Goal: Information Seeking & Learning: Learn about a topic

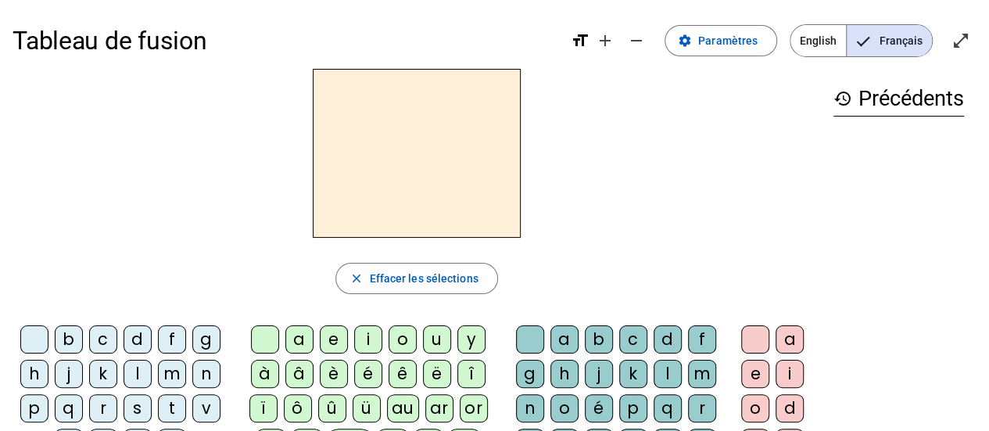
click at [810, 41] on span "English" at bounding box center [819, 40] width 56 height 31
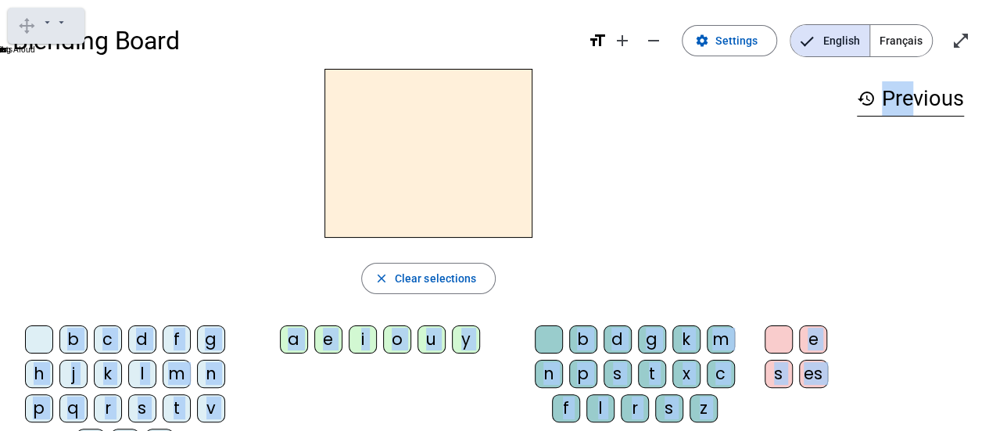
drag, startPoint x: 737, startPoint y: 270, endPoint x: 946, endPoint y: 149, distance: 242.1
click at [946, 149] on div "close Clear selections b c d f g h j k l m n p q r s t v w y z a e i o u y b d …" at bounding box center [495, 269] width 964 height 400
click at [746, 53] on span at bounding box center [730, 41] width 94 height 38
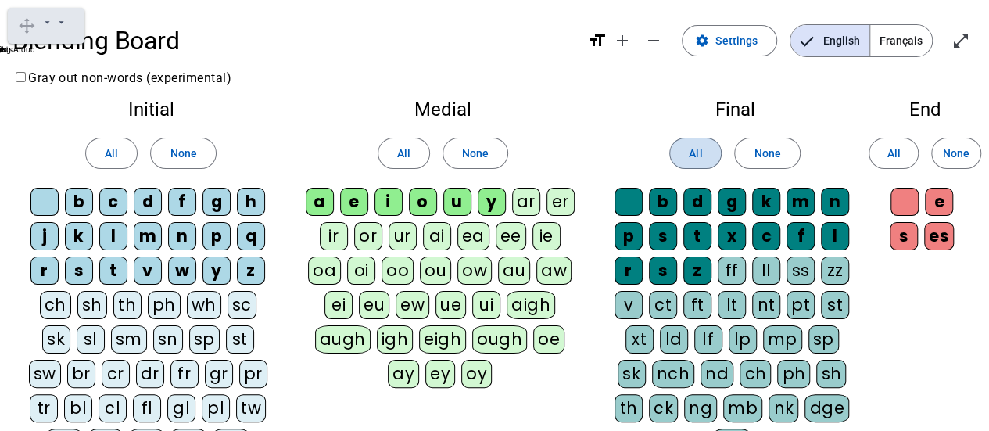
click at [683, 152] on span at bounding box center [695, 153] width 51 height 38
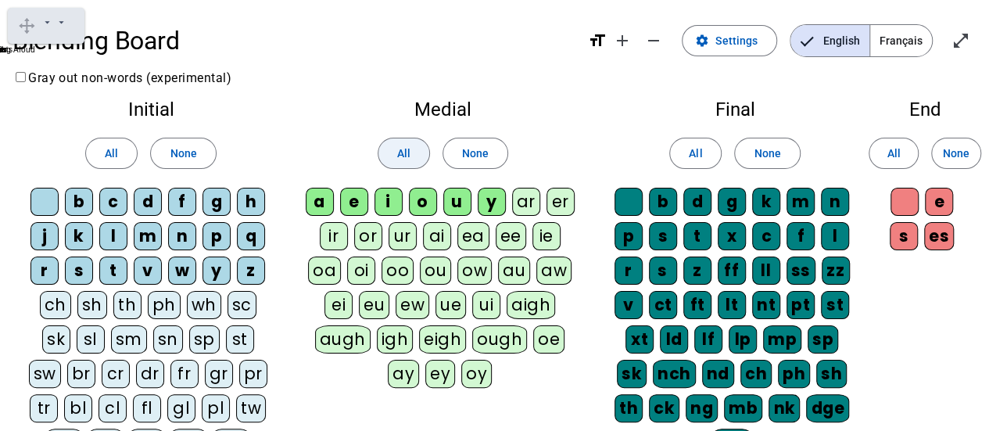
click at [393, 163] on span at bounding box center [403, 153] width 51 height 38
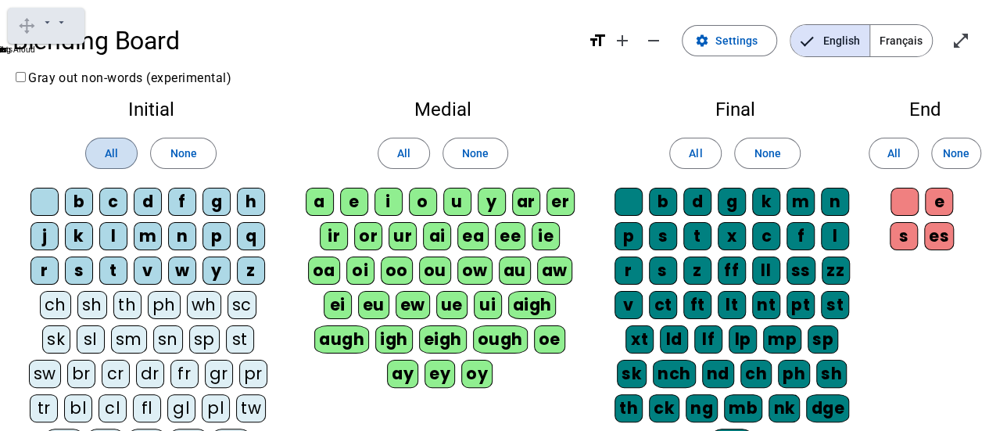
click at [113, 151] on span "All" at bounding box center [111, 153] width 13 height 19
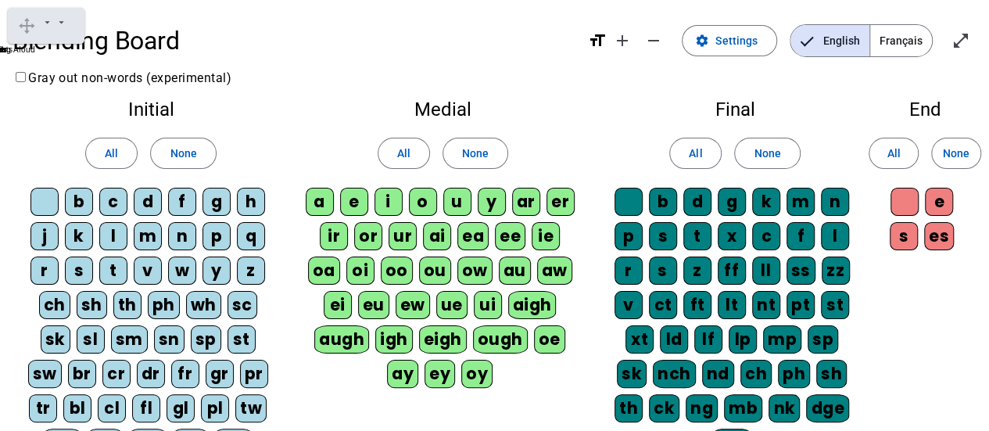
click at [903, 27] on body "Prediction Hover Speech Dictionary Picture Dictionary Play Pause" at bounding box center [494, 215] width 989 height 431
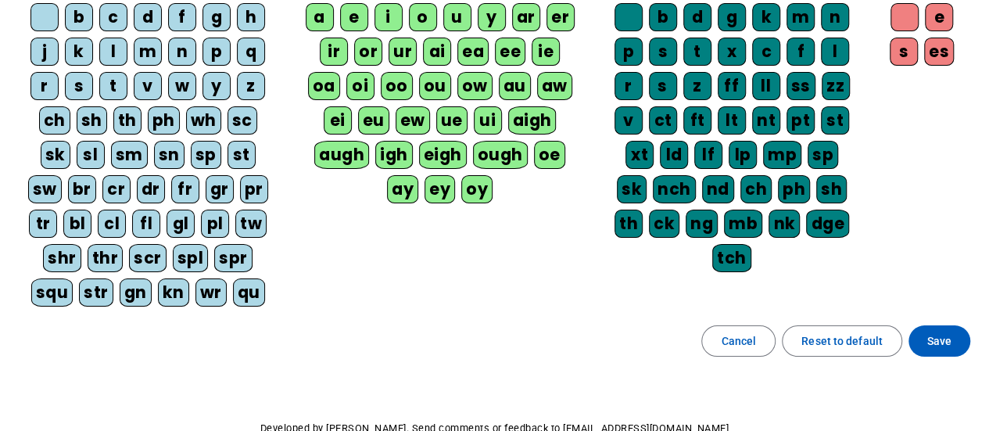
scroll to position [261, 0]
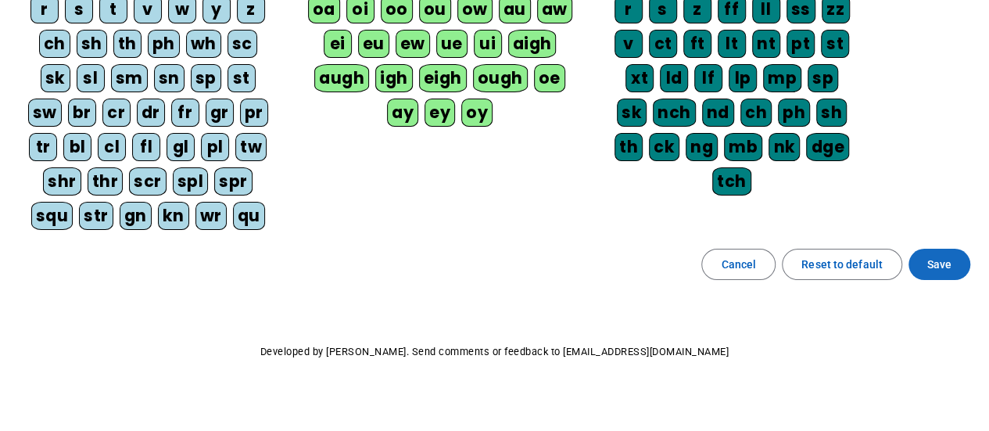
click at [936, 262] on span "Save" at bounding box center [939, 264] width 24 height 19
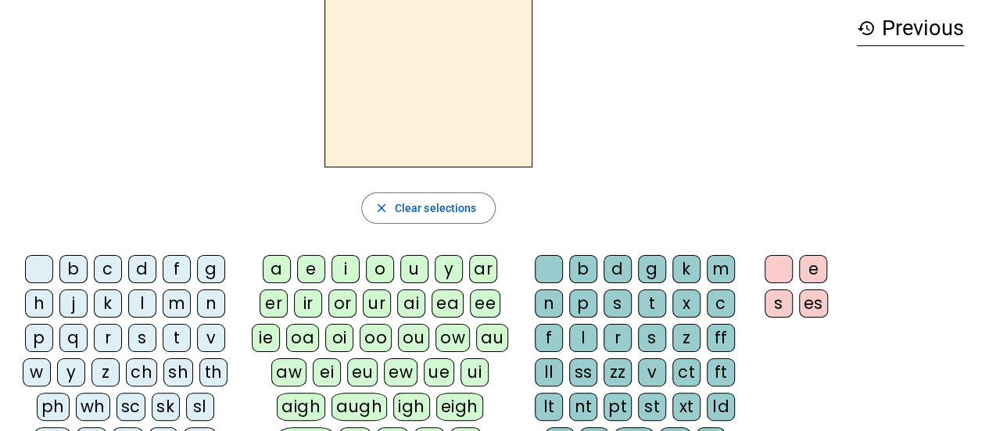
scroll to position [74, 0]
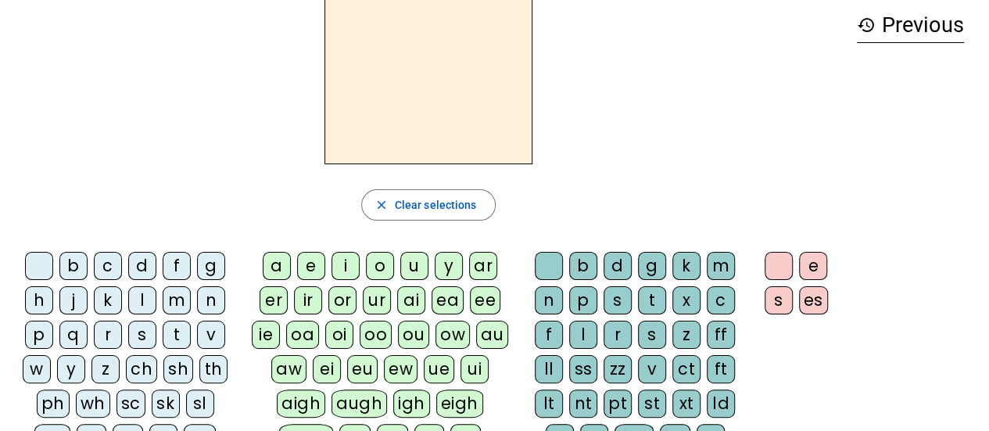
click at [139, 267] on div "d" at bounding box center [142, 266] width 28 height 28
click at [407, 357] on div "ew" at bounding box center [401, 369] width 34 height 28
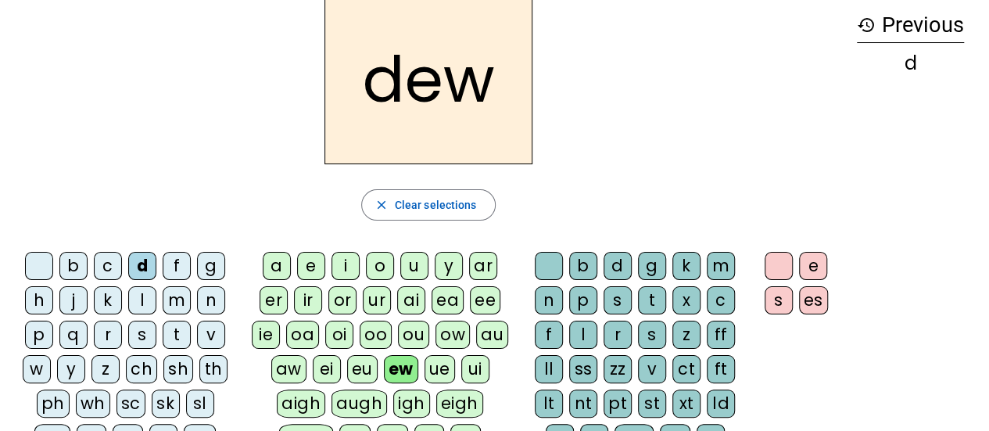
click at [626, 299] on div "s" at bounding box center [618, 300] width 28 height 28
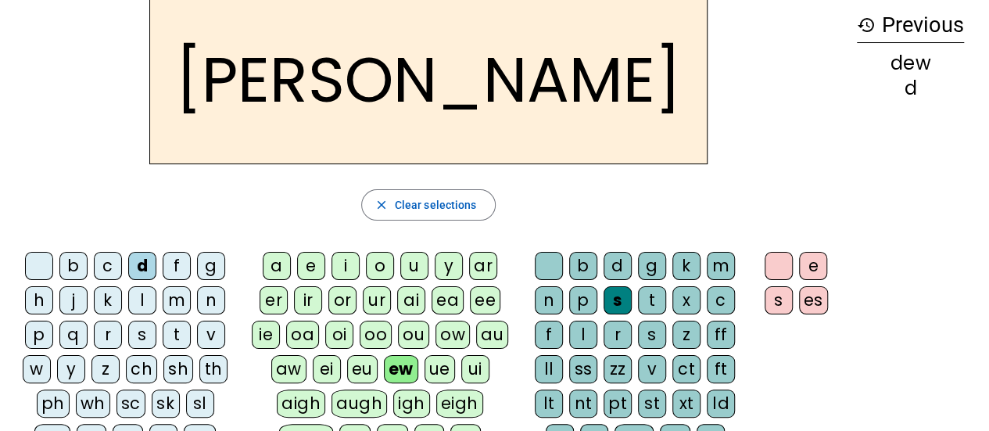
click at [487, 296] on div "ee" at bounding box center [485, 300] width 30 height 28
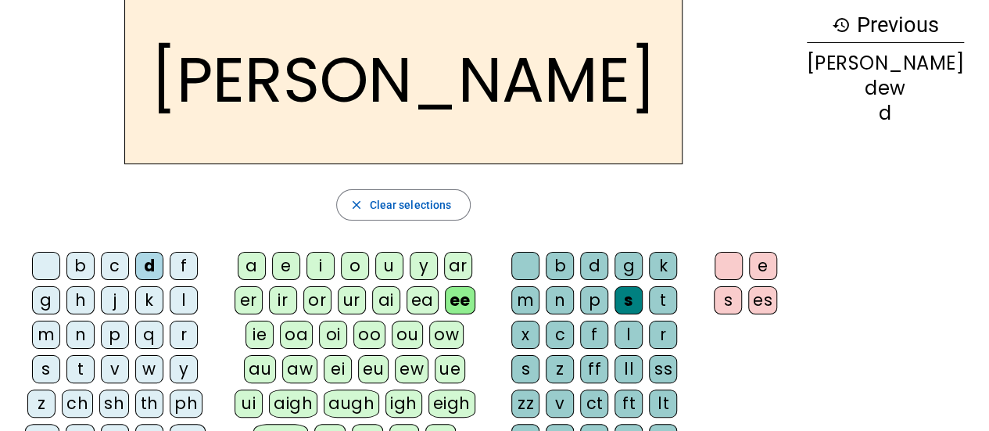
click at [777, 304] on div "es" at bounding box center [762, 300] width 29 height 28
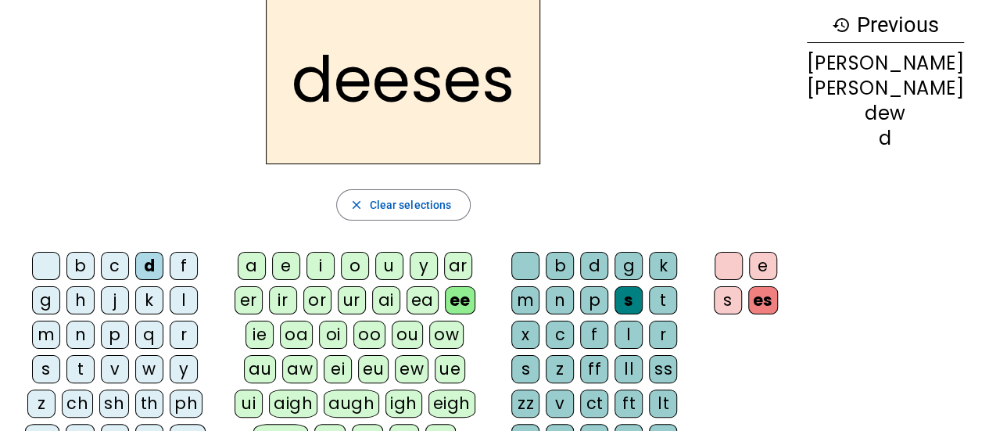
click at [60, 286] on div "g" at bounding box center [46, 300] width 28 height 28
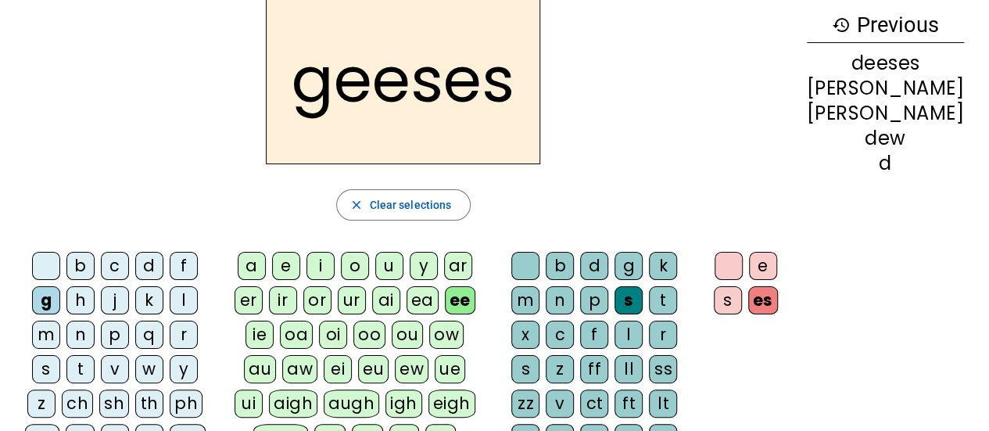
click at [778, 310] on div "es" at bounding box center [763, 300] width 30 height 28
click at [778, 287] on div "es" at bounding box center [763, 300] width 30 height 28
click at [778, 292] on div "es" at bounding box center [763, 300] width 30 height 28
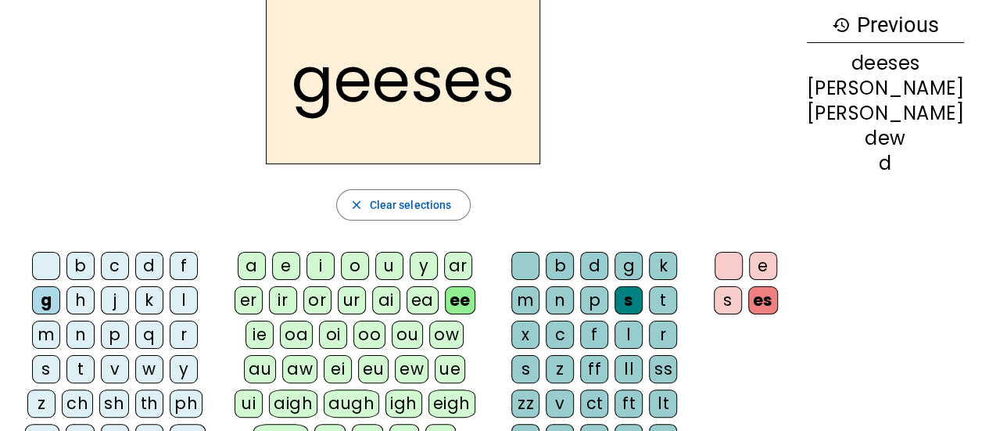
click at [608, 355] on div "ff" at bounding box center [594, 369] width 28 height 28
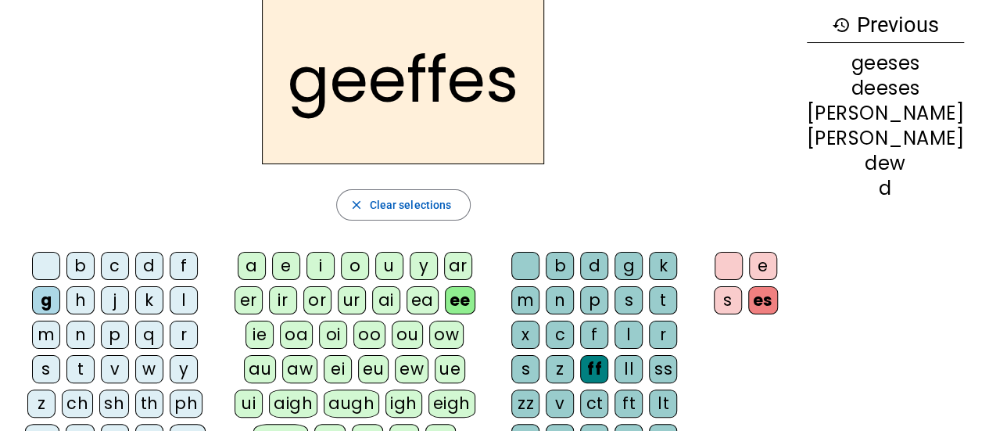
click at [677, 424] on div "ld" at bounding box center [663, 438] width 28 height 28
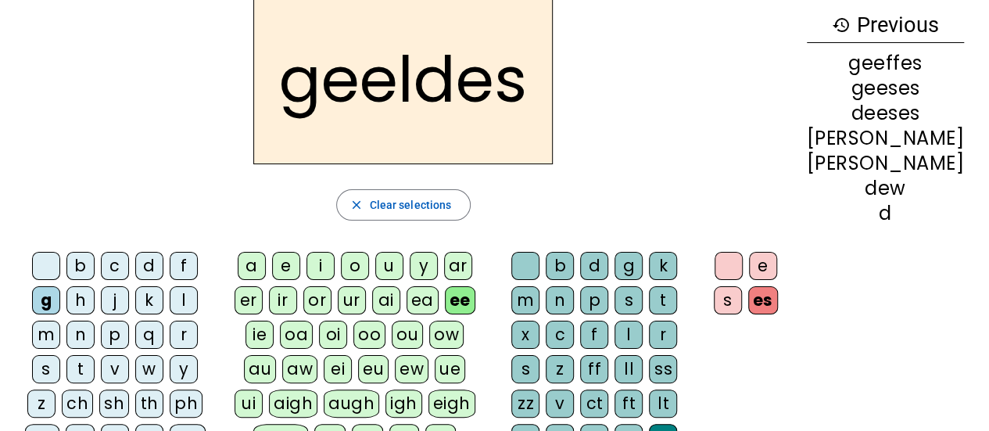
click at [620, 301] on div "s" at bounding box center [629, 300] width 28 height 28
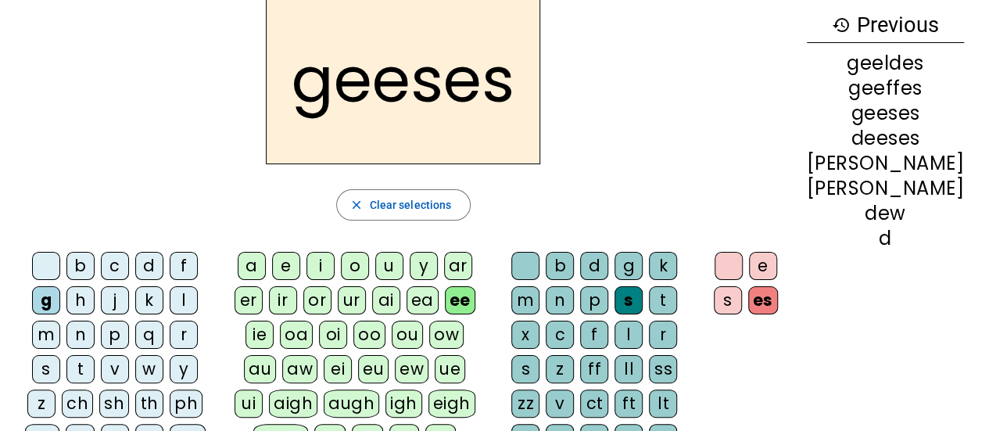
click at [66, 355] on letter-bubble "s" at bounding box center [49, 372] width 34 height 34
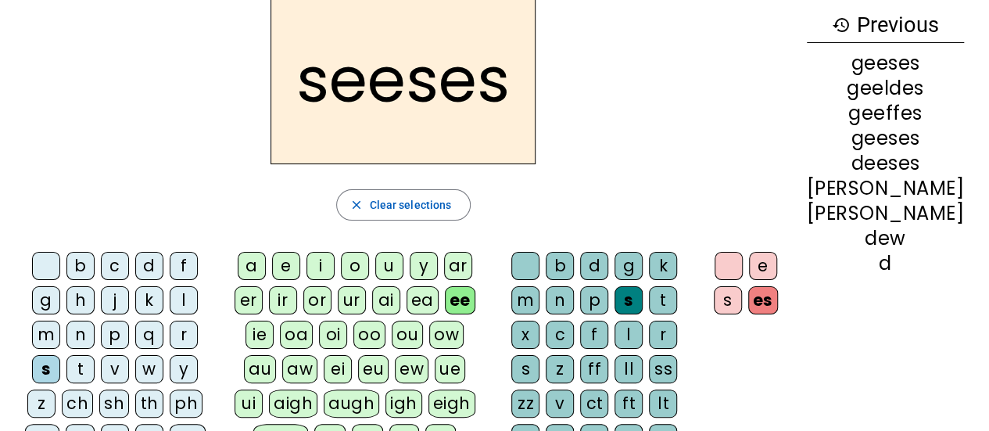
click at [113, 267] on div "c" at bounding box center [115, 266] width 28 height 28
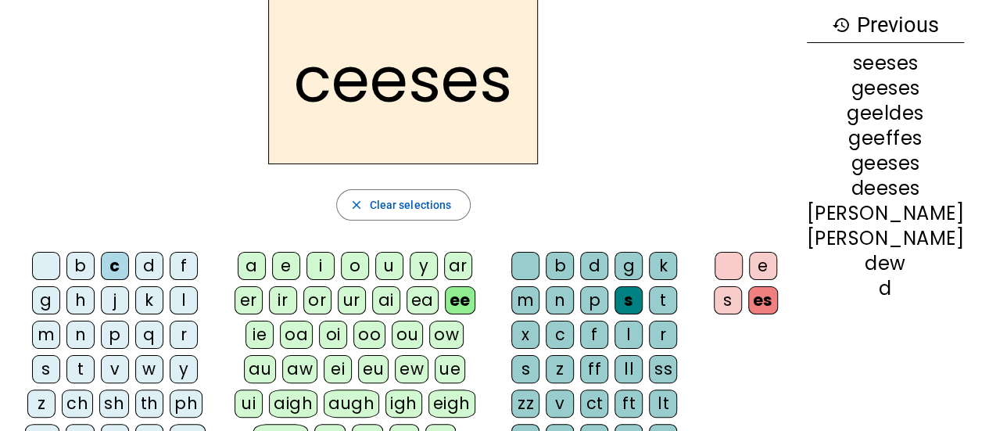
click at [608, 355] on div "ff" at bounding box center [594, 369] width 28 height 28
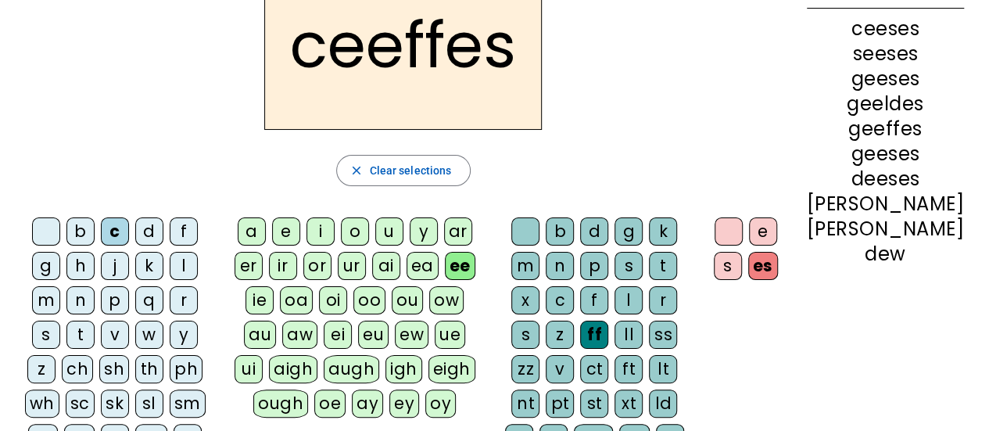
scroll to position [109, 0]
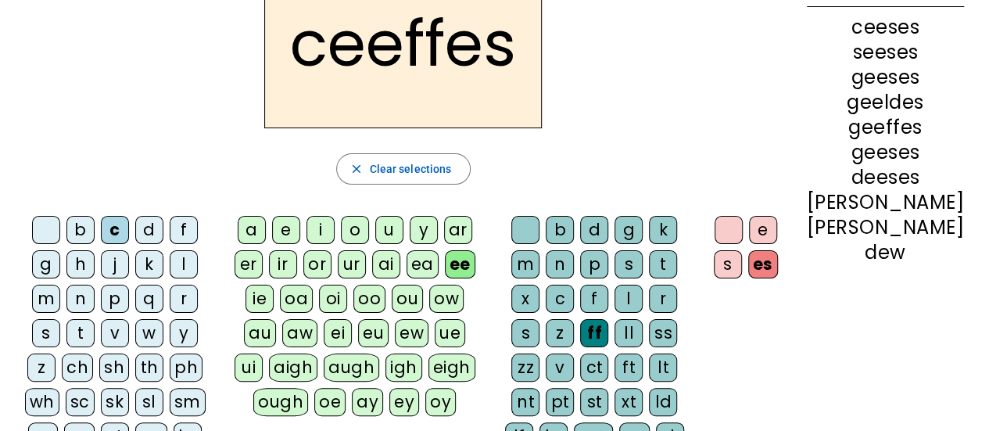
click at [445, 393] on div "oy" at bounding box center [440, 402] width 30 height 28
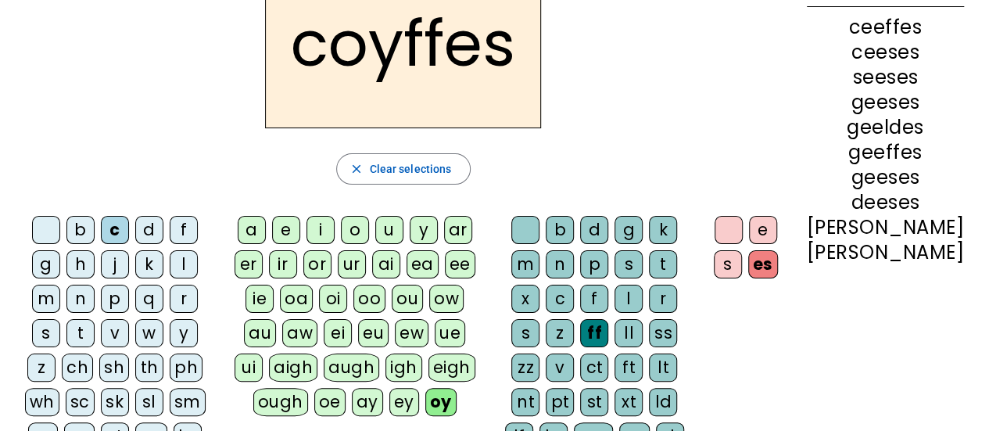
click at [135, 265] on div "k" at bounding box center [149, 264] width 28 height 28
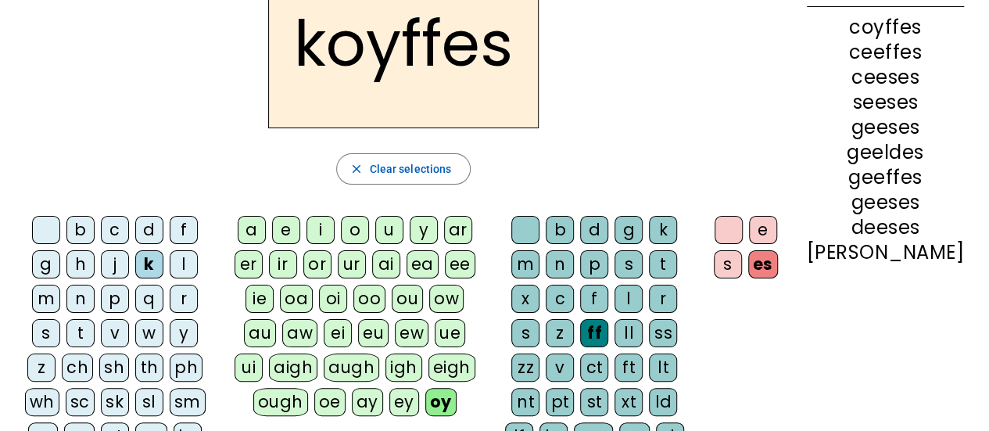
click at [117, 235] on div "c" at bounding box center [115, 230] width 28 height 28
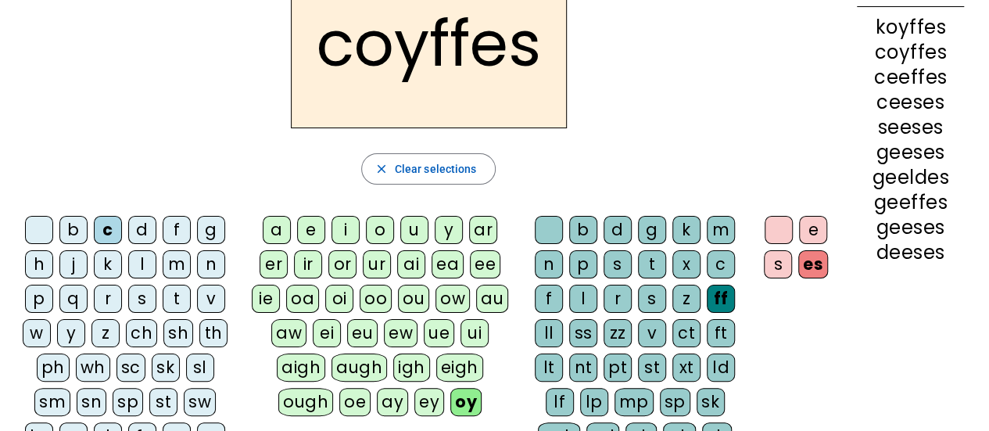
click at [386, 238] on div "o" at bounding box center [380, 230] width 28 height 28
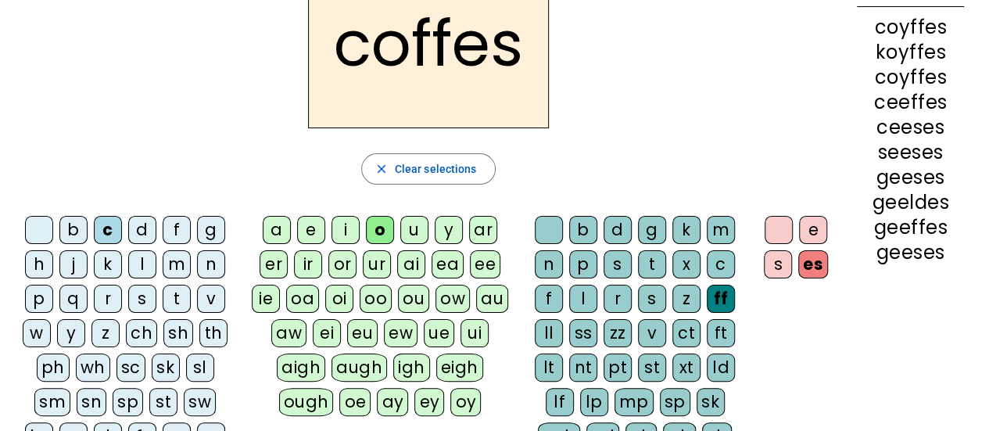
click at [178, 296] on div "t" at bounding box center [177, 299] width 28 height 28
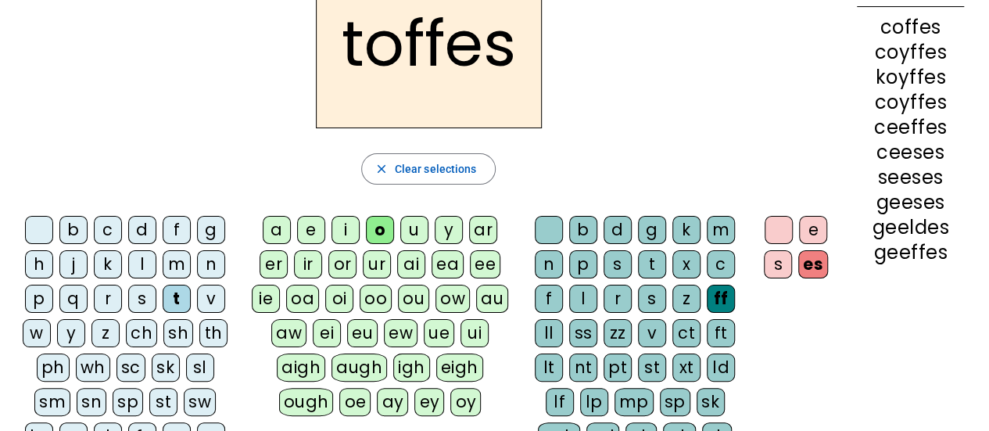
click at [310, 228] on div "e" at bounding box center [311, 230] width 28 height 28
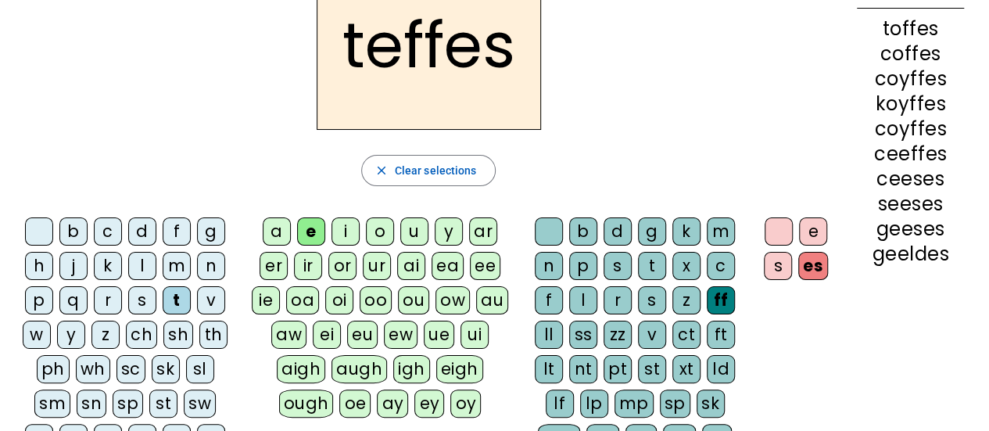
scroll to position [106, 0]
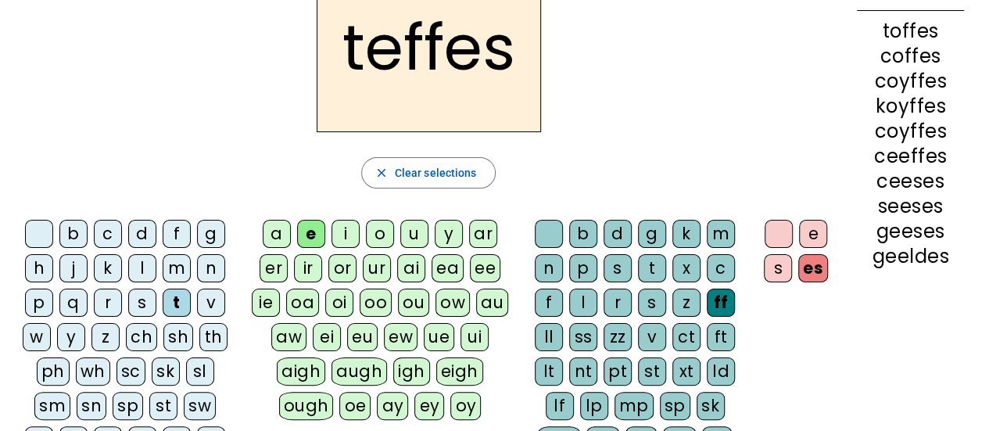
drag, startPoint x: 556, startPoint y: 298, endPoint x: 547, endPoint y: 303, distance: 10.2
click at [547, 303] on div "b d g k m n p s t x c f l r s z ff ll ss zz v ct ft lt nt pt st xt ld lf lp mp …" at bounding box center [638, 375] width 219 height 310
click at [842, 335] on div "b c d f g h j k l m n p q r s t v w y z ch sh th ph wh sc sk sl sm sn sp st sw …" at bounding box center [429, 408] width 832 height 391
click at [264, 220] on letter-bubble "a" at bounding box center [280, 237] width 34 height 34
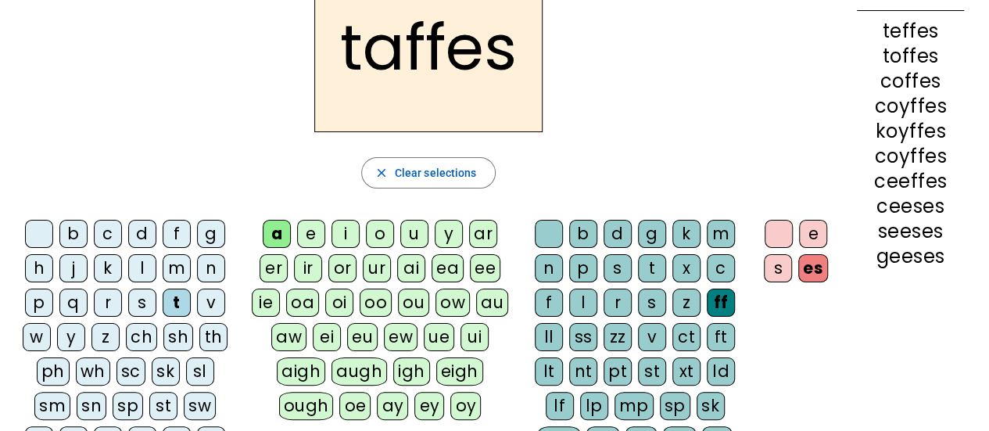
click at [904, 188] on div "ceeffes" at bounding box center [910, 181] width 107 height 19
drag, startPoint x: 863, startPoint y: 176, endPoint x: 1000, endPoint y: 188, distance: 137.4
click at [988, 188] on html "Prediction Hover Speech Dictionary Picture Dictionary Play Pause" at bounding box center [494, 109] width 989 height 431
click at [773, 169] on div "close Clear selections" at bounding box center [429, 172] width 832 height 31
click at [115, 241] on div "c" at bounding box center [108, 234] width 28 height 28
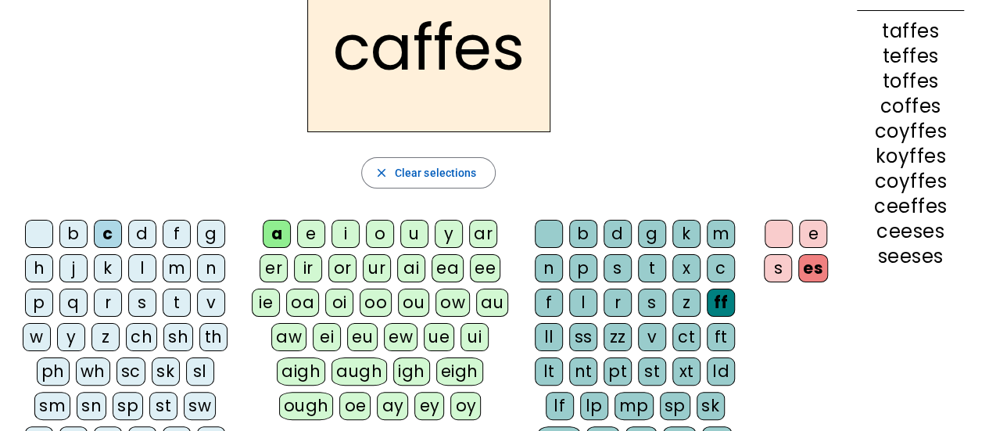
click at [369, 304] on div "oo" at bounding box center [376, 303] width 32 height 28
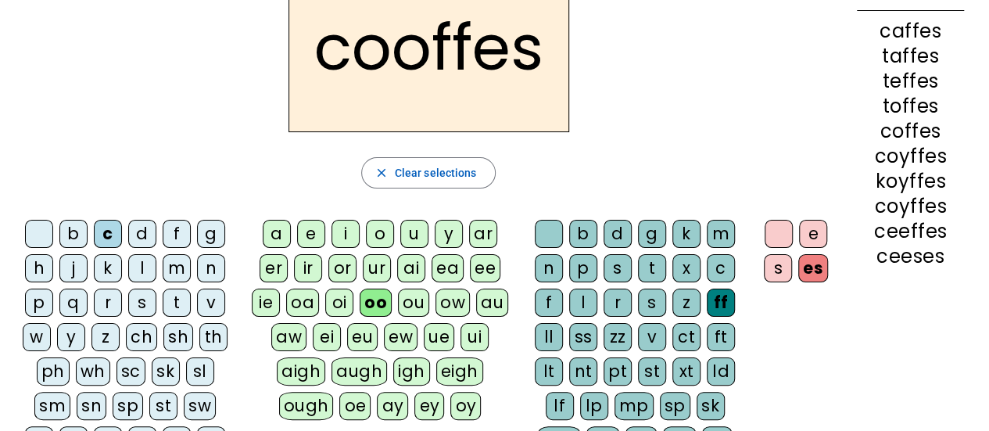
click at [16, 324] on div "b c d f g h j k l m n p q r s t v w y z ch sh th ph wh sc sk sl sm sn sp st sw …" at bounding box center [128, 408] width 231 height 391
click at [25, 337] on div "w" at bounding box center [37, 337] width 28 height 28
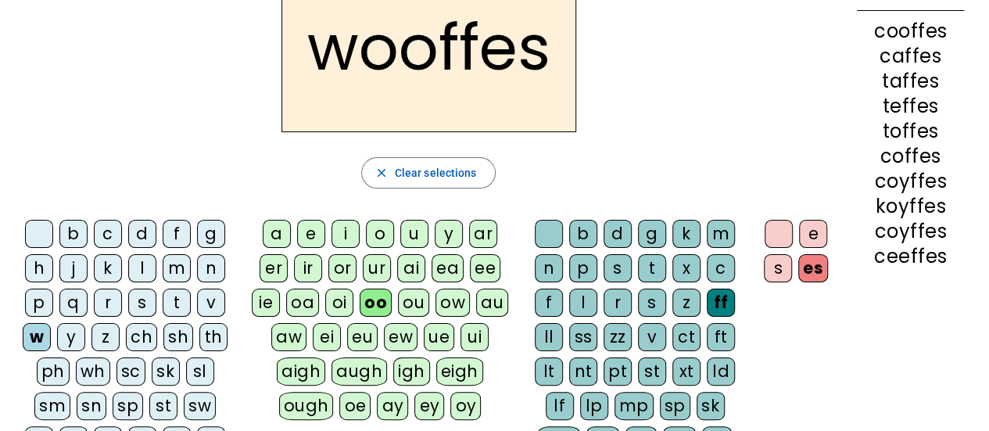
click at [299, 300] on div "oa" at bounding box center [302, 303] width 33 height 28
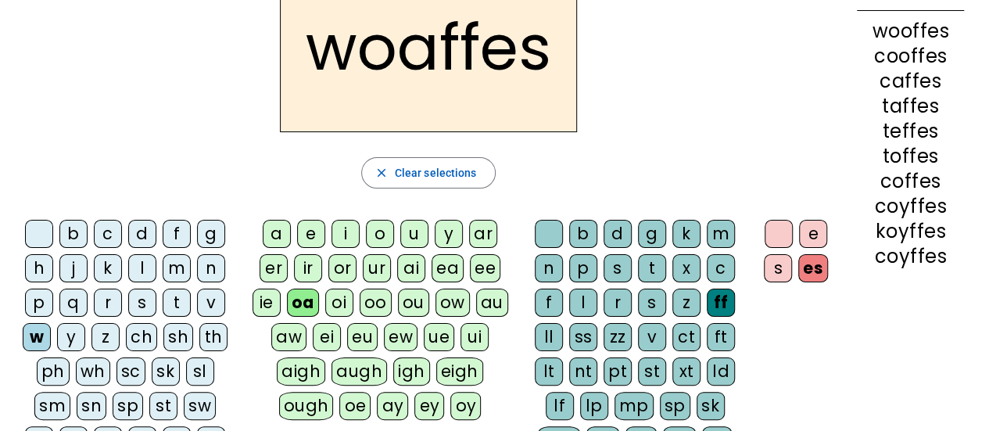
click at [721, 237] on div "m" at bounding box center [721, 234] width 28 height 28
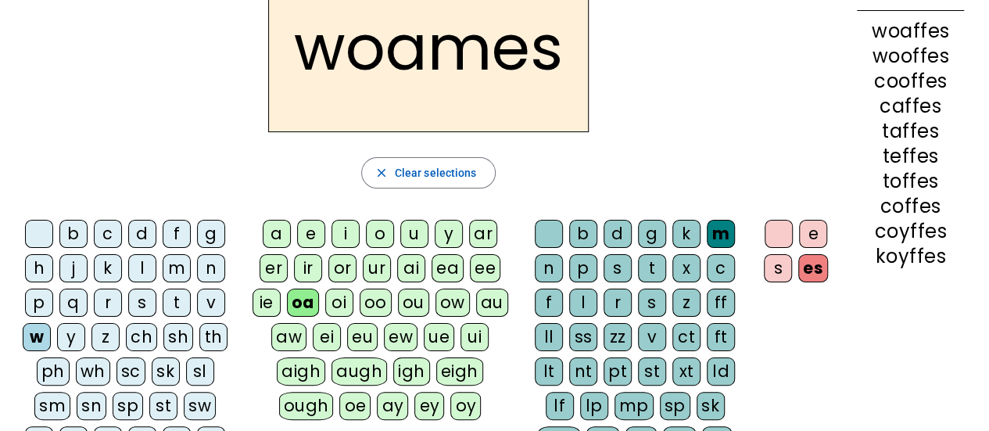
click at [805, 233] on div "e" at bounding box center [813, 234] width 28 height 28
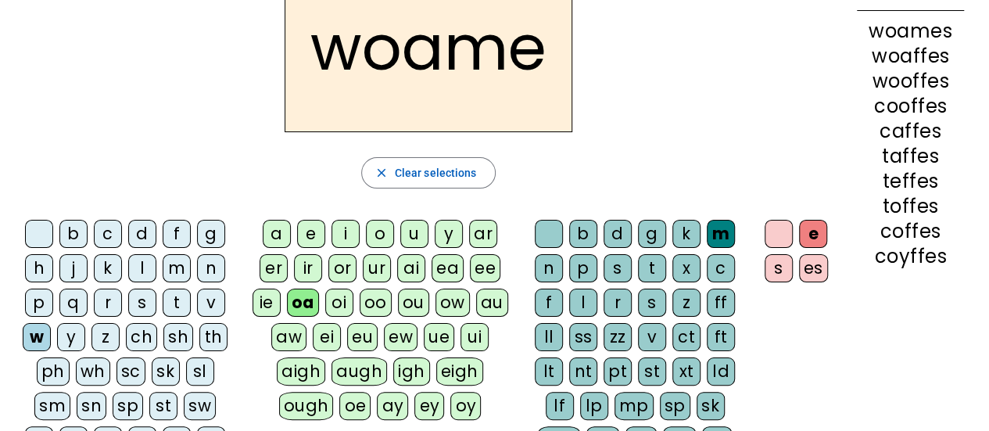
click at [61, 378] on div "ph" at bounding box center [53, 371] width 33 height 28
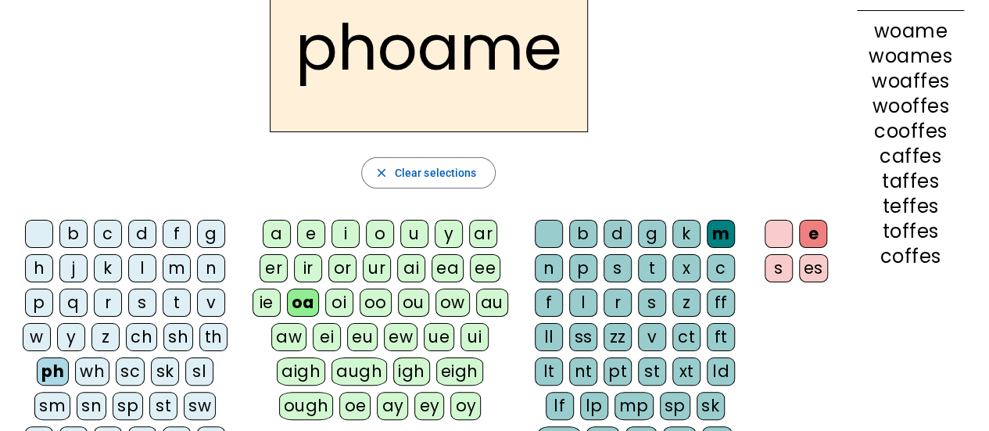
click at [72, 234] on div "b" at bounding box center [73, 234] width 28 height 28
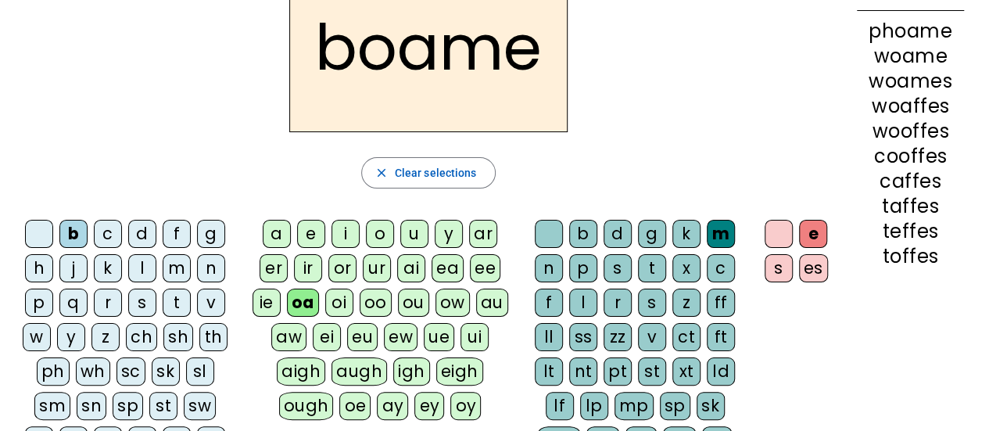
click at [26, 210] on div "boame close Clear selections b c d f g h j k l m n p q r s t v w y z ch sh th p…" at bounding box center [429, 283] width 832 height 641
click at [51, 241] on div at bounding box center [39, 234] width 28 height 28
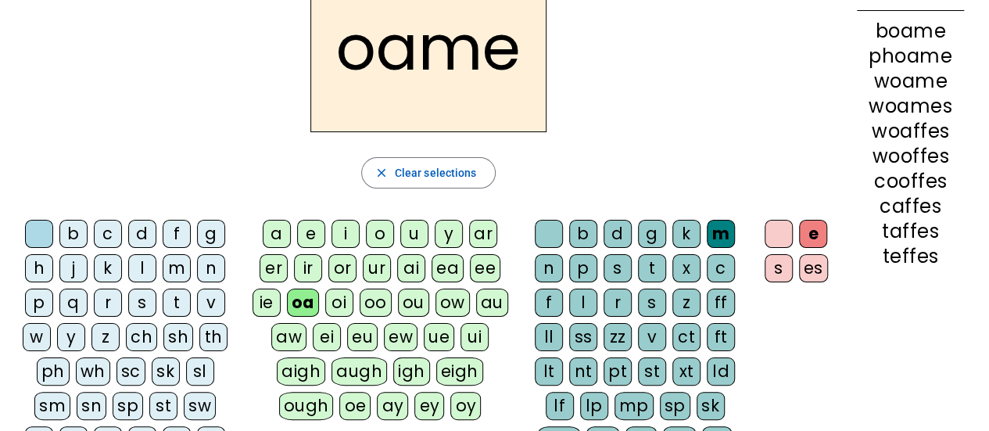
click at [113, 235] on div "c" at bounding box center [108, 234] width 28 height 28
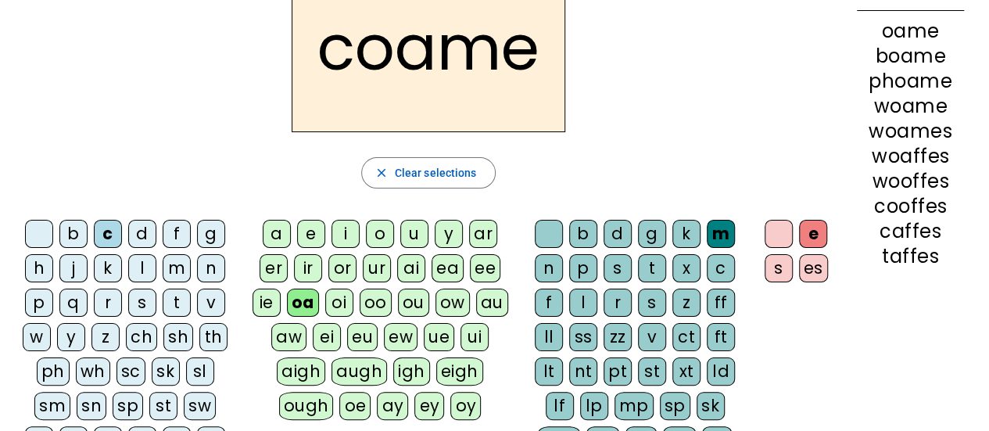
click at [271, 242] on div "a" at bounding box center [277, 234] width 28 height 28
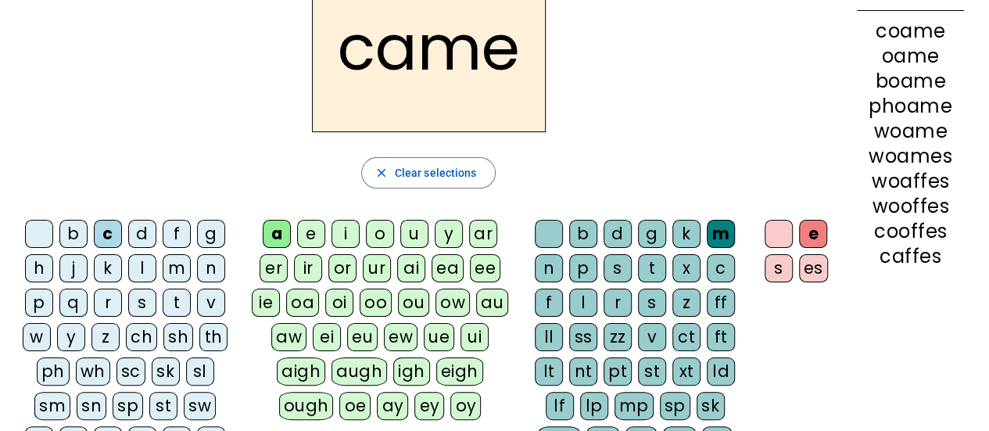
click at [84, 342] on div "y" at bounding box center [71, 337] width 28 height 28
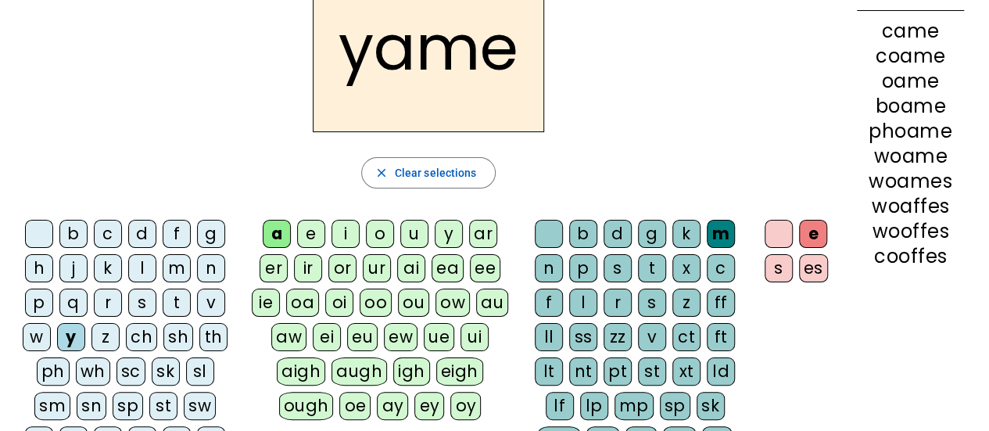
click at [107, 239] on div "c" at bounding box center [108, 234] width 28 height 28
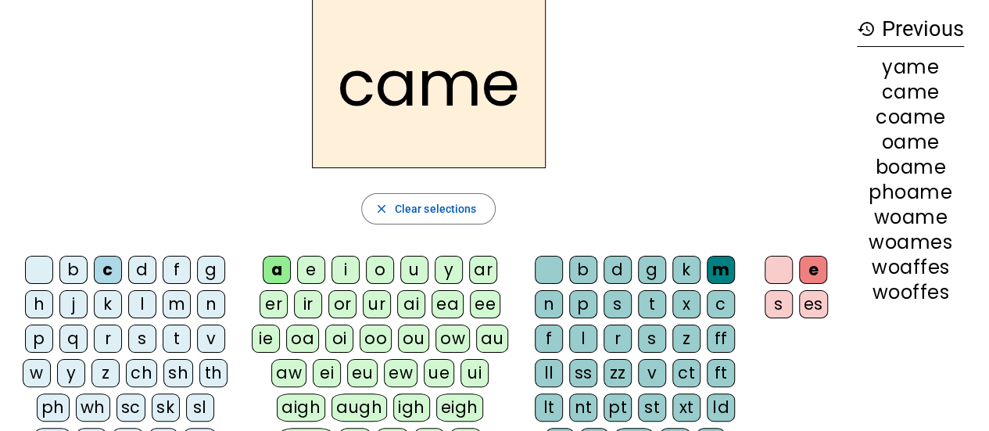
scroll to position [71, 0]
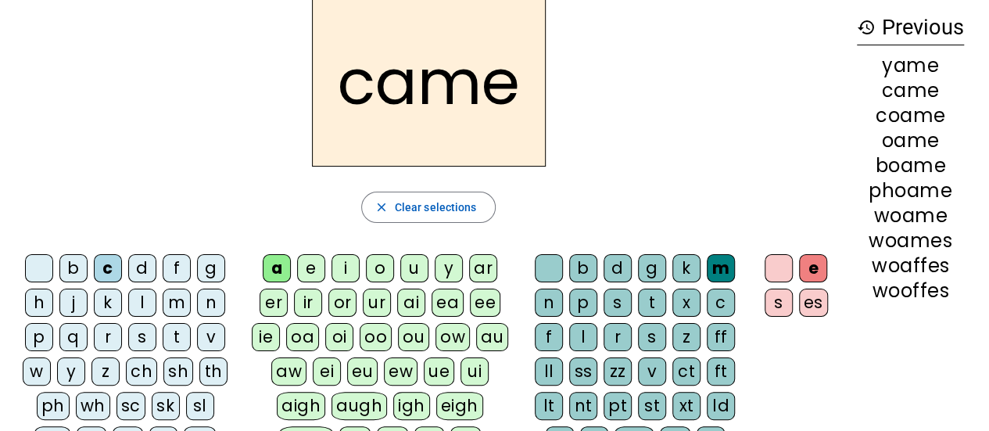
click at [662, 310] on div "t" at bounding box center [652, 303] width 28 height 28
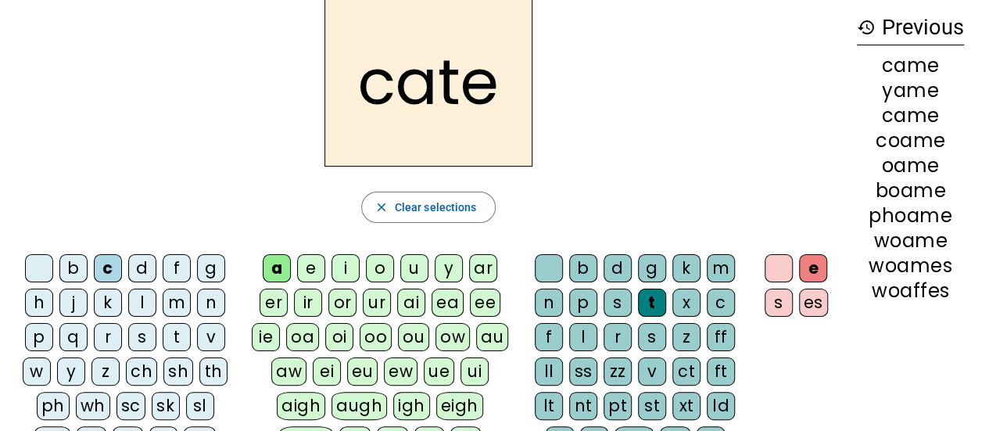
click at [778, 249] on div "e s es" at bounding box center [799, 288] width 91 height 81
click at [782, 273] on div at bounding box center [779, 268] width 28 height 28
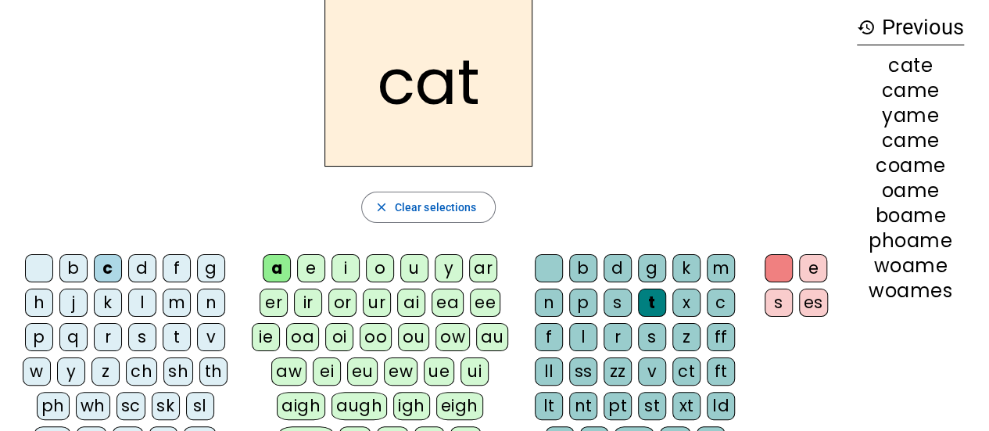
click at [818, 303] on div "es" at bounding box center [813, 303] width 29 height 28
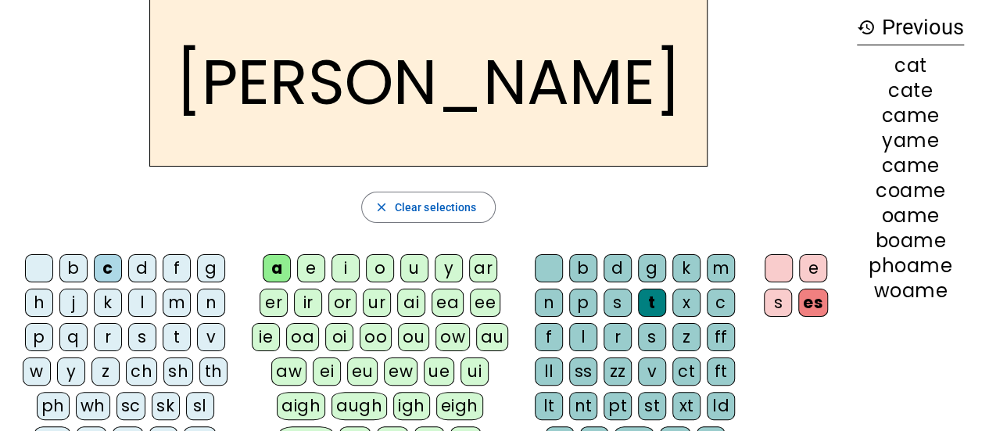
scroll to position [45, 0]
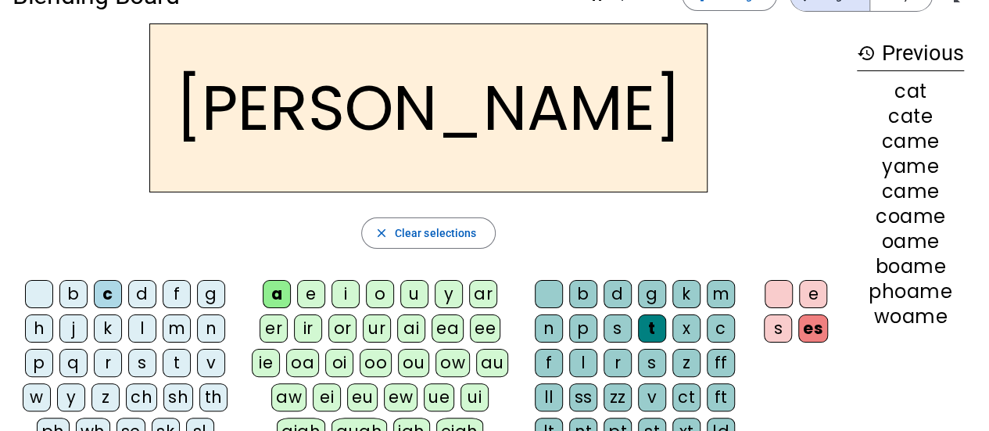
click at [774, 325] on div "s" at bounding box center [778, 328] width 28 height 28
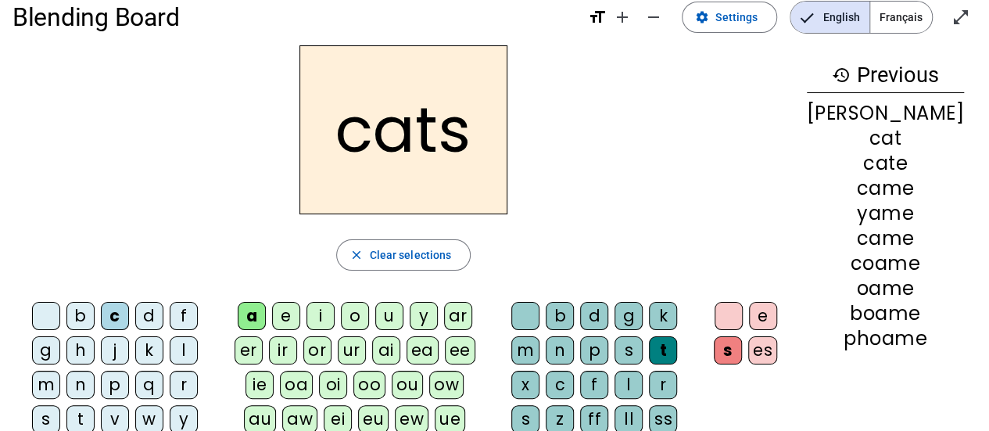
scroll to position [8, 0]
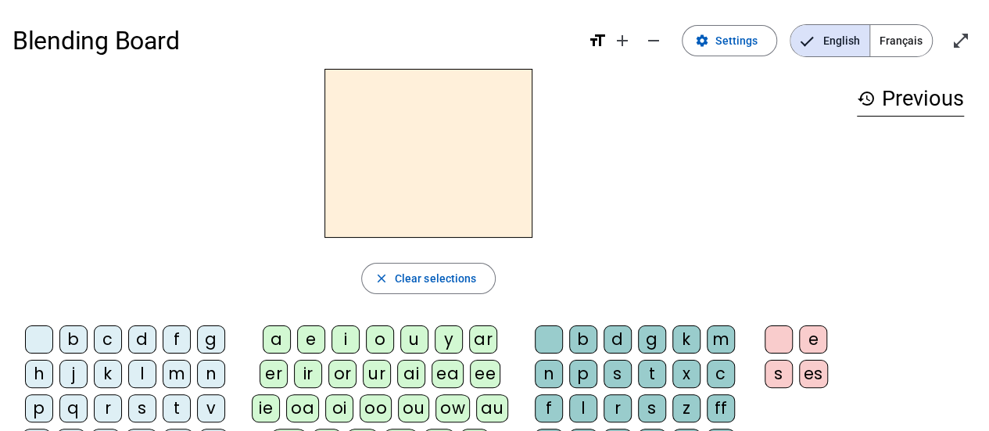
click at [113, 342] on div "c" at bounding box center [108, 339] width 28 height 28
click at [411, 414] on div "ou" at bounding box center [413, 408] width 31 height 28
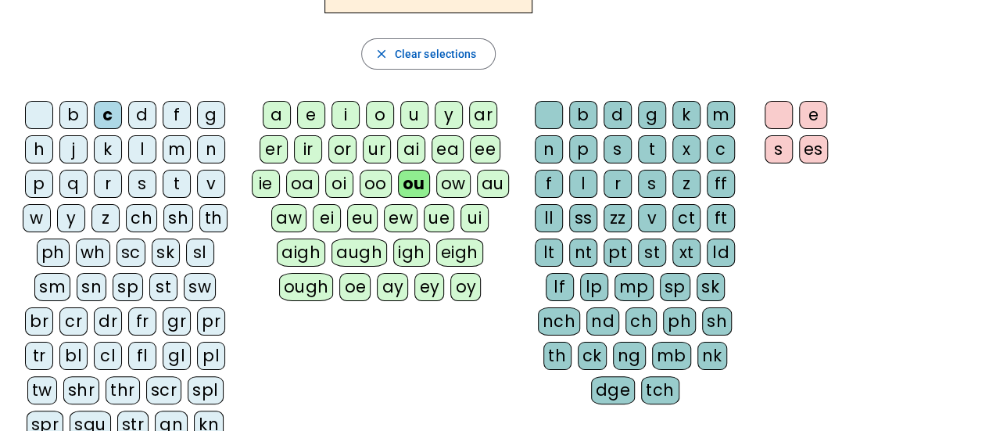
scroll to position [230, 0]
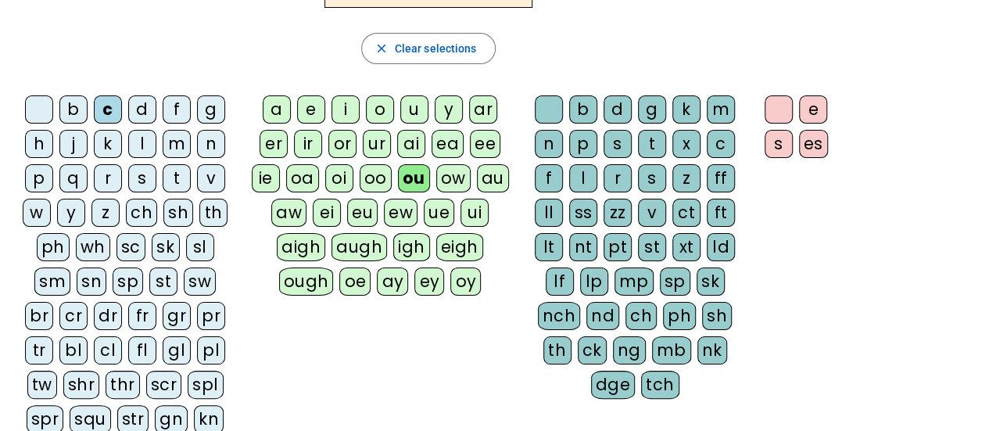
click at [607, 376] on div "dge" at bounding box center [613, 385] width 45 height 28
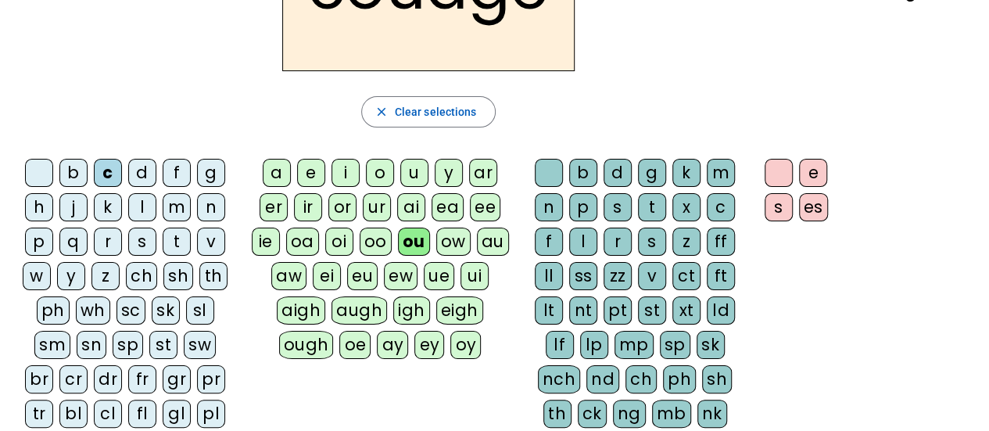
scroll to position [169, 0]
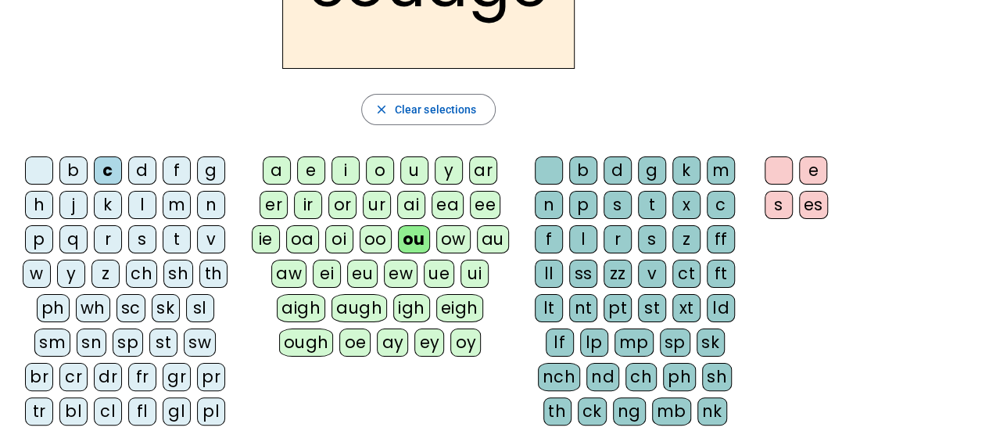
click at [133, 283] on div "ch" at bounding box center [141, 274] width 31 height 28
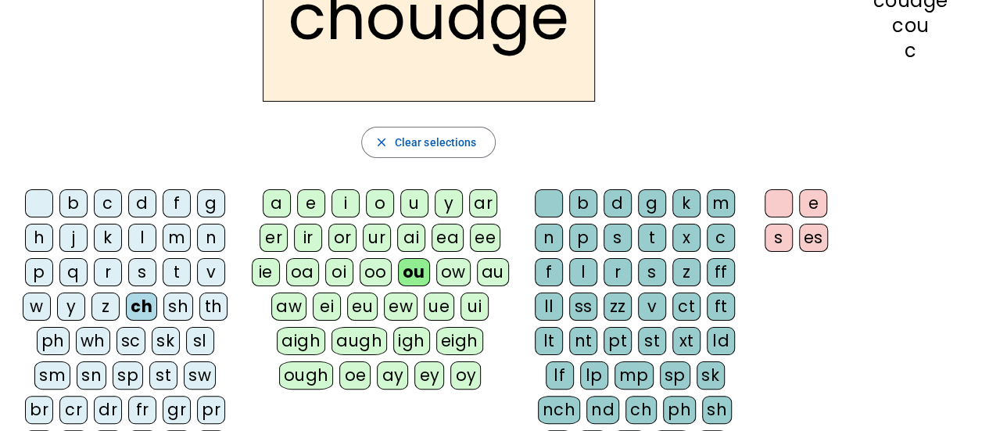
scroll to position [138, 0]
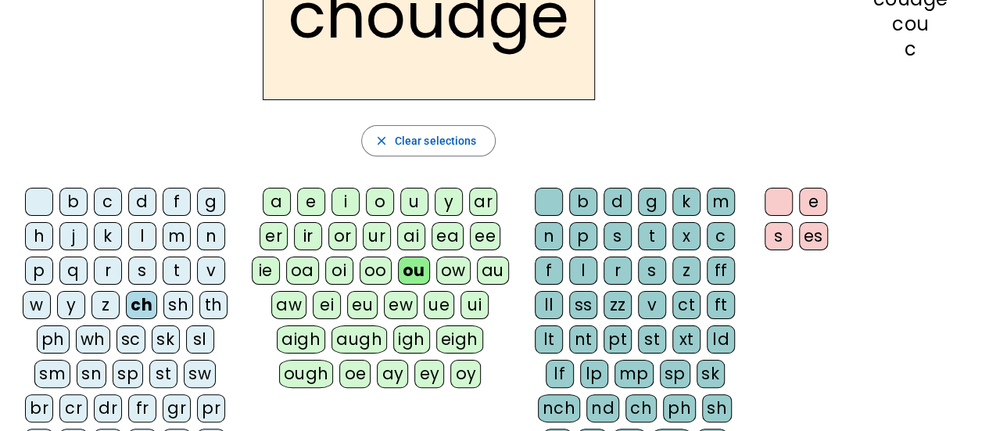
click at [382, 277] on div "oo" at bounding box center [376, 270] width 32 height 28
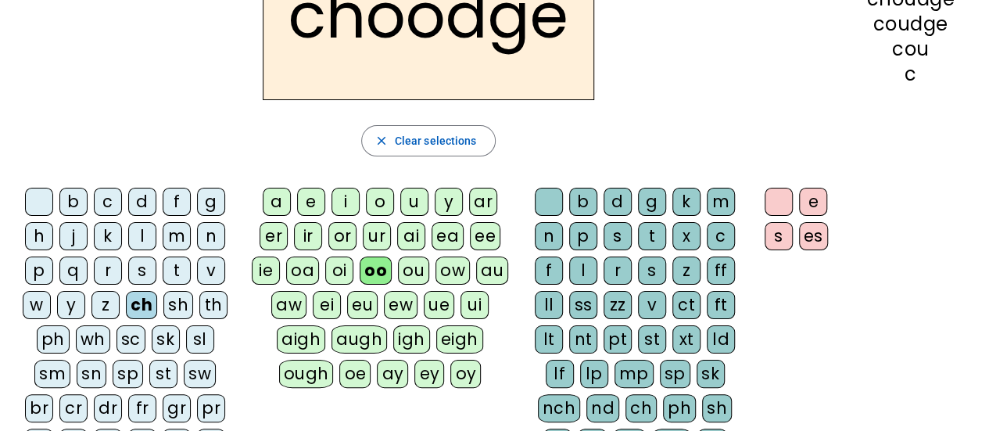
click at [657, 247] on div "t" at bounding box center [652, 236] width 28 height 28
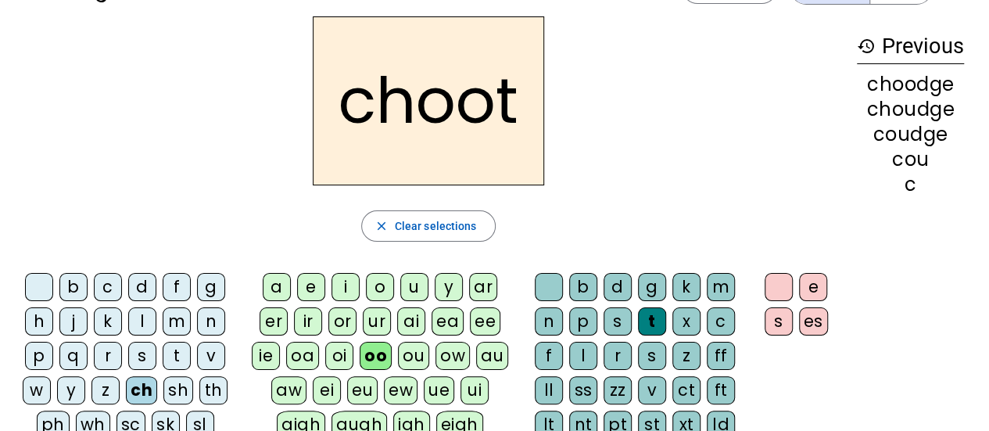
scroll to position [41, 0]
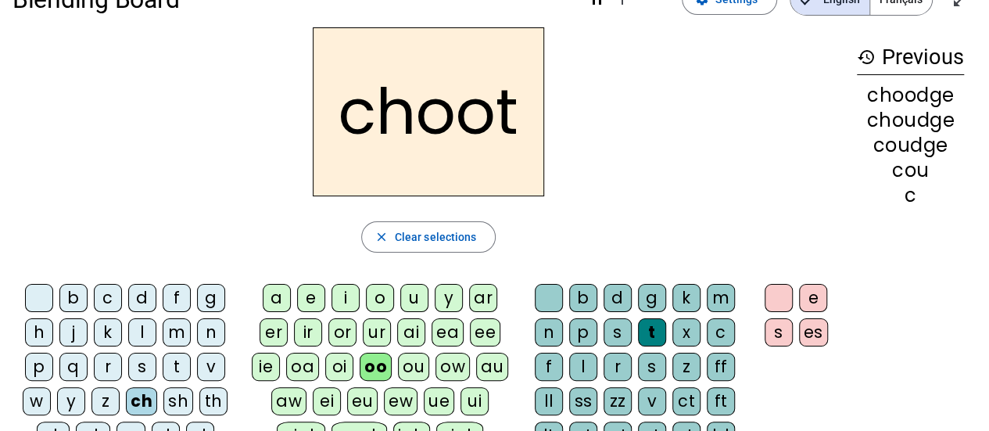
click at [152, 399] on div "ch" at bounding box center [141, 401] width 31 height 28
click at [167, 387] on div "sh" at bounding box center [178, 401] width 30 height 28
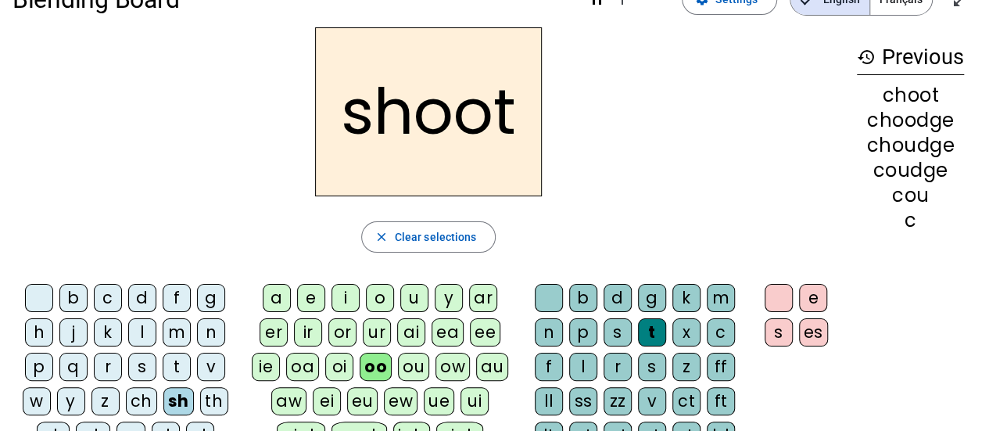
click at [135, 406] on div "ch" at bounding box center [141, 401] width 31 height 28
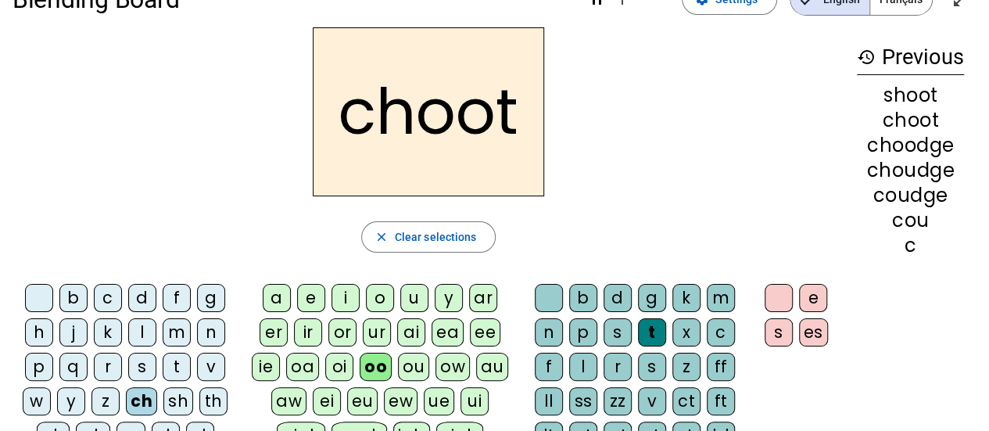
click at [169, 394] on div "sh" at bounding box center [178, 401] width 30 height 28
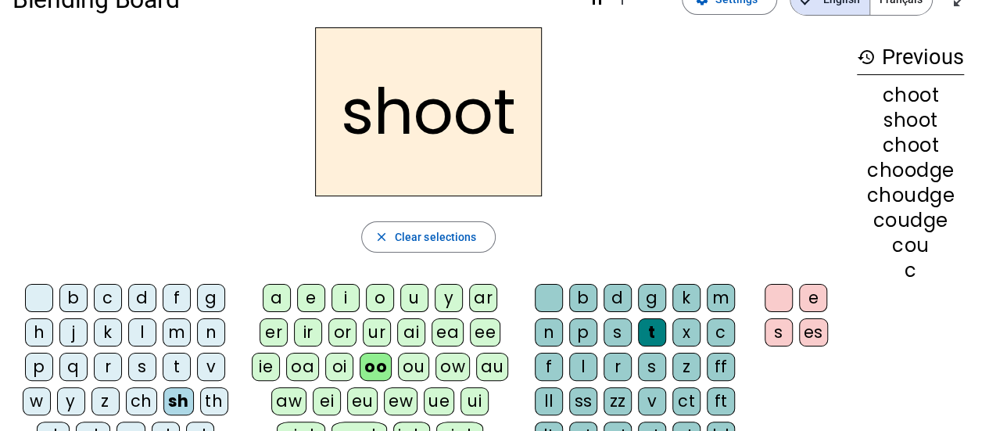
click at [46, 369] on div "p" at bounding box center [39, 367] width 28 height 28
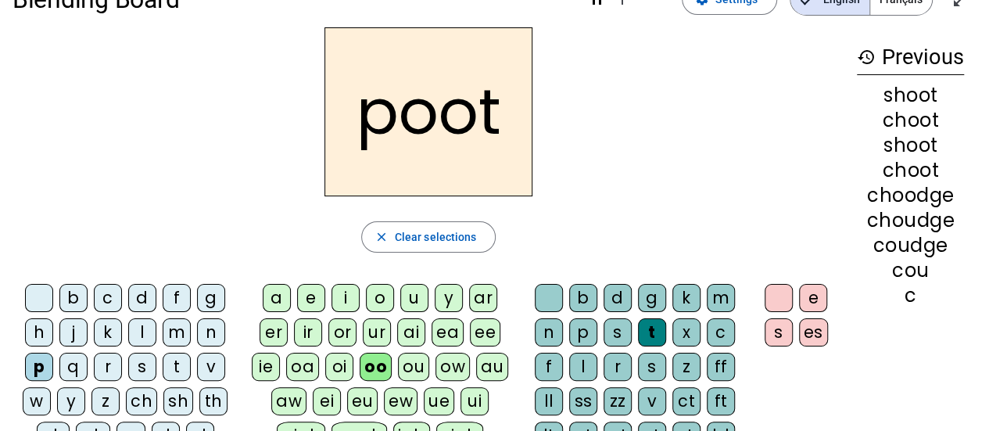
click at [409, 298] on div "u" at bounding box center [414, 298] width 28 height 28
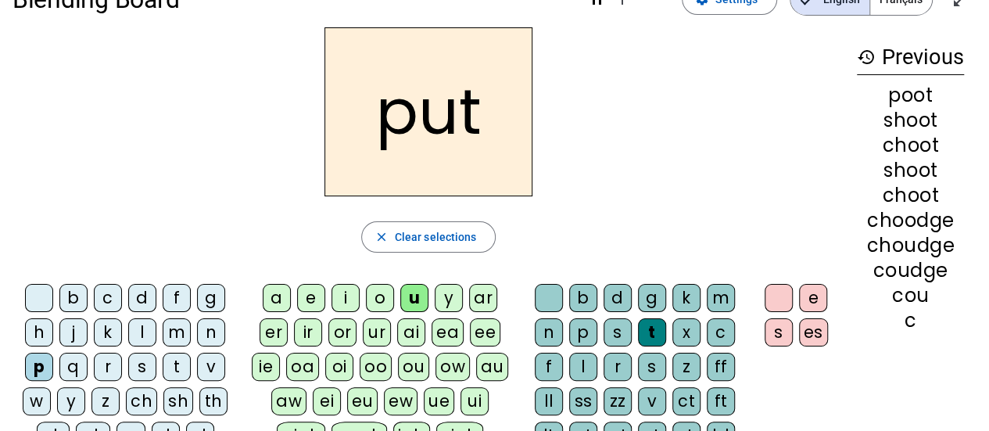
click at [74, 303] on div "b" at bounding box center [73, 298] width 28 height 28
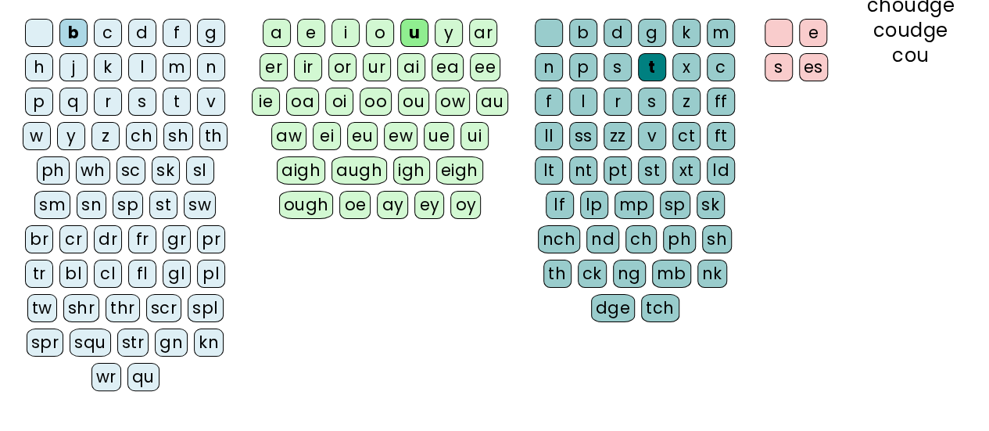
scroll to position [316, 0]
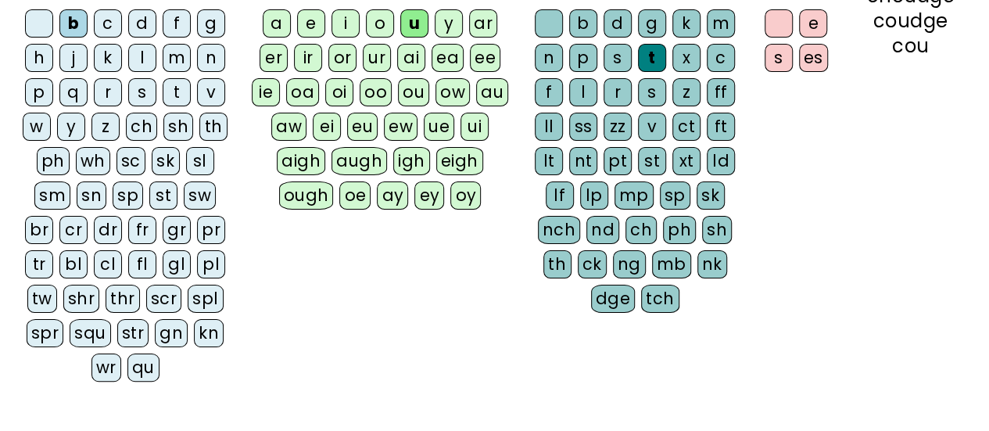
click at [127, 371] on div "qu" at bounding box center [143, 367] width 32 height 28
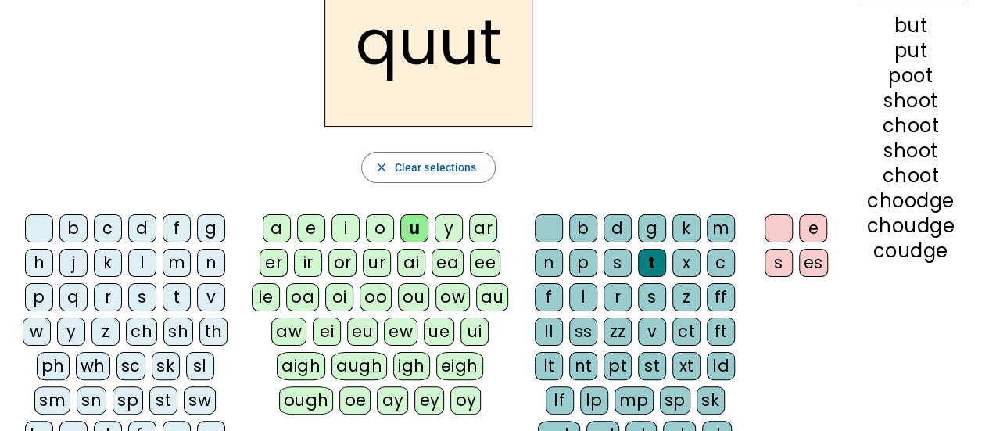
scroll to position [102, 0]
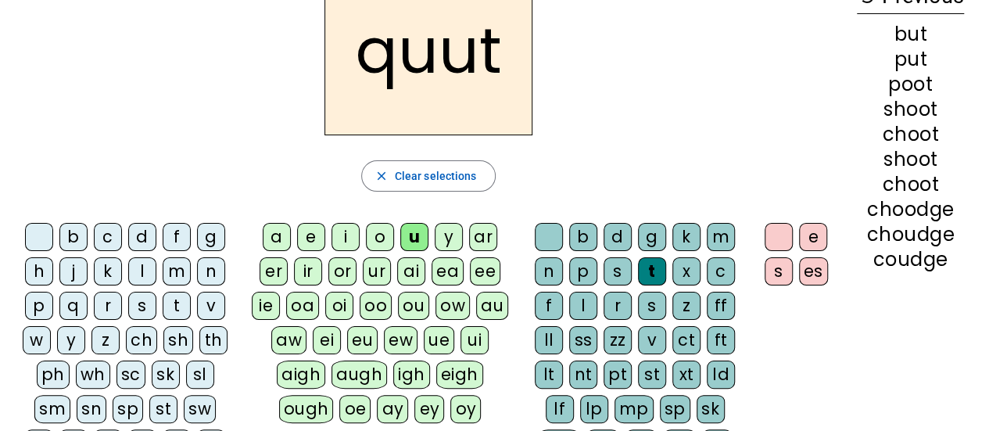
click at [450, 417] on div "oy" at bounding box center [465, 409] width 30 height 28
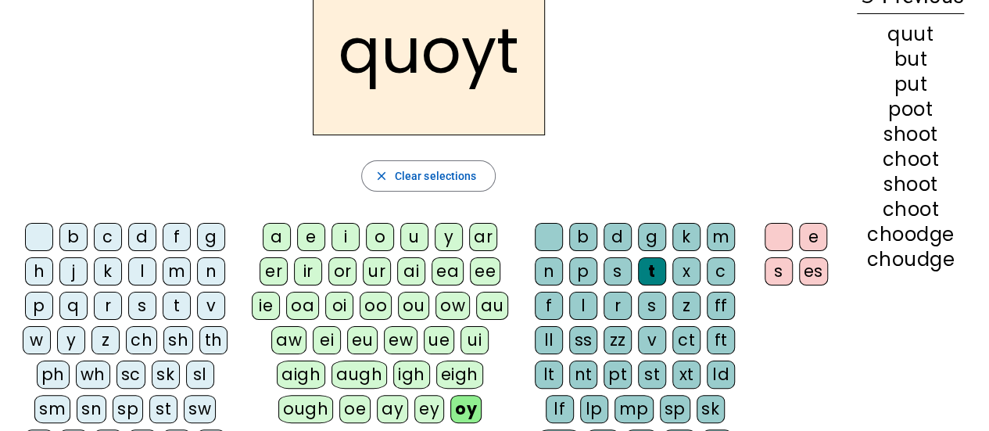
click at [812, 248] on div "e" at bounding box center [813, 237] width 28 height 28
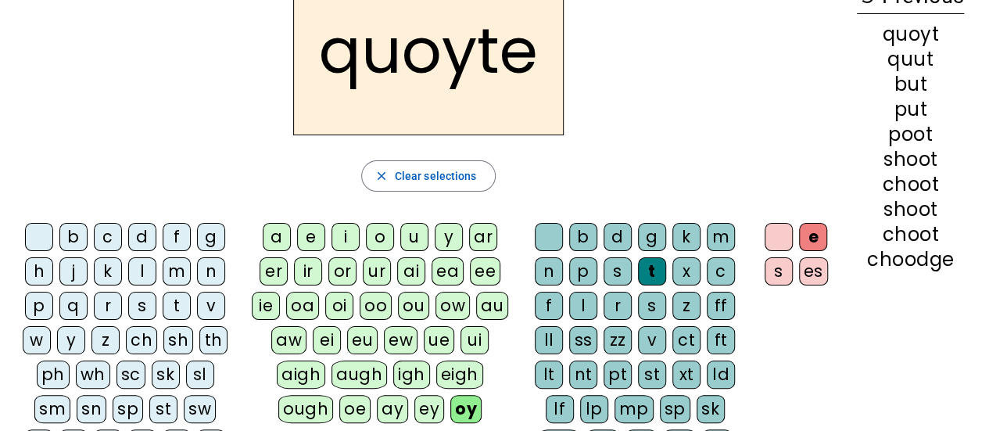
click at [774, 235] on div at bounding box center [779, 237] width 28 height 28
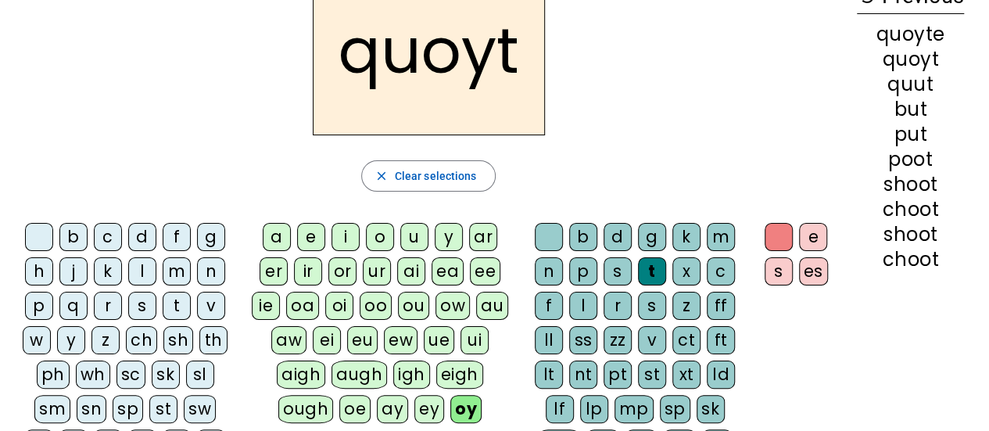
click at [553, 228] on div at bounding box center [549, 237] width 28 height 28
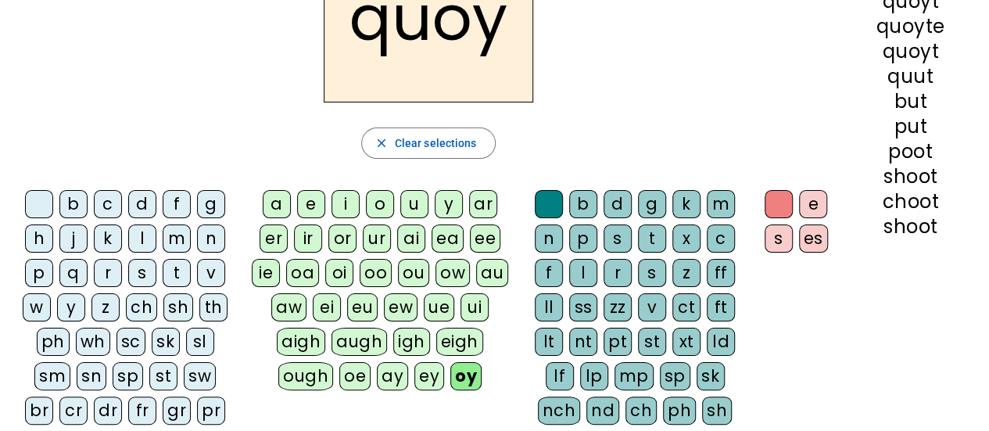
scroll to position [127, 0]
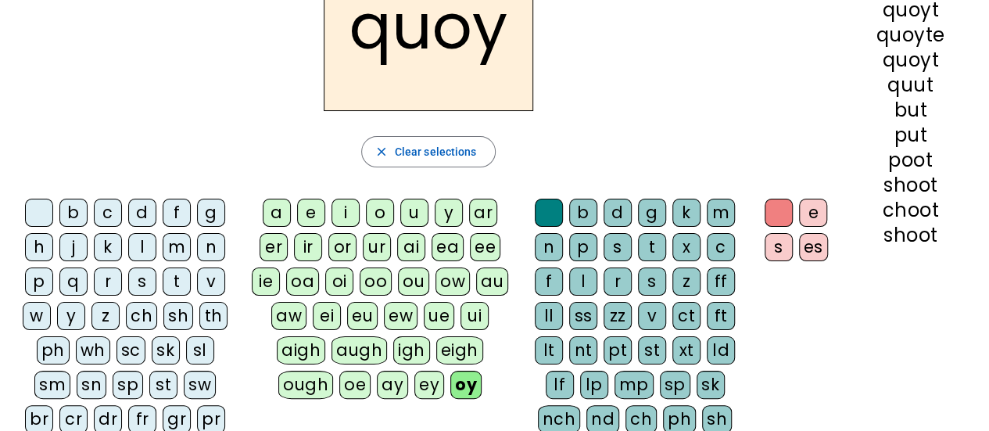
click at [50, 217] on div at bounding box center [39, 213] width 28 height 28
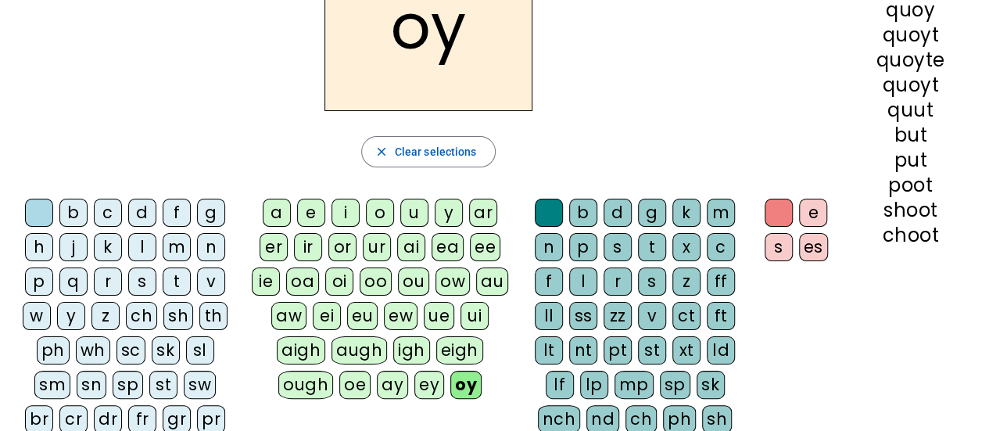
click at [81, 217] on div "b" at bounding box center [73, 213] width 28 height 28
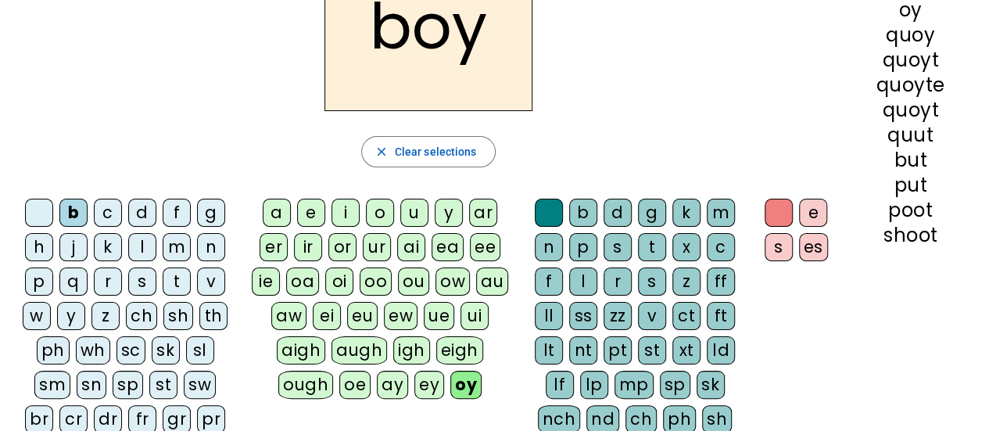
click at [111, 206] on div "c" at bounding box center [108, 213] width 28 height 28
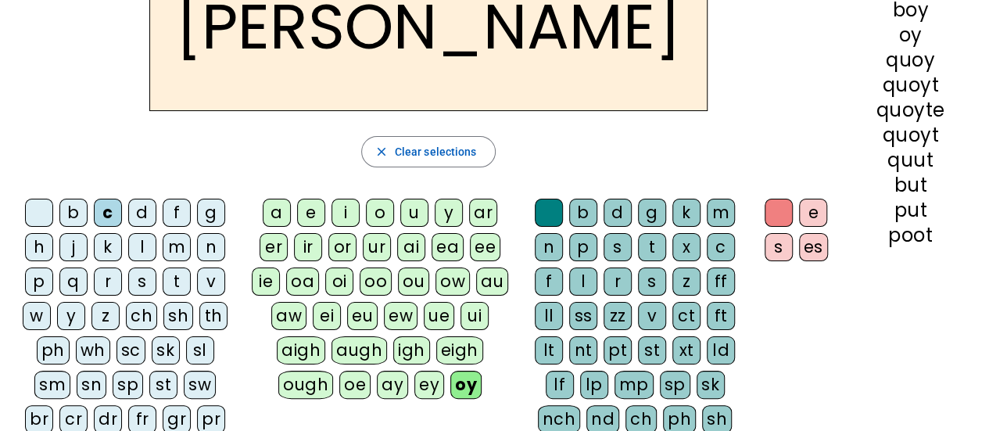
click at [152, 217] on div "d" at bounding box center [142, 213] width 28 height 28
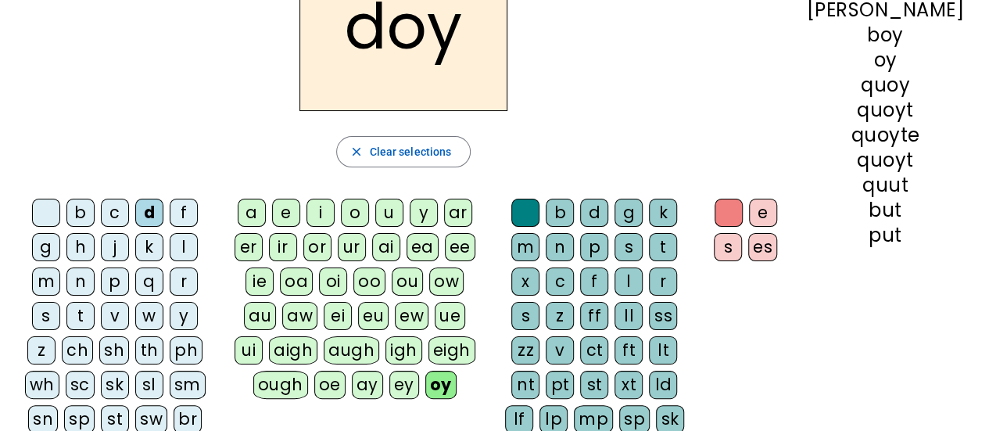
click at [181, 213] on div "f" at bounding box center [184, 213] width 28 height 28
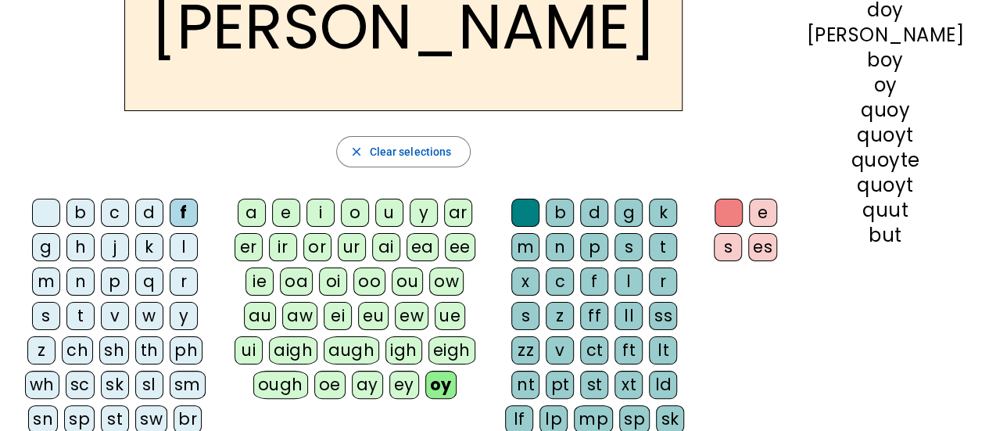
click at [60, 233] on div "g" at bounding box center [46, 247] width 28 height 28
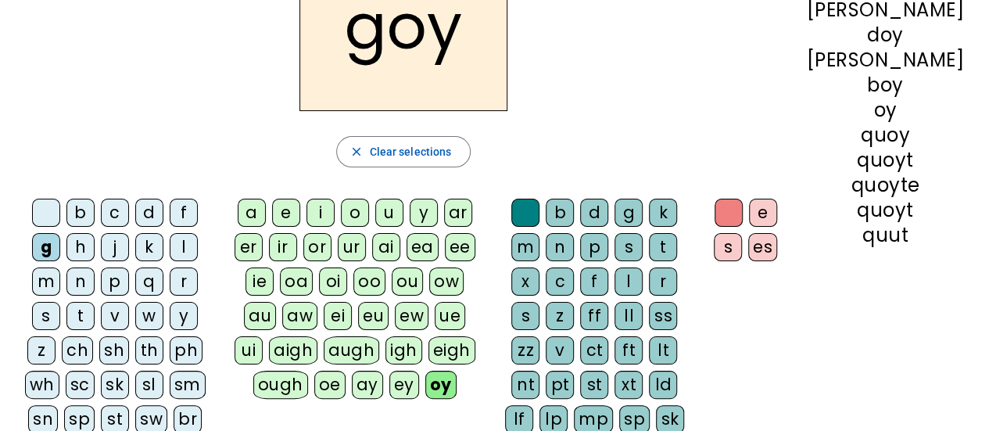
click at [66, 251] on div "h" at bounding box center [80, 247] width 28 height 28
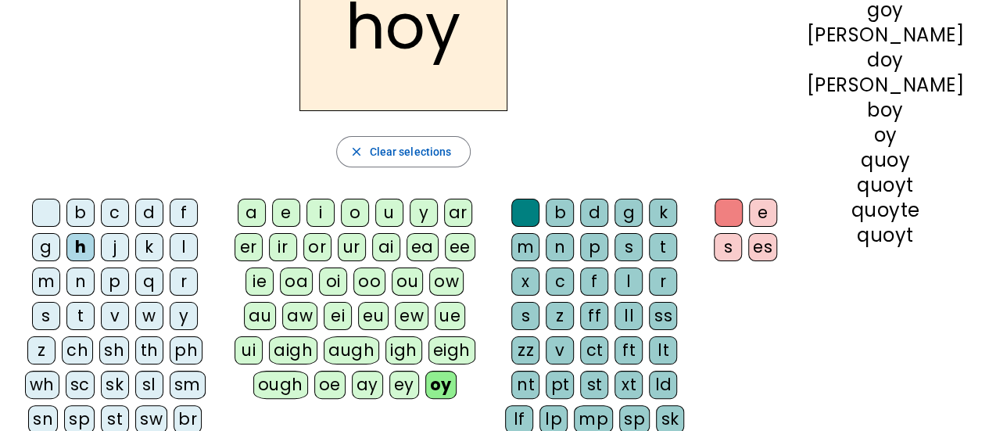
click at [101, 252] on div "j" at bounding box center [115, 247] width 28 height 28
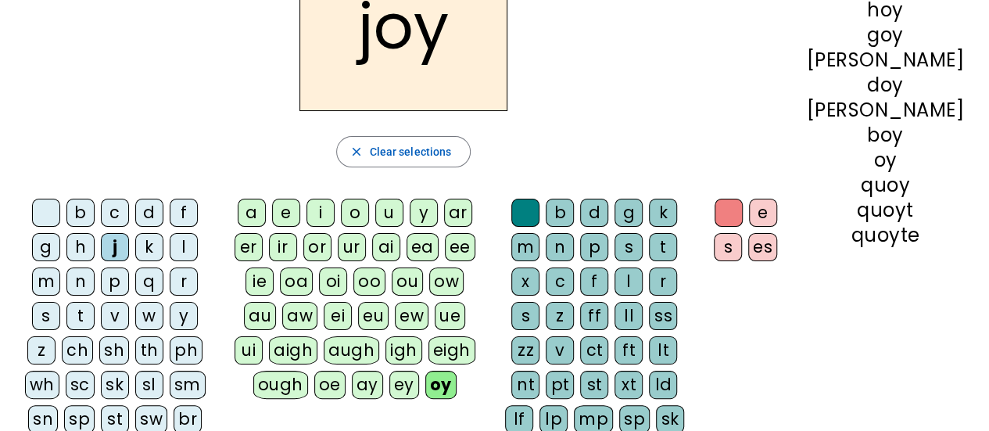
click at [135, 253] on div "k" at bounding box center [149, 247] width 28 height 28
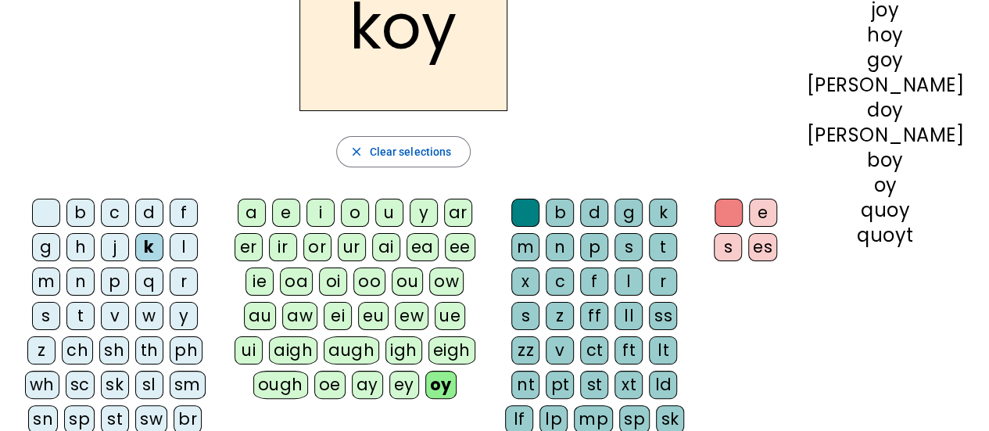
click at [170, 255] on div "l" at bounding box center [184, 247] width 28 height 28
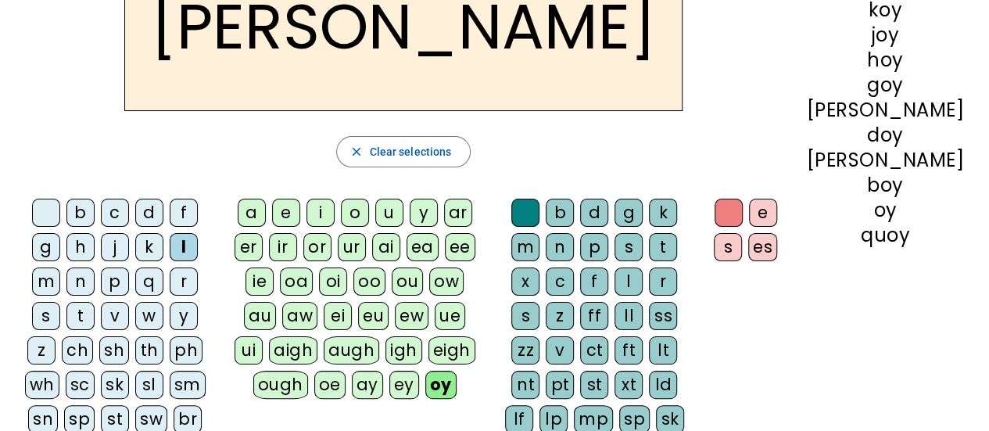
click at [60, 267] on div "m" at bounding box center [46, 281] width 28 height 28
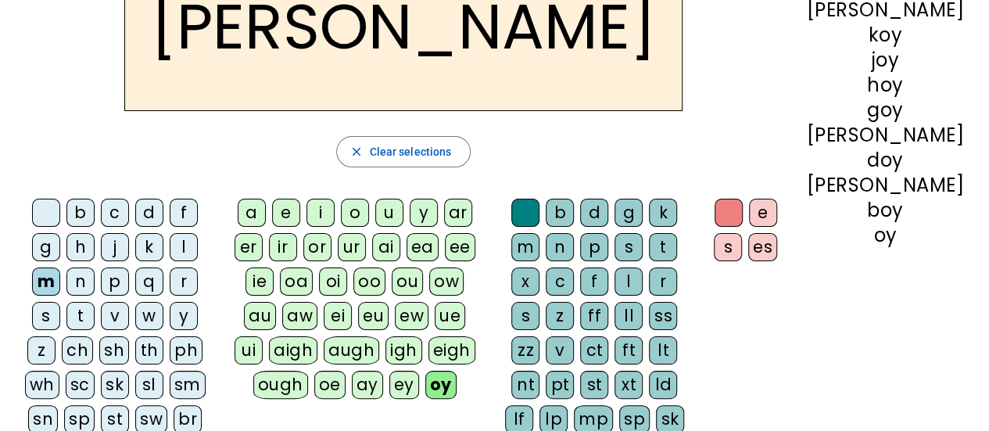
click at [95, 267] on div "n" at bounding box center [80, 281] width 28 height 28
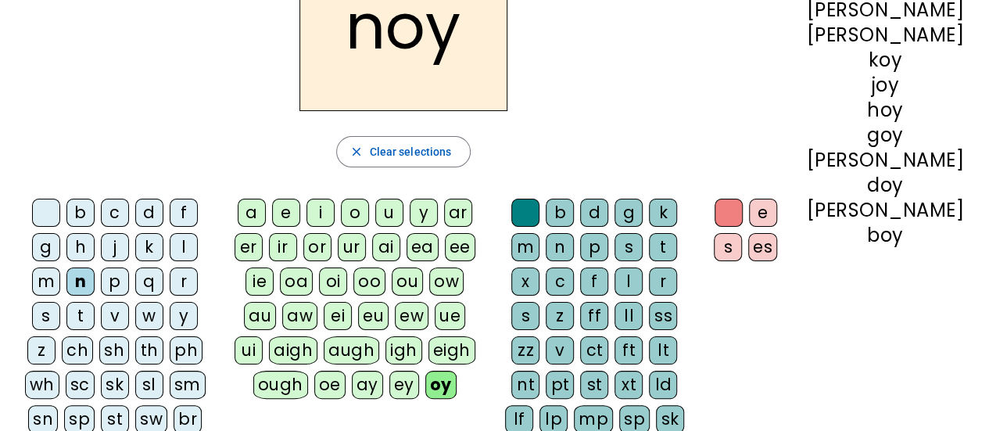
click at [101, 286] on div "p" at bounding box center [115, 281] width 28 height 28
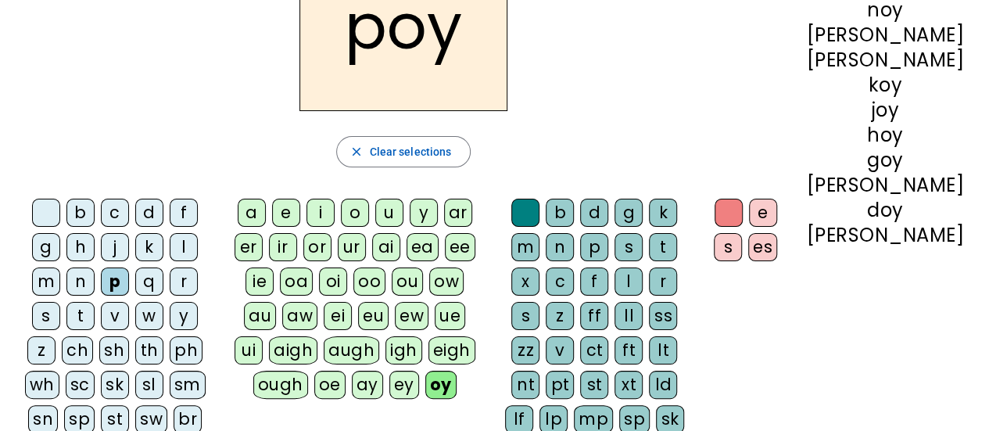
click at [135, 286] on div "q" at bounding box center [149, 281] width 28 height 28
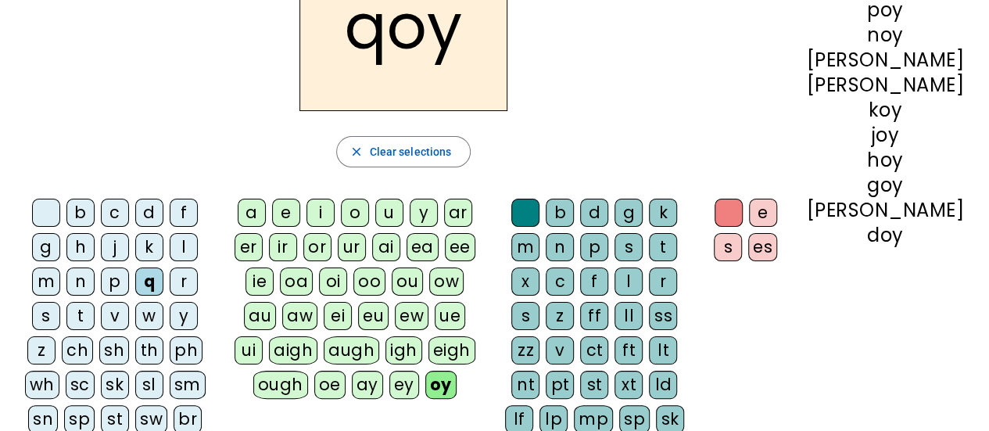
click at [170, 277] on div "r" at bounding box center [184, 281] width 28 height 28
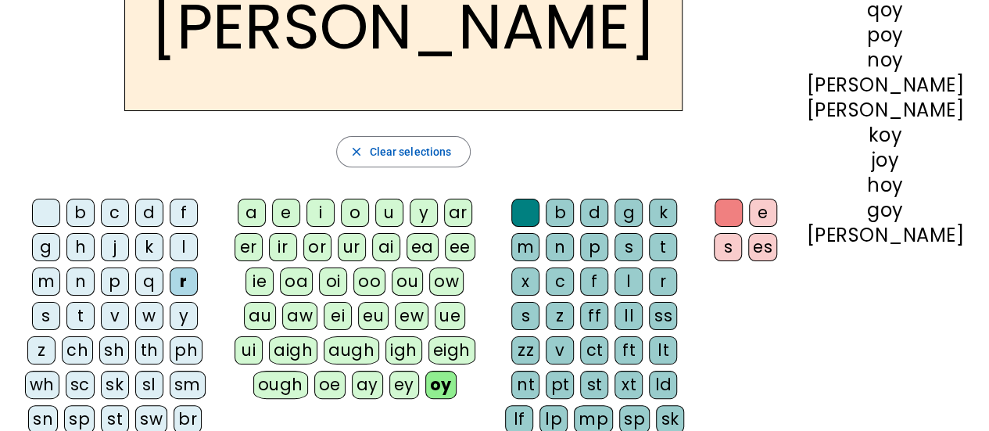
click at [60, 302] on div "s" at bounding box center [46, 316] width 28 height 28
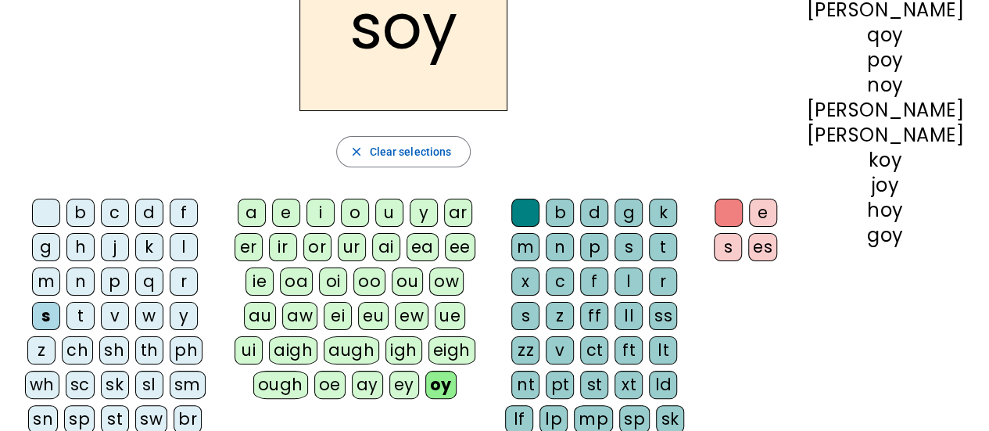
click at [95, 302] on div "t" at bounding box center [80, 316] width 28 height 28
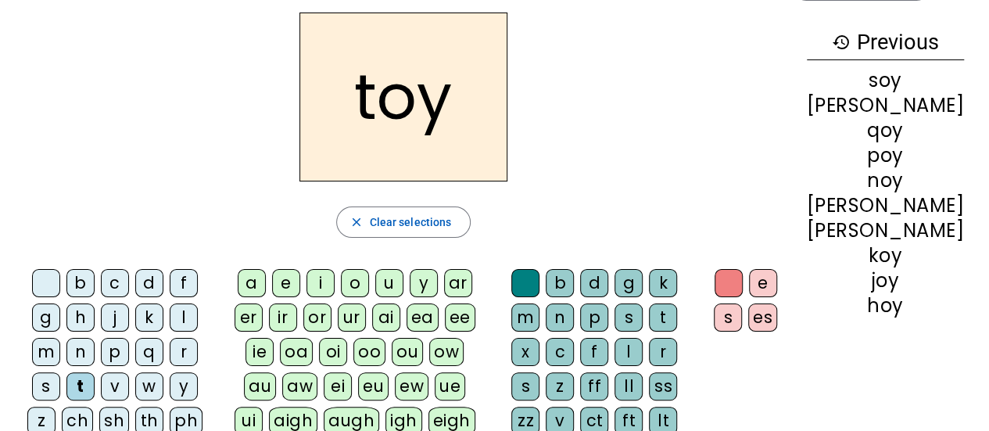
scroll to position [28, 0]
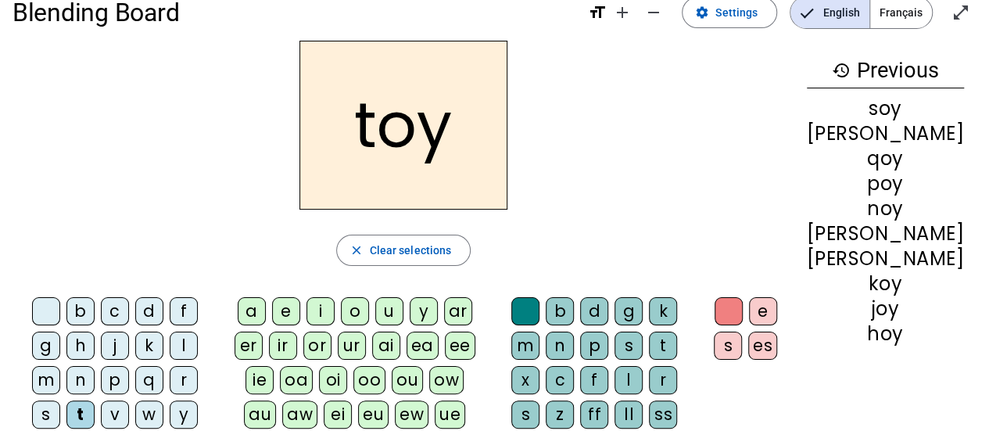
click at [129, 400] on div "v" at bounding box center [115, 414] width 28 height 28
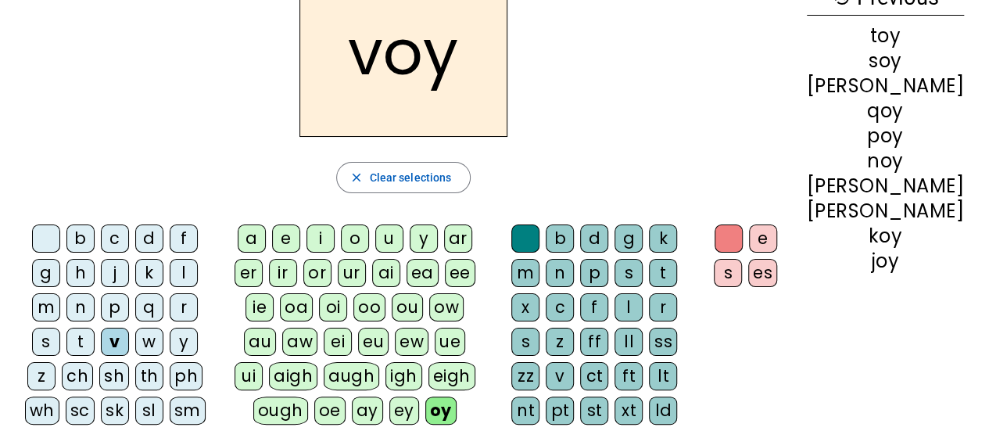
scroll to position [106, 0]
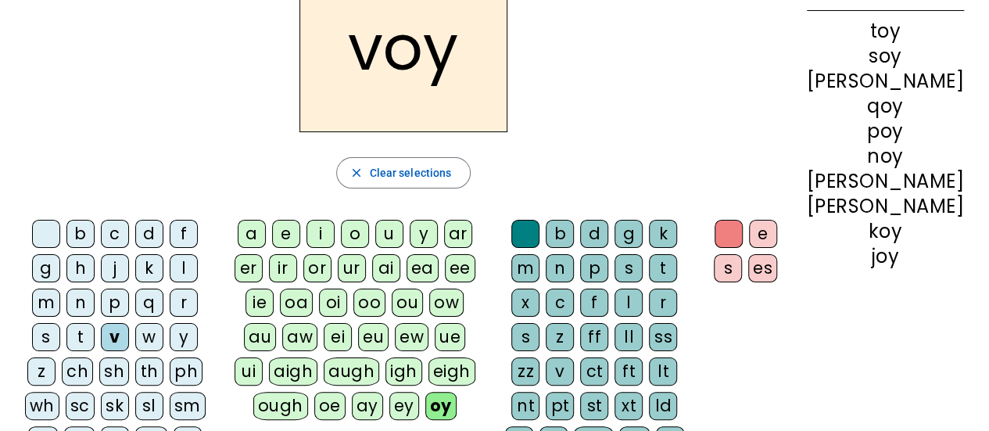
click at [135, 346] on div "w" at bounding box center [149, 337] width 28 height 28
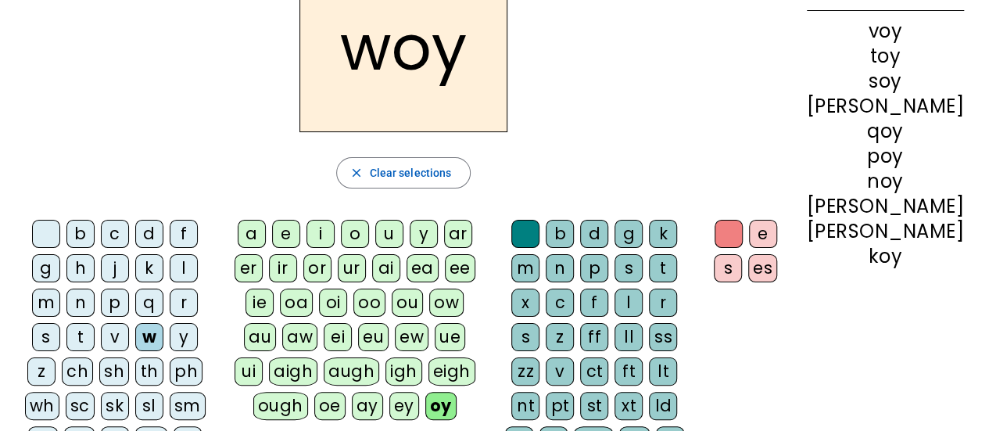
click at [170, 342] on div "y" at bounding box center [184, 337] width 28 height 28
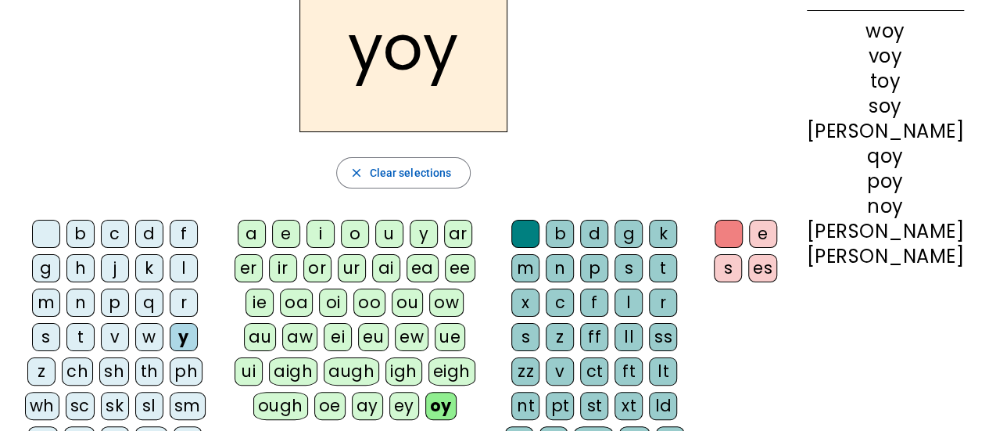
click at [56, 357] on div "z" at bounding box center [41, 371] width 28 height 28
click at [574, 357] on div "v" at bounding box center [560, 371] width 28 height 28
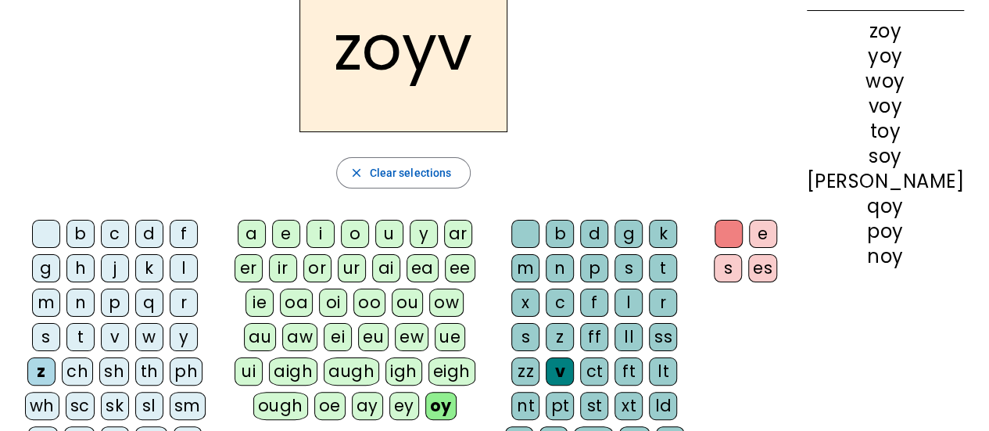
click at [540, 233] on div at bounding box center [525, 234] width 28 height 28
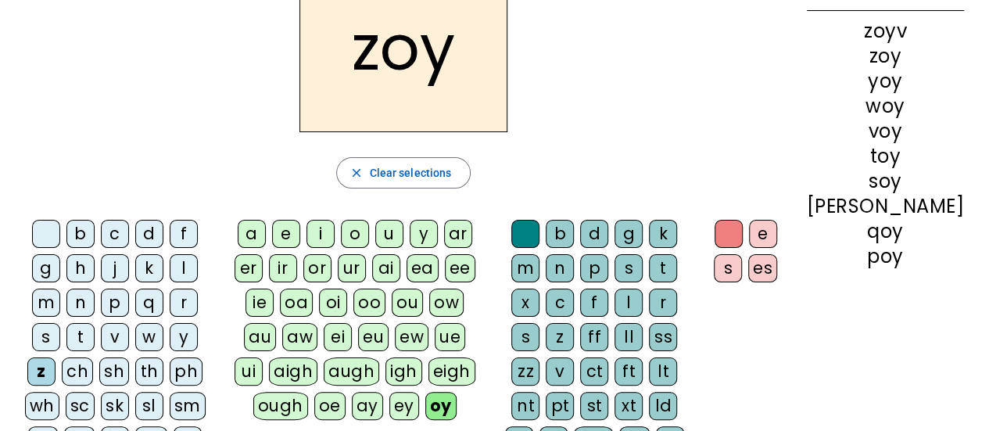
click at [93, 357] on div "ch" at bounding box center [77, 371] width 31 height 28
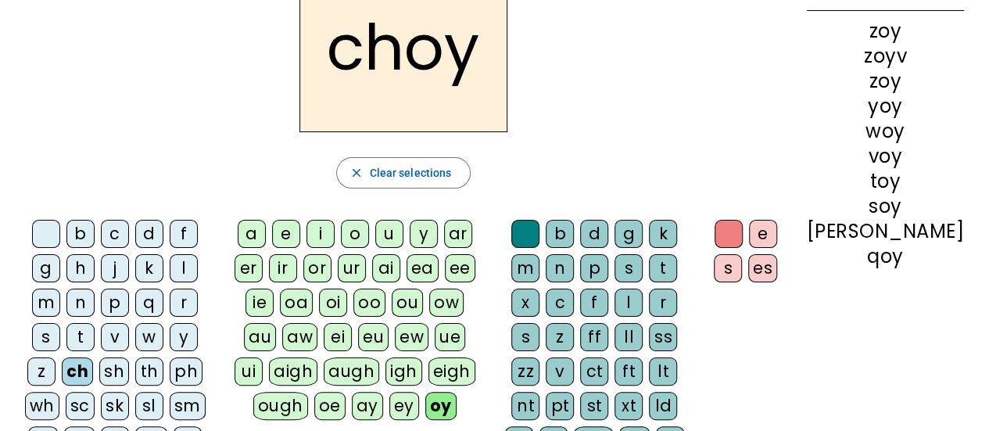
click at [129, 357] on div "sh" at bounding box center [114, 371] width 30 height 28
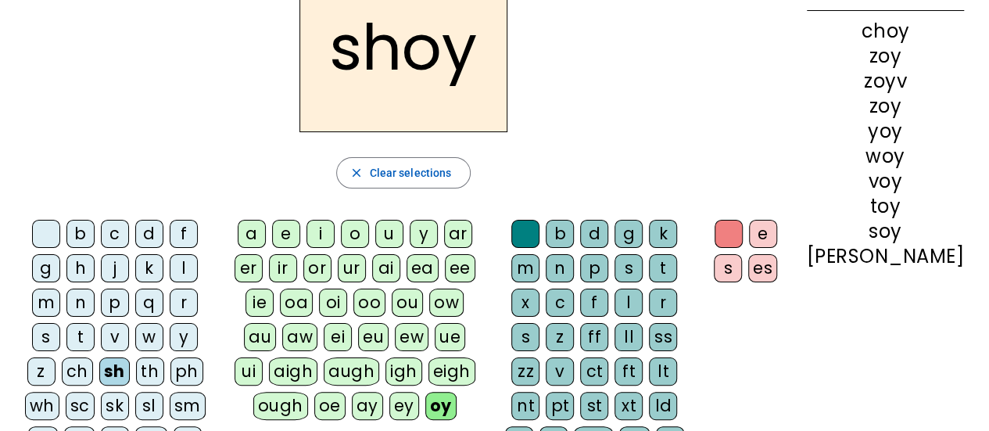
click at [164, 357] on div "th" at bounding box center [150, 371] width 28 height 28
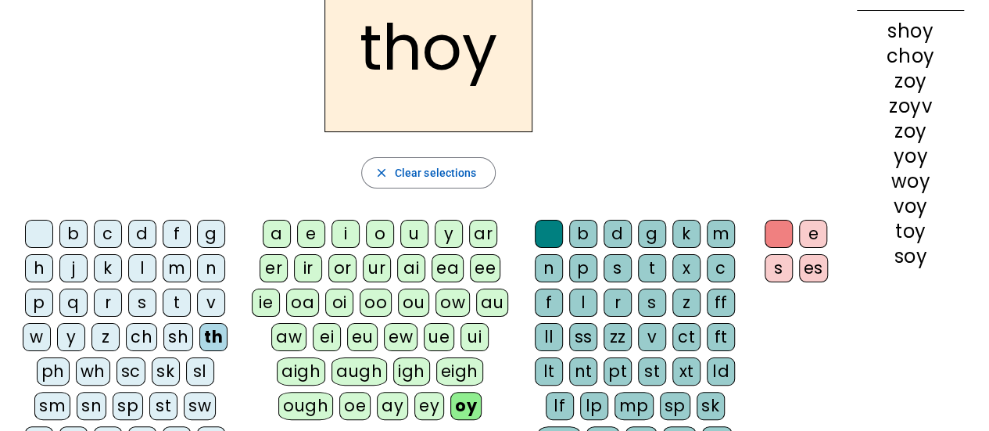
click at [48, 378] on div "ph" at bounding box center [53, 371] width 33 height 28
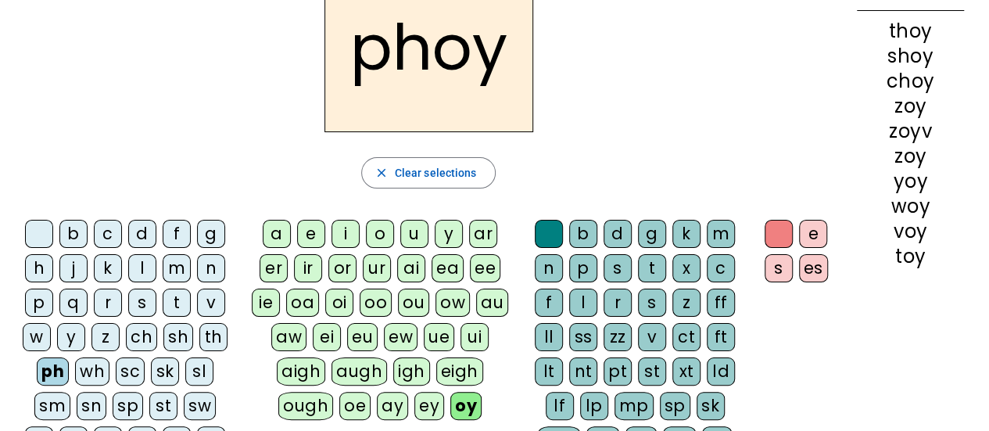
click at [91, 376] on div "wh" at bounding box center [92, 371] width 34 height 28
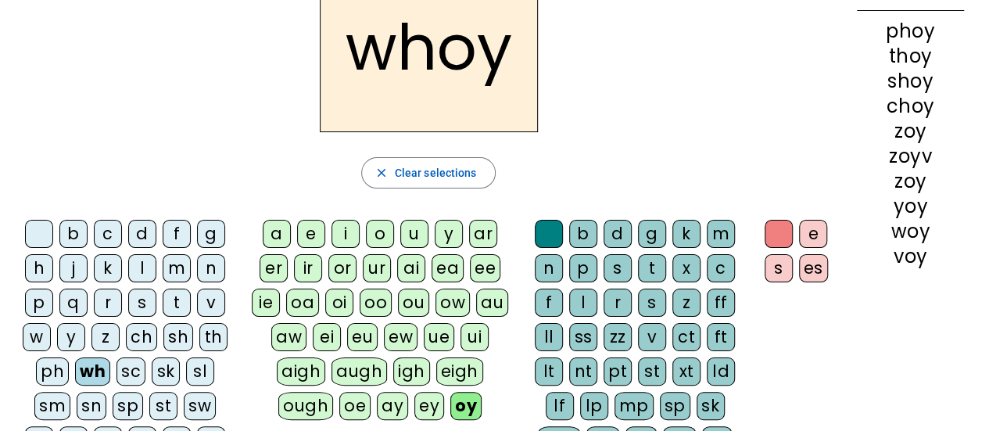
click at [127, 369] on div "sc" at bounding box center [131, 371] width 29 height 28
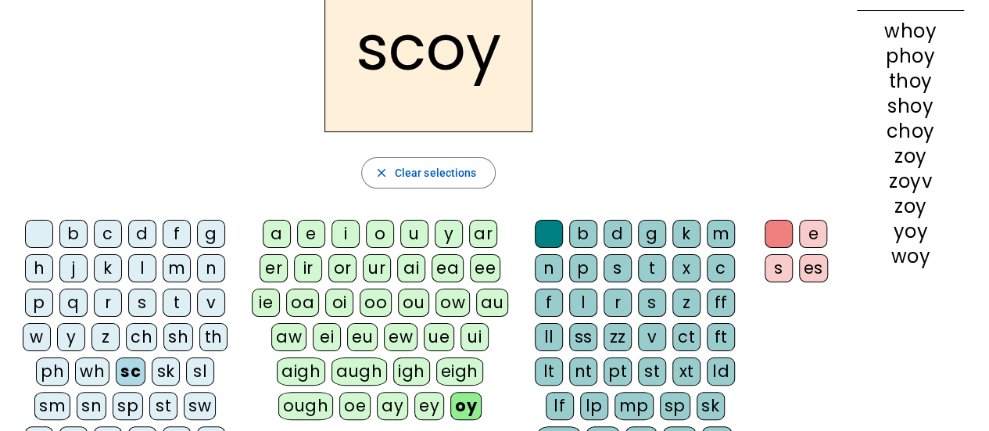
click at [164, 367] on div "sk" at bounding box center [166, 371] width 28 height 28
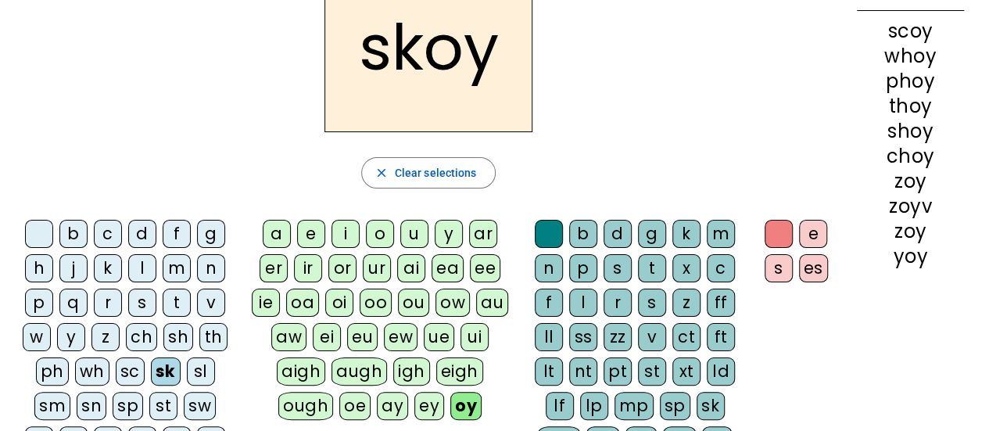
click at [197, 372] on div "sl" at bounding box center [201, 371] width 28 height 28
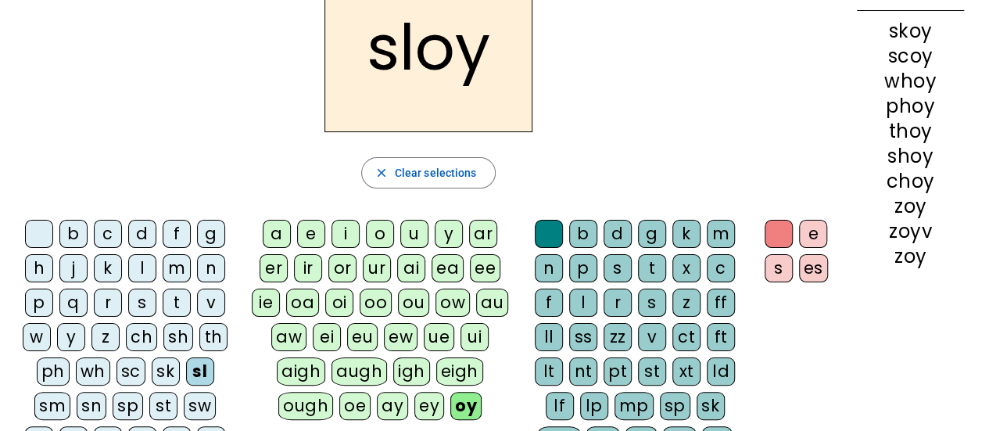
click at [34, 407] on div "sm" at bounding box center [52, 406] width 36 height 28
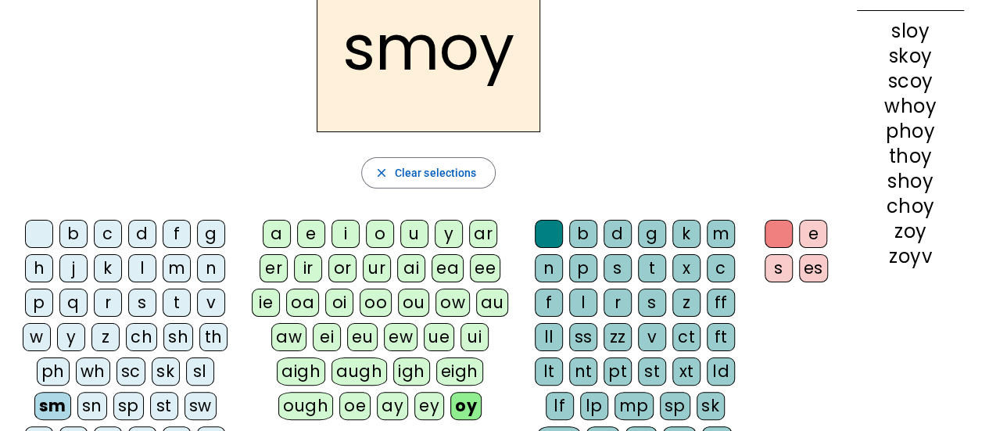
click at [77, 400] on div "sn" at bounding box center [92, 406] width 30 height 28
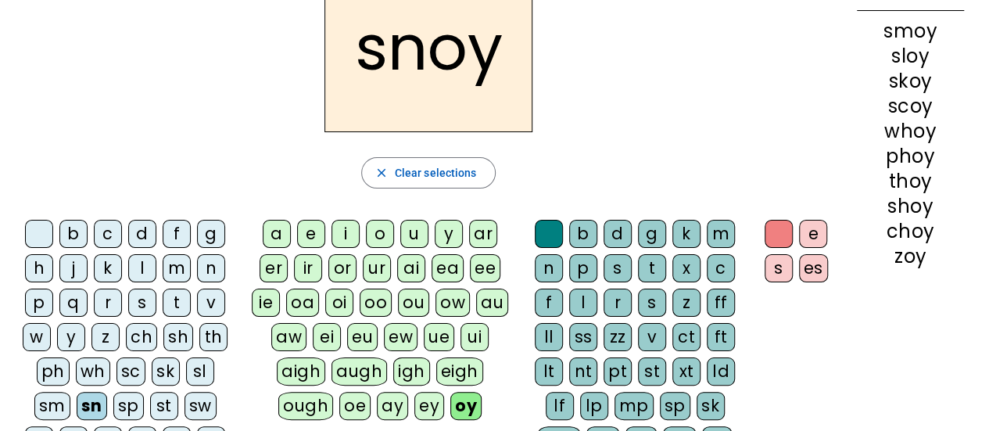
click at [113, 392] on div "sp" at bounding box center [128, 406] width 30 height 28
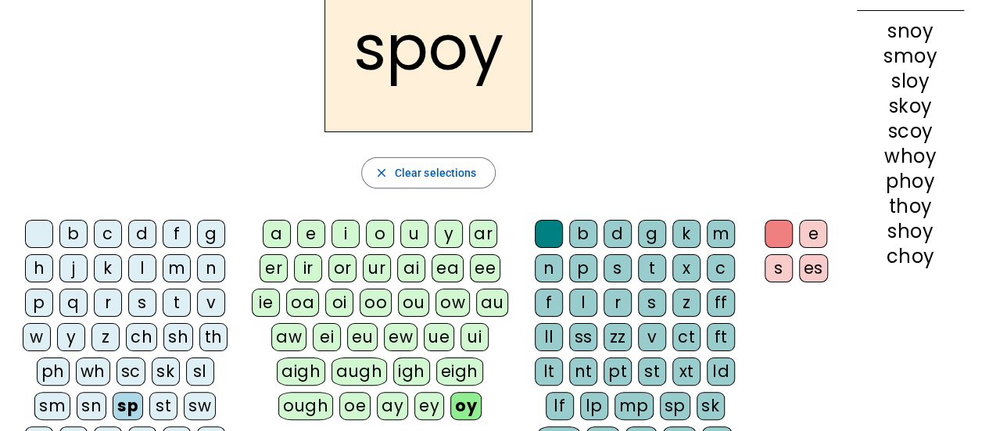
click at [149, 393] on div "st" at bounding box center [163, 406] width 28 height 28
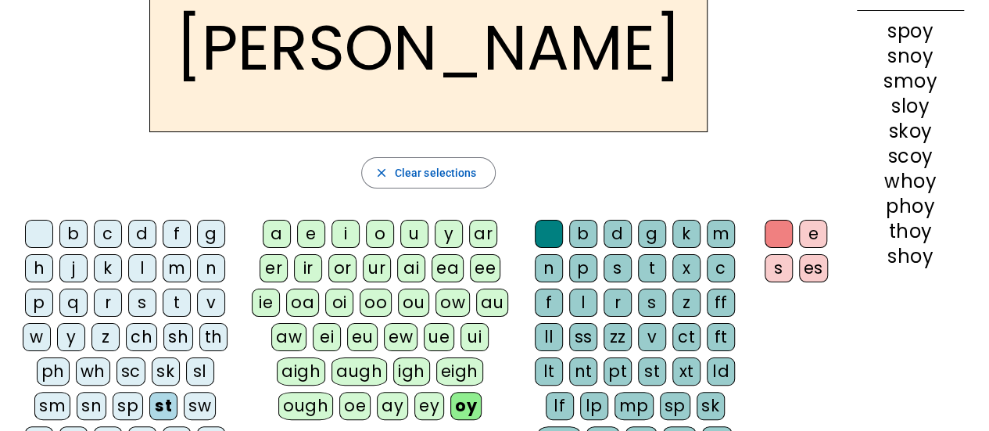
click at [184, 396] on div "sw" at bounding box center [200, 406] width 32 height 28
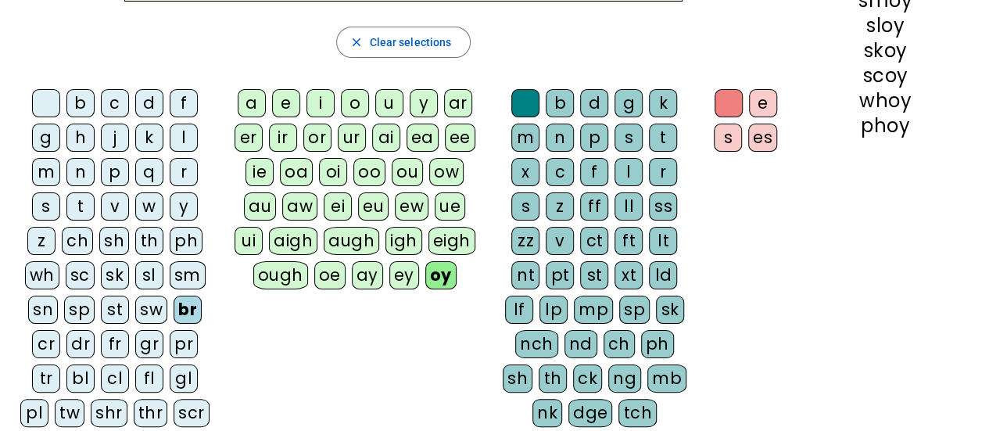
scroll to position [254, 0]
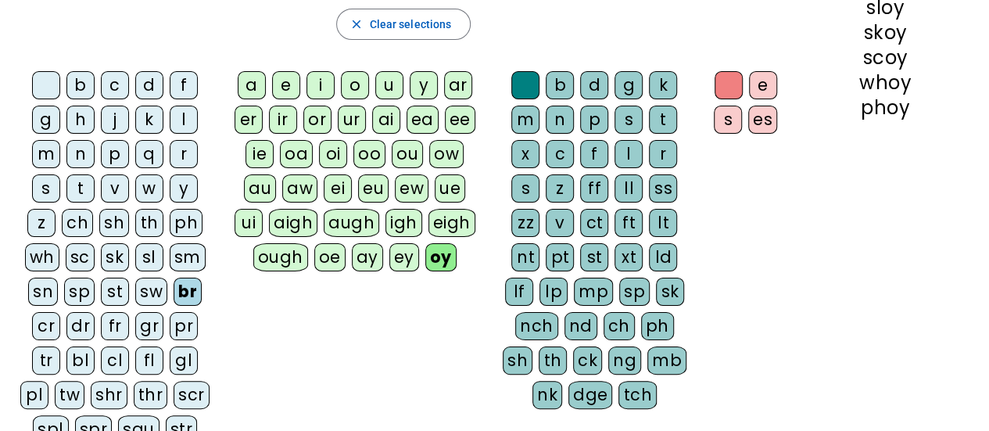
click at [48, 312] on div "cr" at bounding box center [46, 326] width 28 height 28
click at [82, 312] on div "dr" at bounding box center [80, 326] width 28 height 28
click at [110, 312] on div "fr" at bounding box center [115, 326] width 28 height 28
click at [145, 312] on div "gr" at bounding box center [149, 326] width 28 height 28
click at [174, 312] on div "pr" at bounding box center [184, 326] width 28 height 28
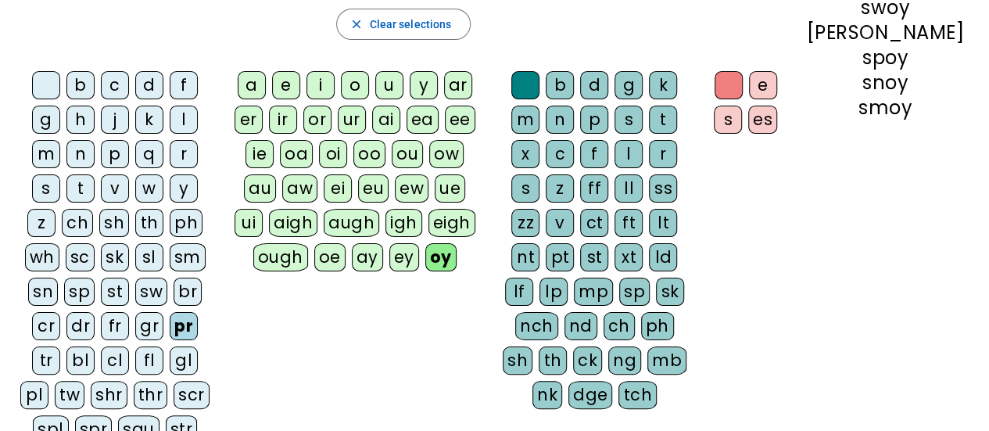
click at [60, 346] on div "tr" at bounding box center [46, 360] width 28 height 28
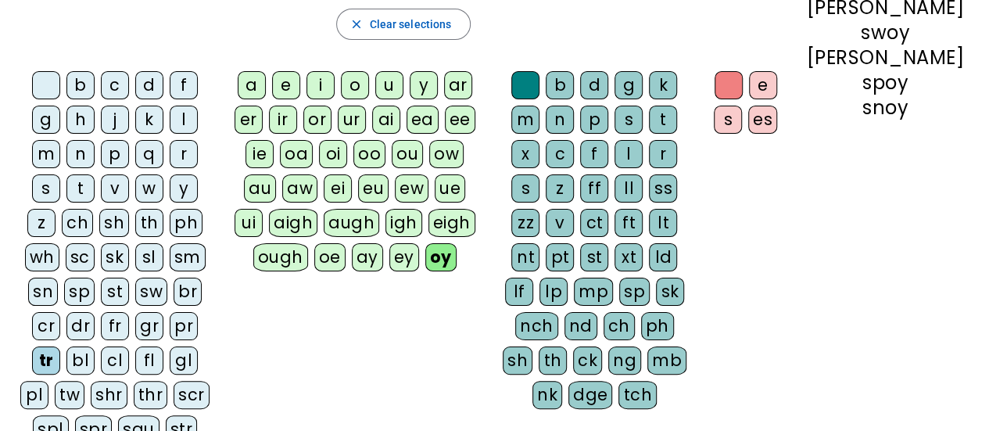
click at [66, 346] on div "bl" at bounding box center [80, 360] width 28 height 28
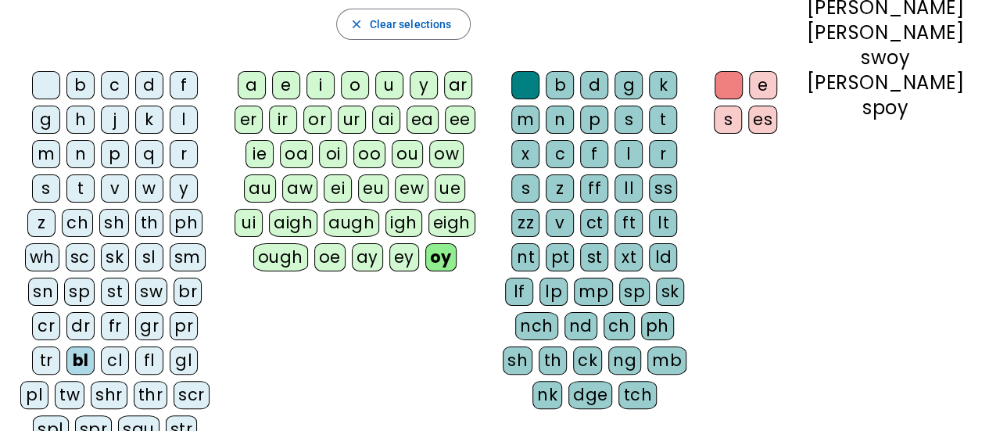
click at [101, 346] on div "cl" at bounding box center [115, 360] width 28 height 28
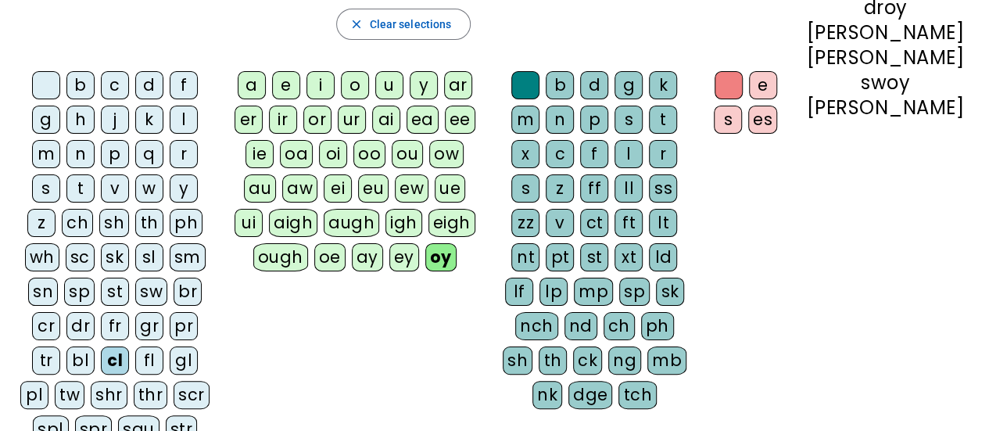
click at [135, 346] on div "fl" at bounding box center [149, 360] width 28 height 28
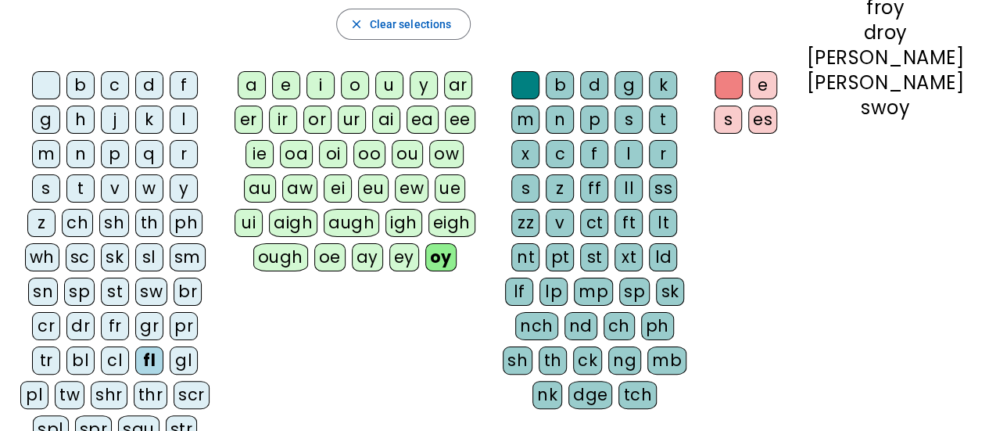
click at [170, 346] on div "gl" at bounding box center [184, 360] width 28 height 28
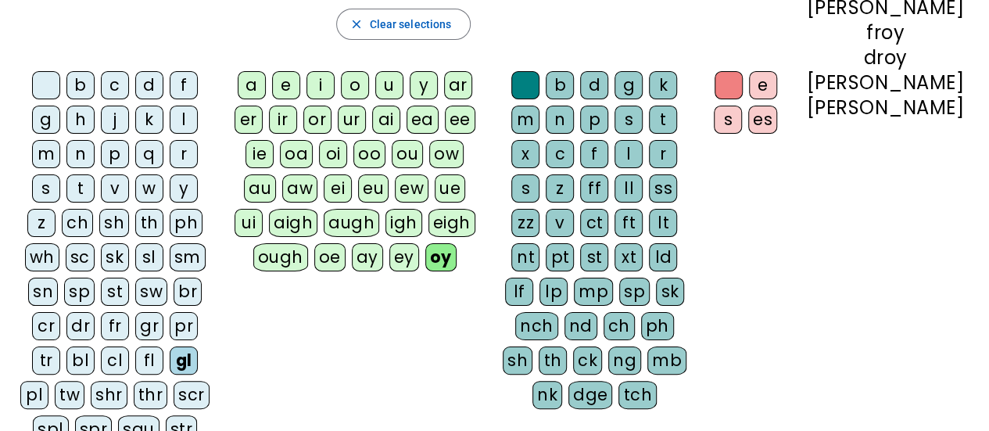
click at [48, 381] on div "pl" at bounding box center [34, 395] width 28 height 28
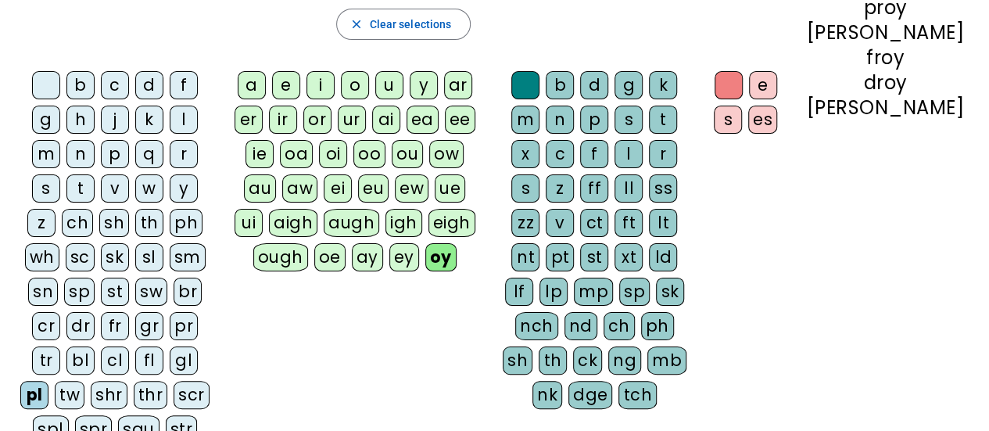
click at [84, 381] on div "tw" at bounding box center [70, 395] width 30 height 28
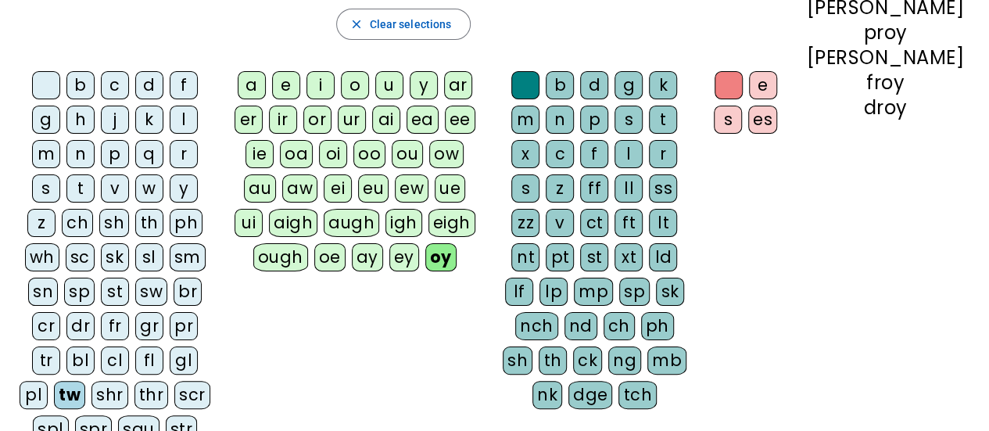
click at [91, 381] on div "shr" at bounding box center [109, 395] width 37 height 28
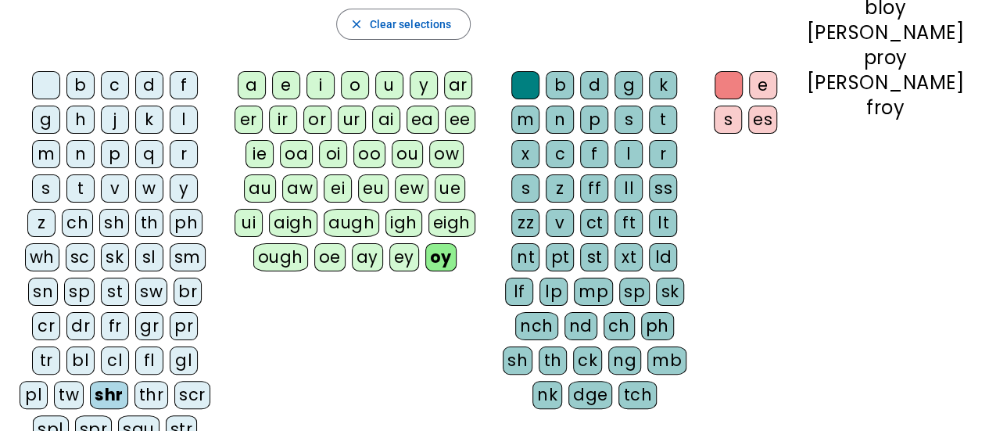
click at [134, 381] on div "thr" at bounding box center [151, 395] width 34 height 28
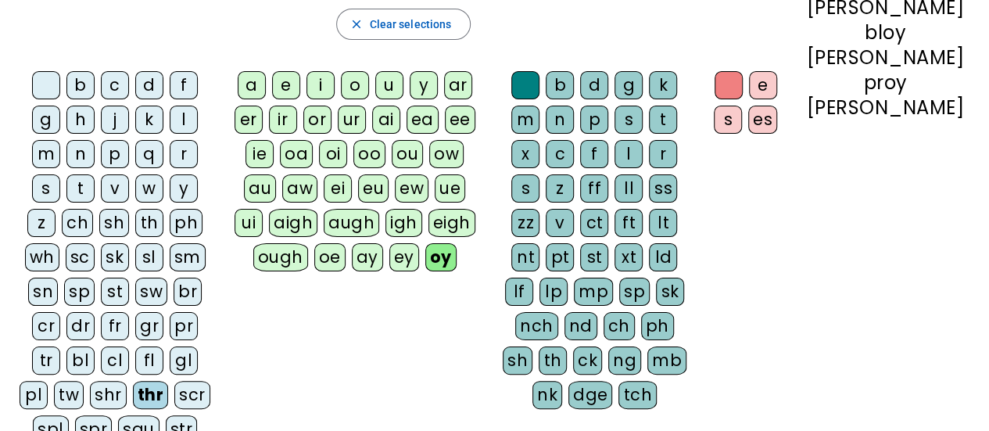
click at [174, 381] on div "scr" at bounding box center [192, 395] width 36 height 28
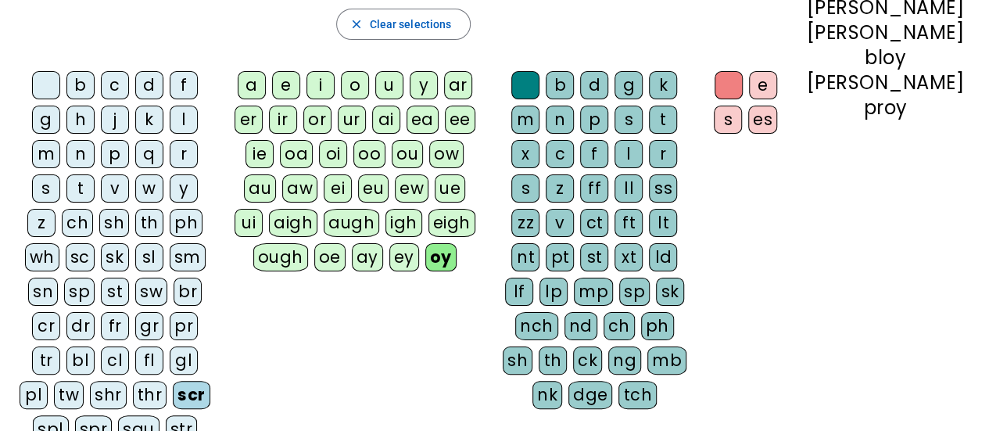
click at [69, 415] on div "spl" at bounding box center [51, 429] width 36 height 28
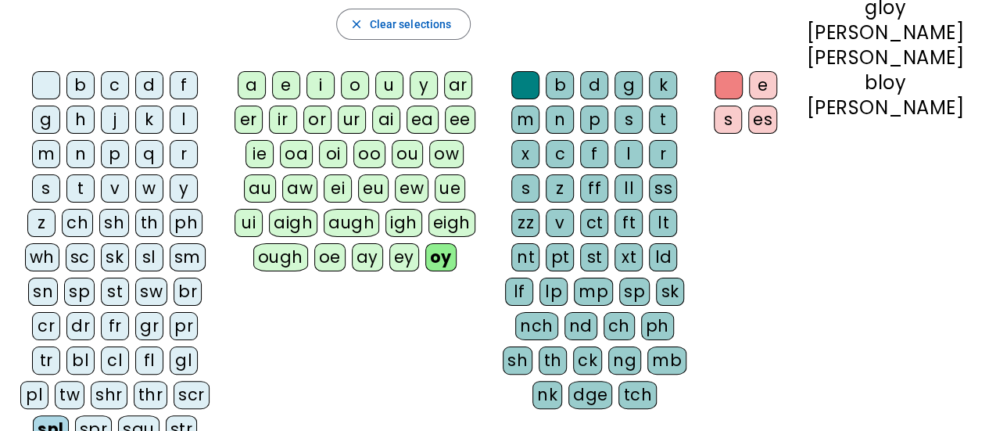
click at [113, 415] on div "spr" at bounding box center [94, 429] width 38 height 28
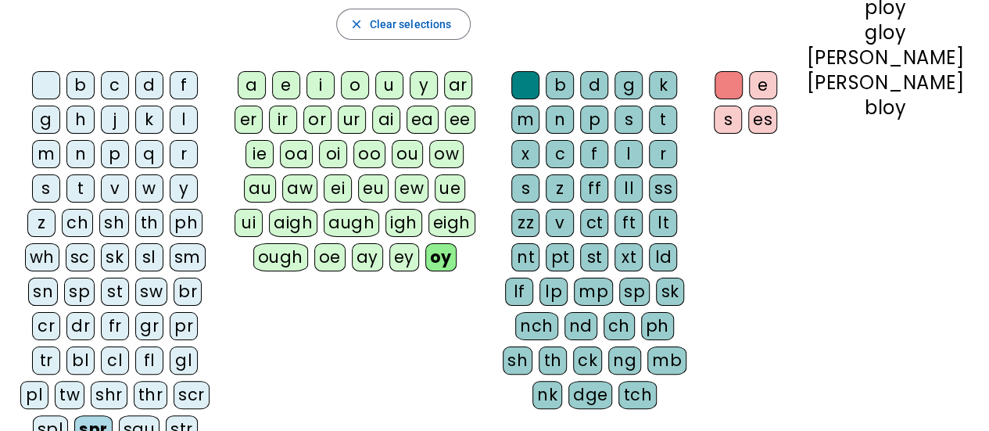
click at [119, 415] on div "squ" at bounding box center [139, 429] width 41 height 28
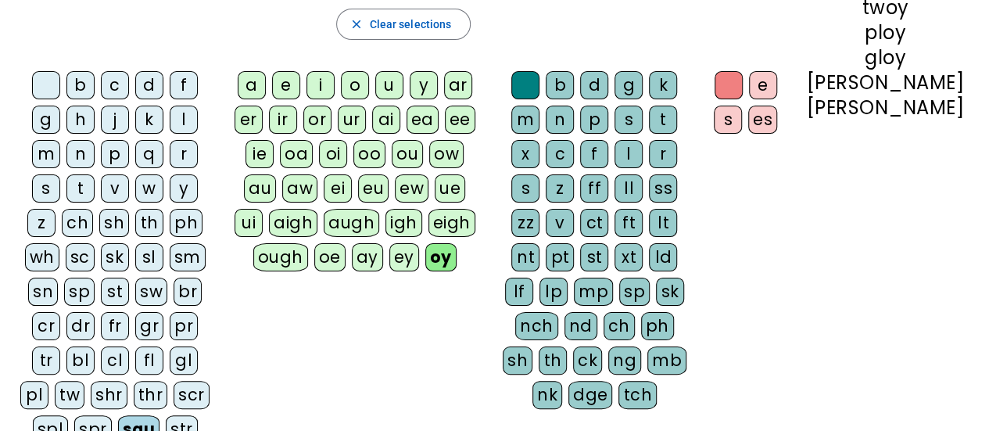
click at [166, 415] on div "str" at bounding box center [182, 429] width 32 height 28
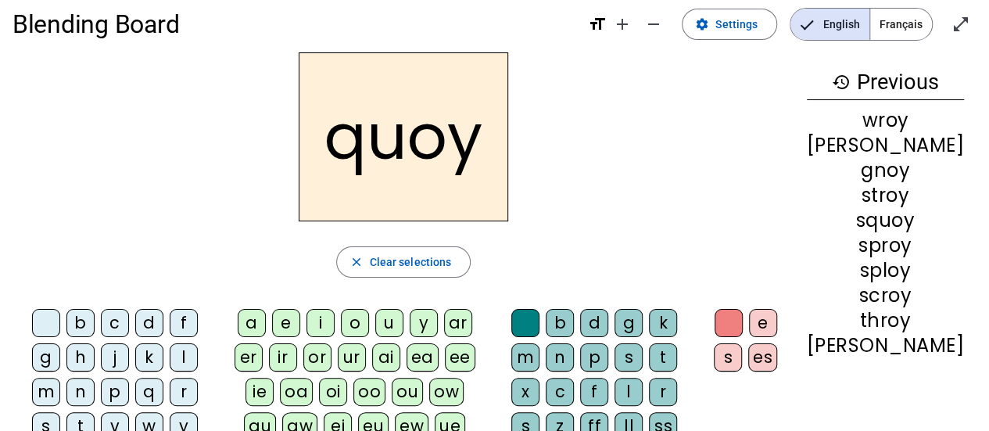
scroll to position [0, 0]
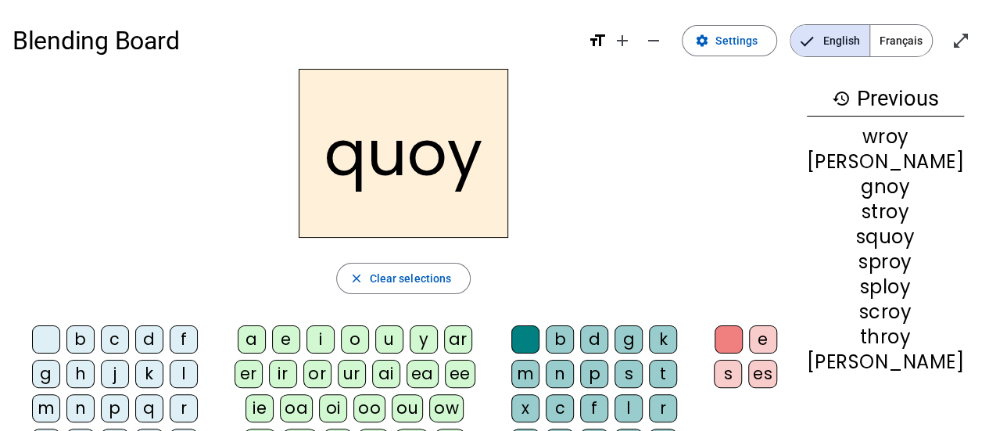
click at [266, 336] on div "a" at bounding box center [252, 339] width 28 height 28
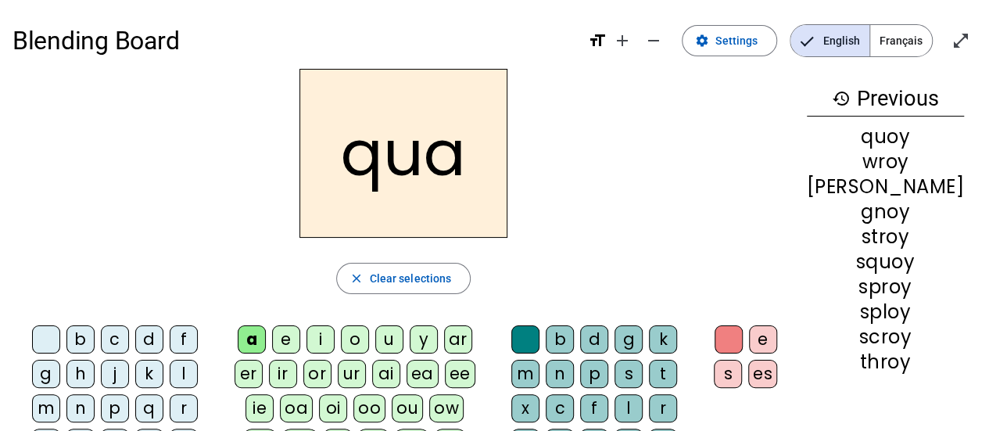
click at [300, 344] on div "e" at bounding box center [286, 339] width 28 height 28
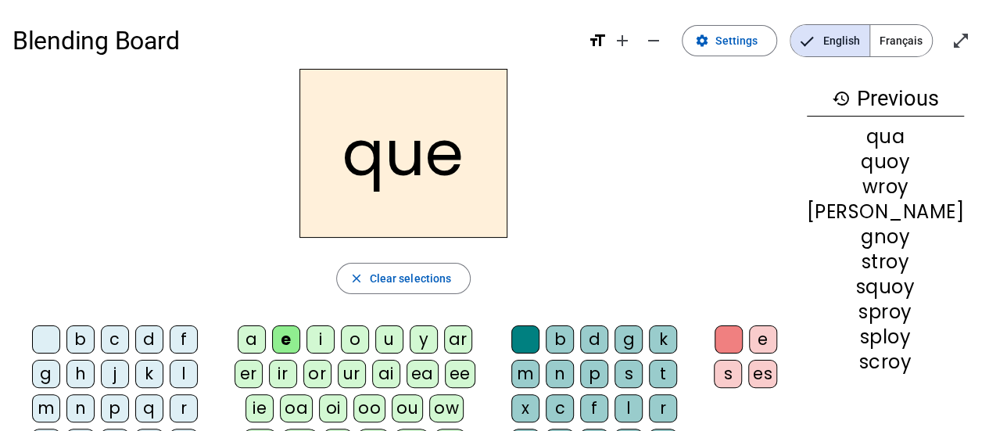
click at [335, 336] on div "i" at bounding box center [321, 339] width 28 height 28
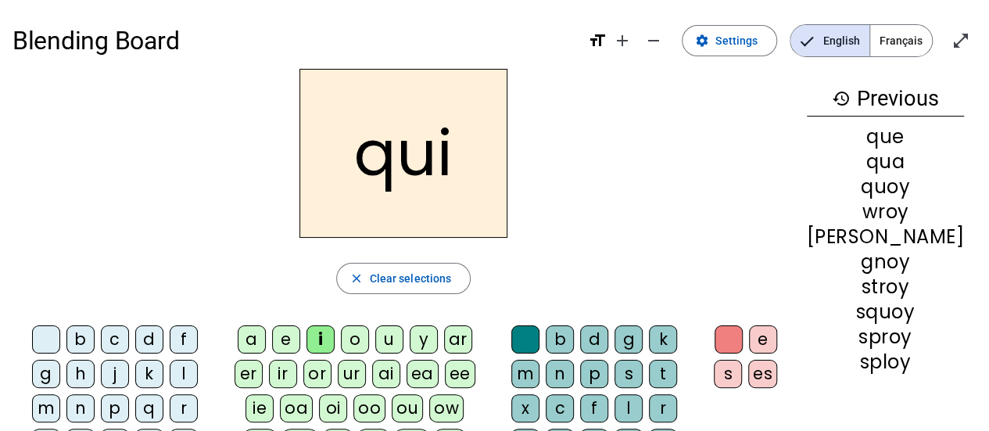
click at [369, 339] on div "o" at bounding box center [355, 339] width 28 height 28
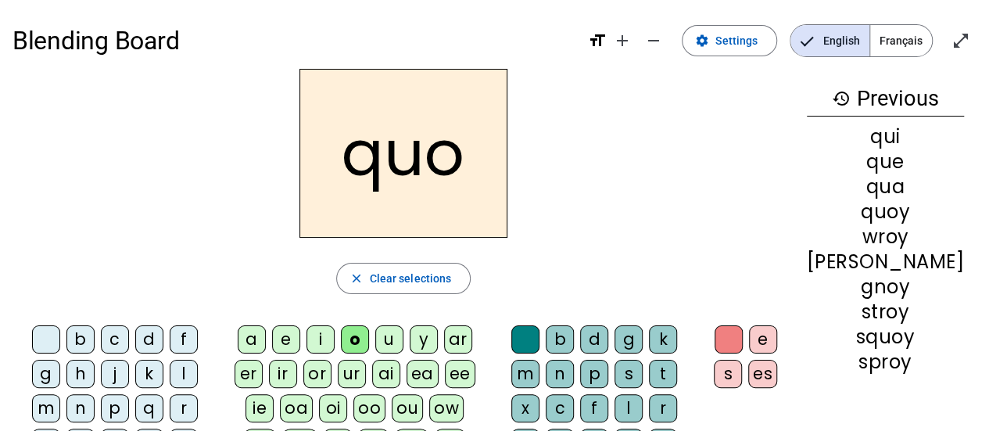
click at [403, 351] on div "u" at bounding box center [389, 339] width 28 height 28
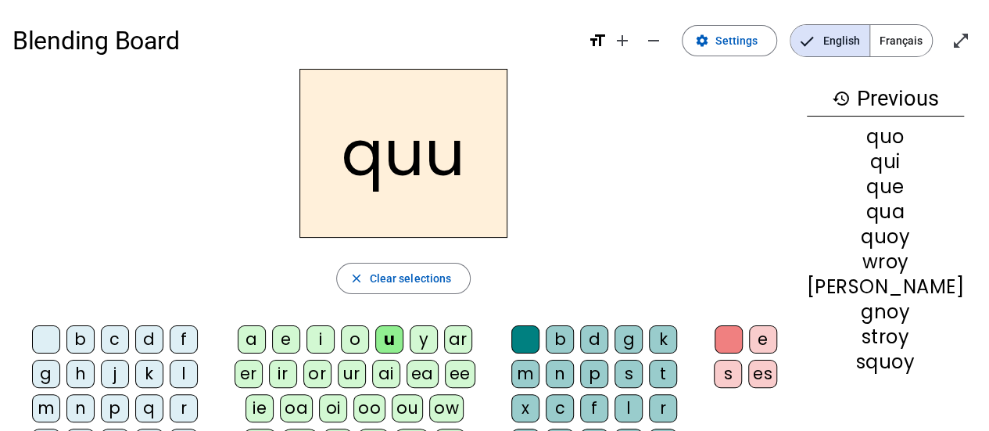
click at [438, 336] on div "y" at bounding box center [424, 339] width 28 height 28
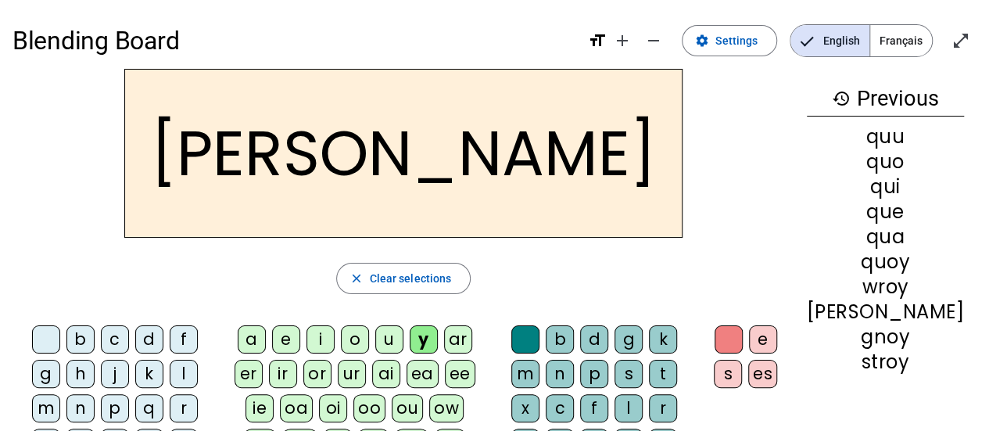
click at [472, 347] on div "ar" at bounding box center [458, 339] width 28 height 28
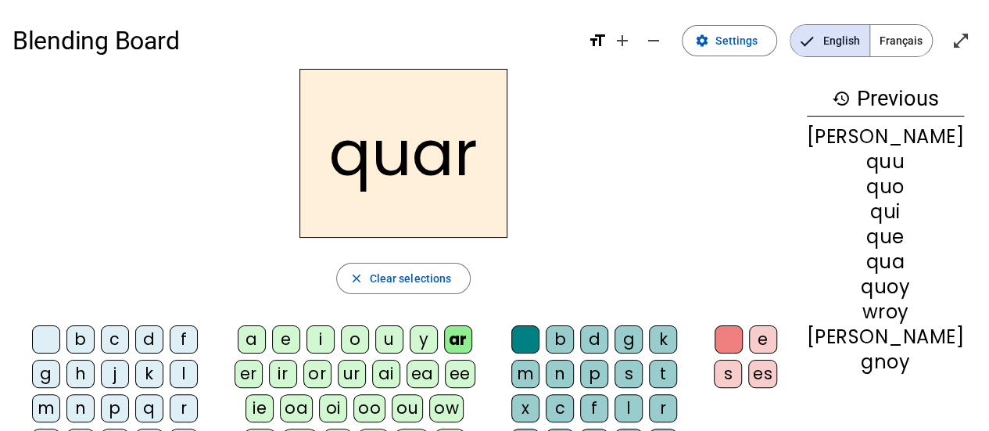
click at [263, 371] on div "er" at bounding box center [249, 374] width 28 height 28
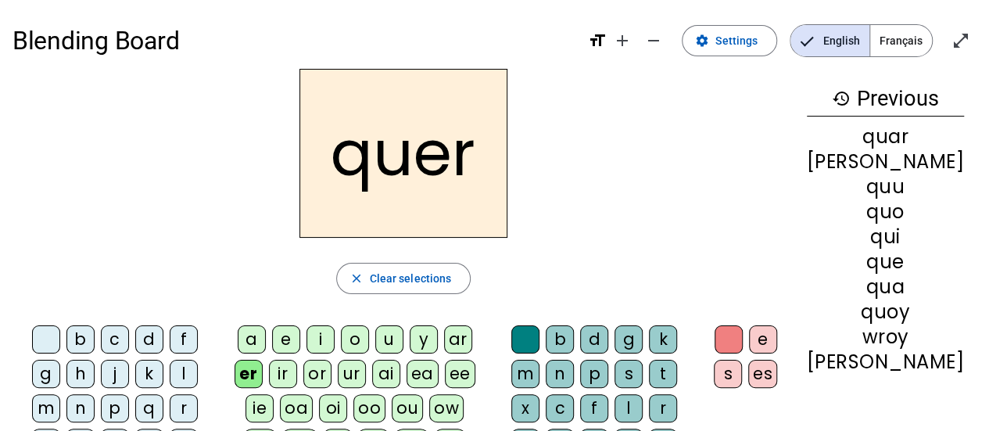
click at [297, 371] on div "ir" at bounding box center [283, 374] width 28 height 28
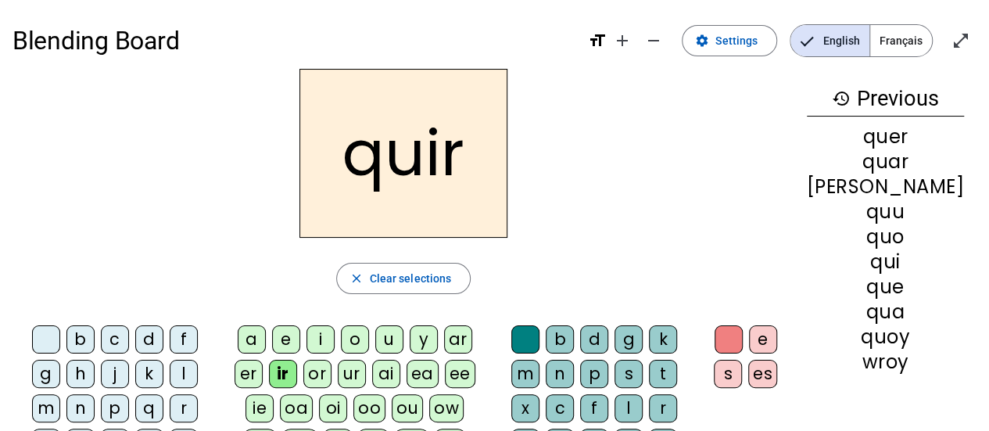
click at [332, 371] on div "or" at bounding box center [317, 374] width 28 height 28
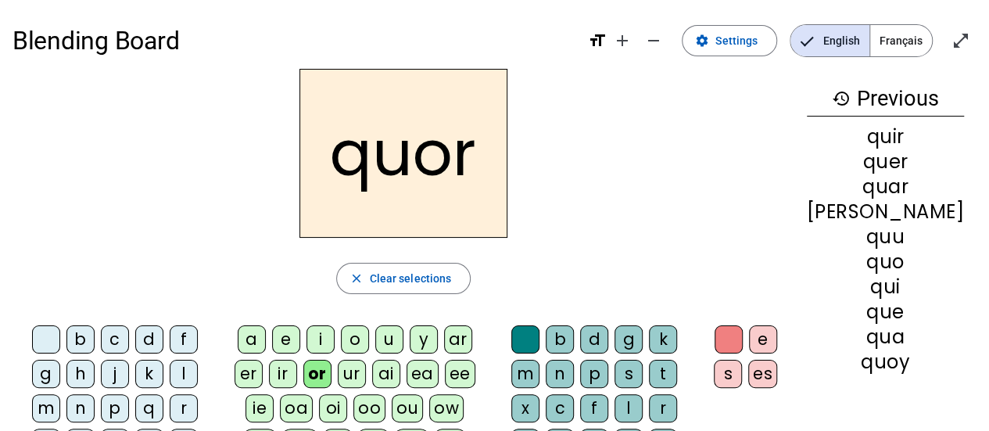
click at [366, 376] on div "ur" at bounding box center [352, 374] width 28 height 28
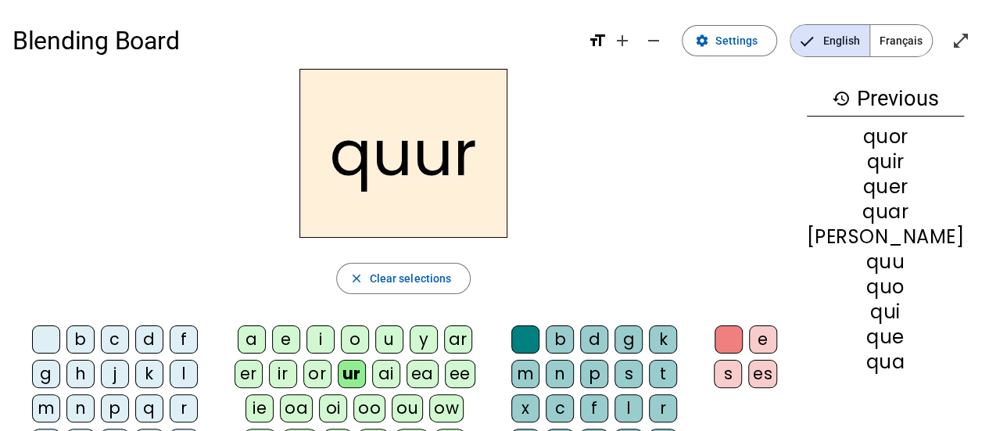
click at [400, 377] on div "ai" at bounding box center [386, 374] width 28 height 28
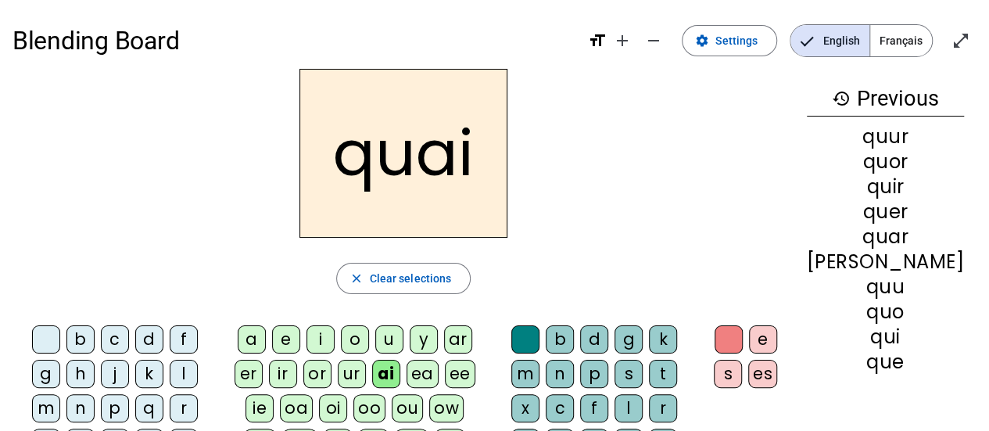
click at [439, 375] on div "ea" at bounding box center [423, 374] width 32 height 28
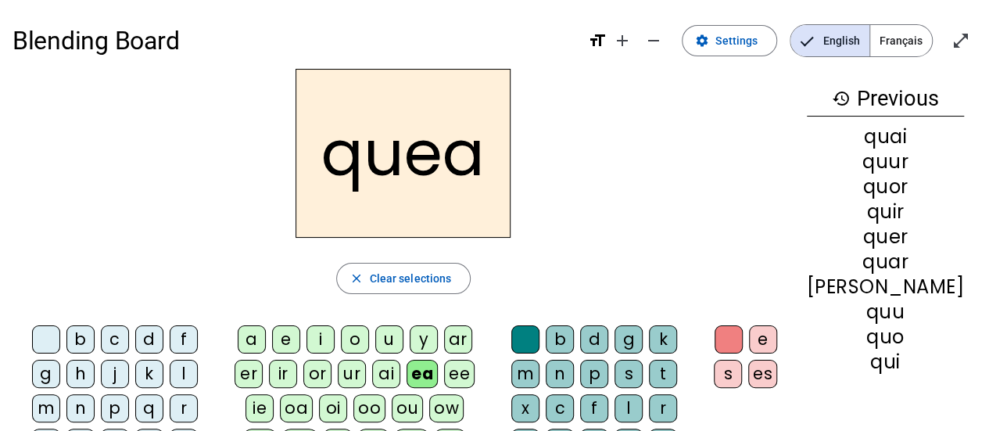
click at [475, 378] on div "ee" at bounding box center [459, 374] width 30 height 28
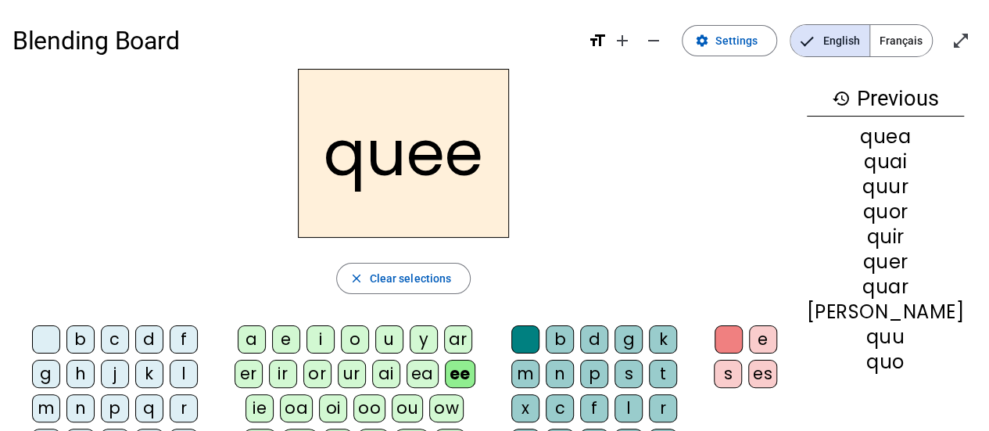
click at [274, 407] on div "ie" at bounding box center [260, 408] width 28 height 28
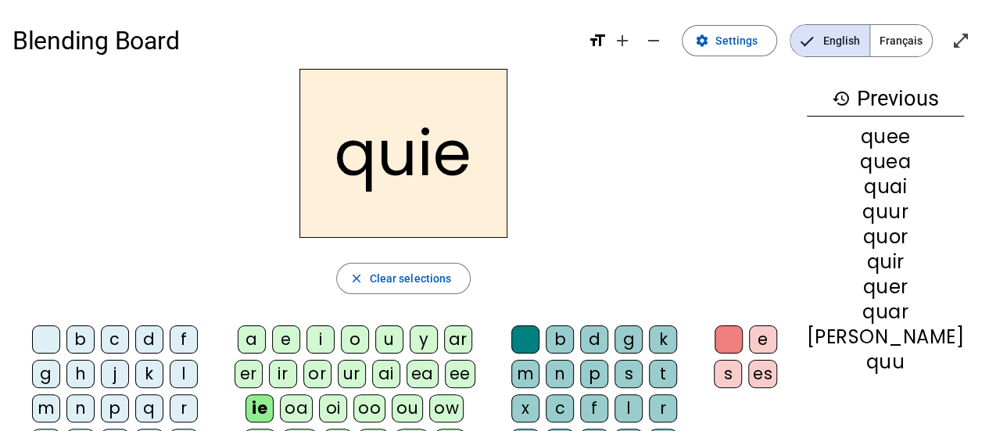
click at [313, 409] on div "oa" at bounding box center [296, 408] width 33 height 28
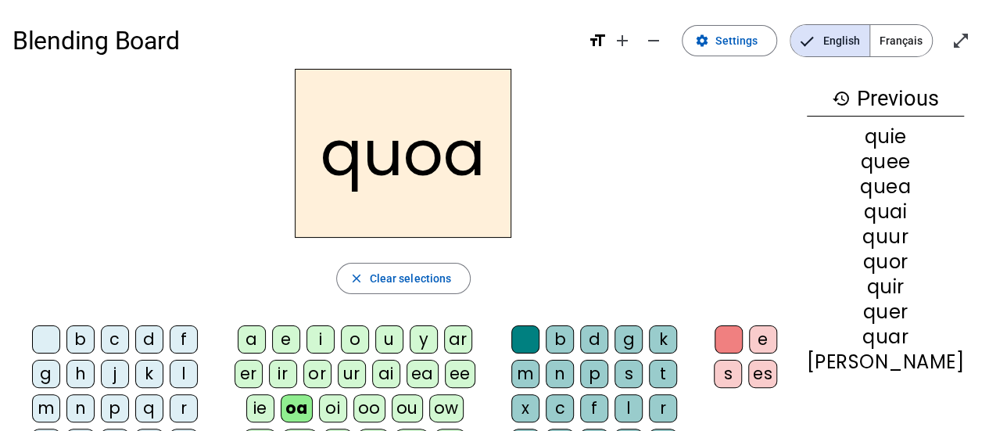
click at [342, 410] on div "oi" at bounding box center [333, 408] width 28 height 28
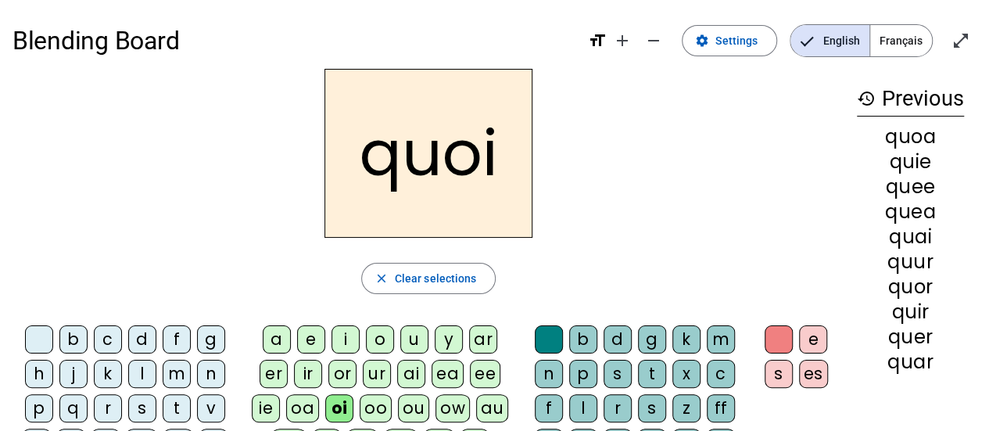
click at [372, 411] on div "oo" at bounding box center [376, 408] width 32 height 28
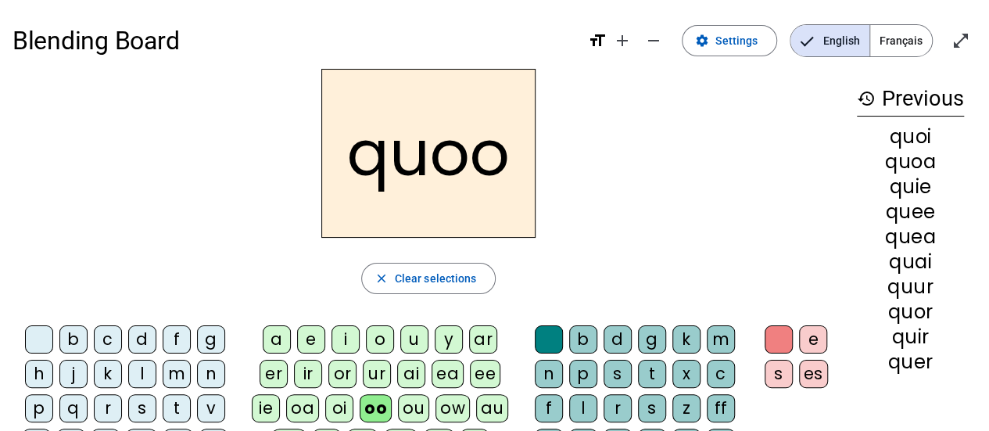
click at [400, 416] on div "ou" at bounding box center [413, 408] width 31 height 28
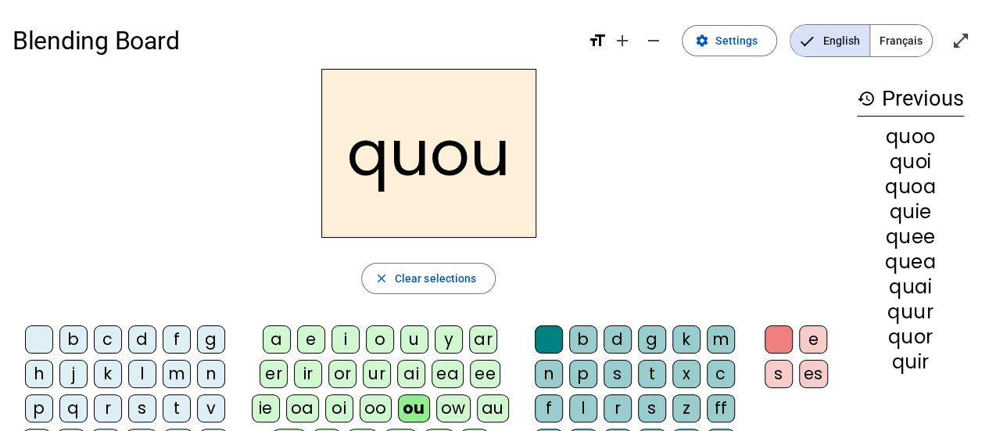
click at [439, 416] on div "ow" at bounding box center [453, 408] width 34 height 28
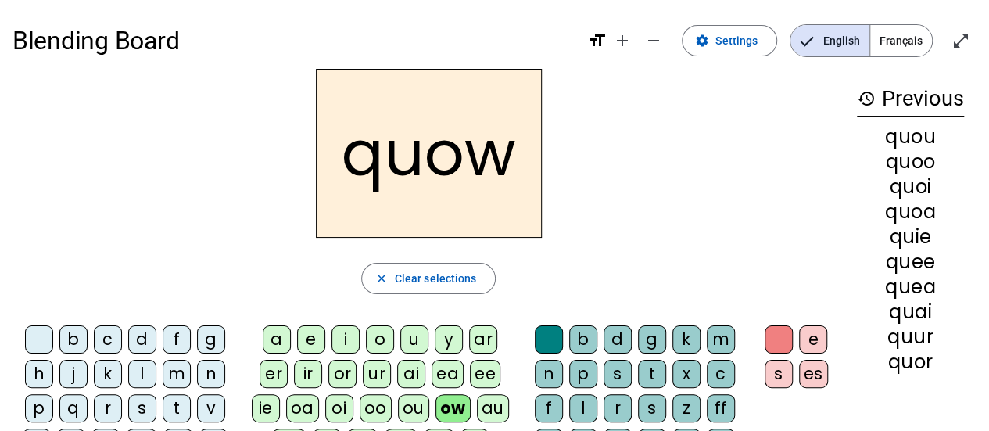
click at [477, 414] on div "au" at bounding box center [493, 408] width 32 height 28
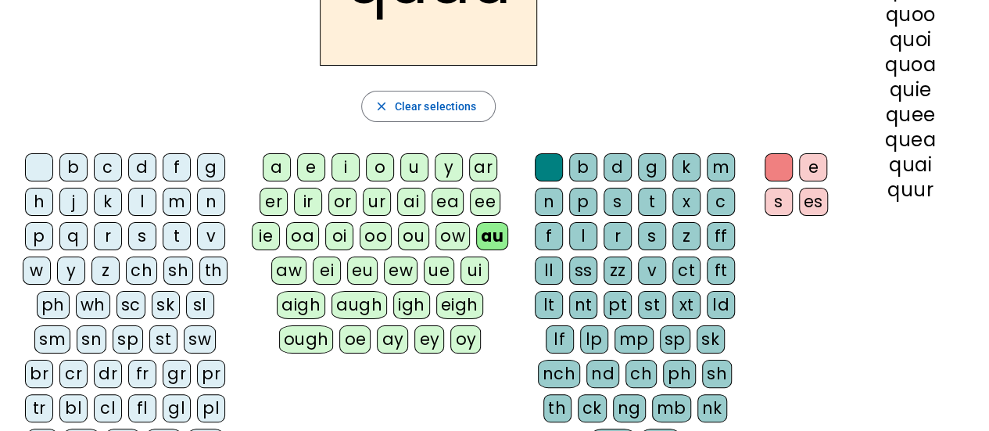
scroll to position [173, 0]
click at [291, 278] on div "aw" at bounding box center [288, 270] width 35 height 28
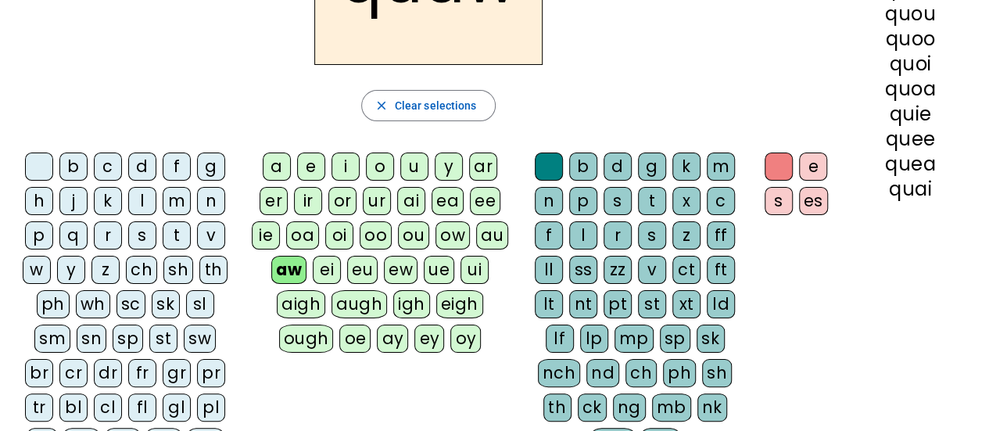
click at [339, 278] on div "ei" at bounding box center [327, 270] width 28 height 28
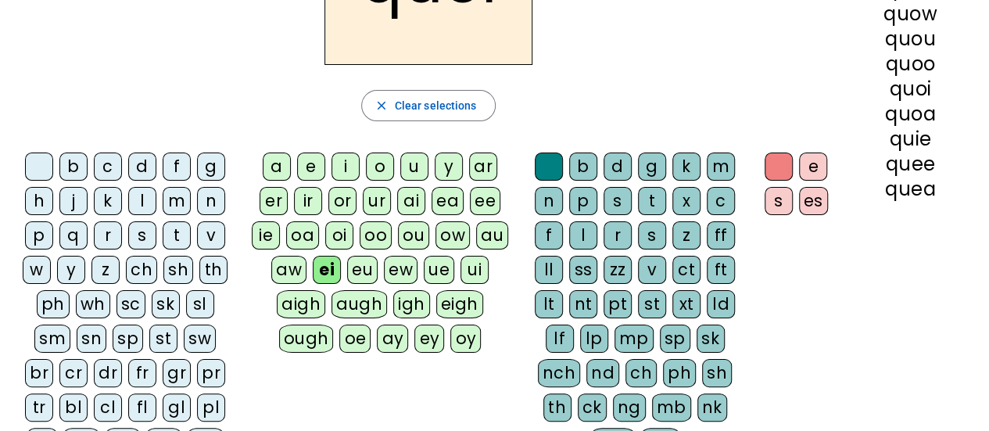
click at [368, 277] on div "eu" at bounding box center [362, 270] width 30 height 28
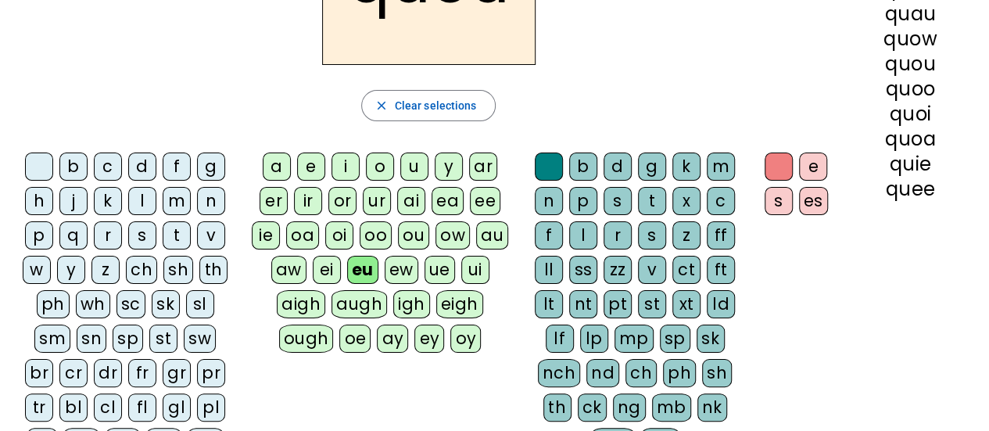
click at [410, 276] on div "ew" at bounding box center [402, 270] width 34 height 28
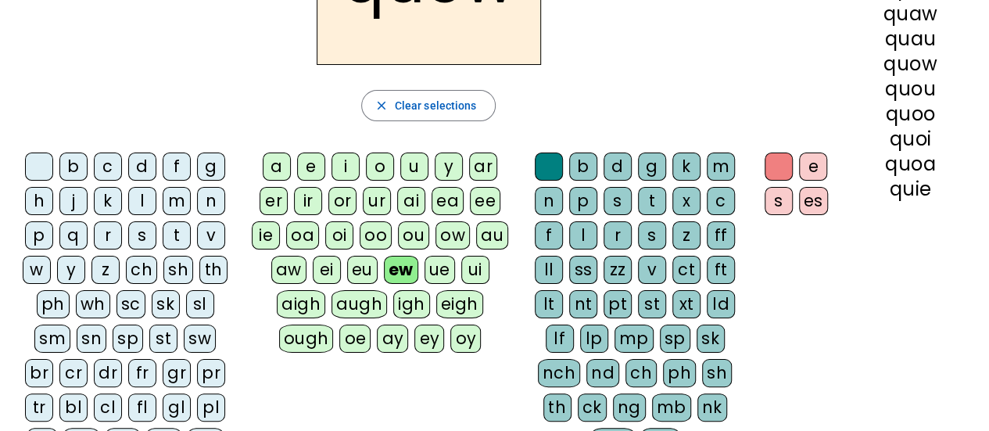
click at [452, 277] on div "ue" at bounding box center [440, 270] width 30 height 28
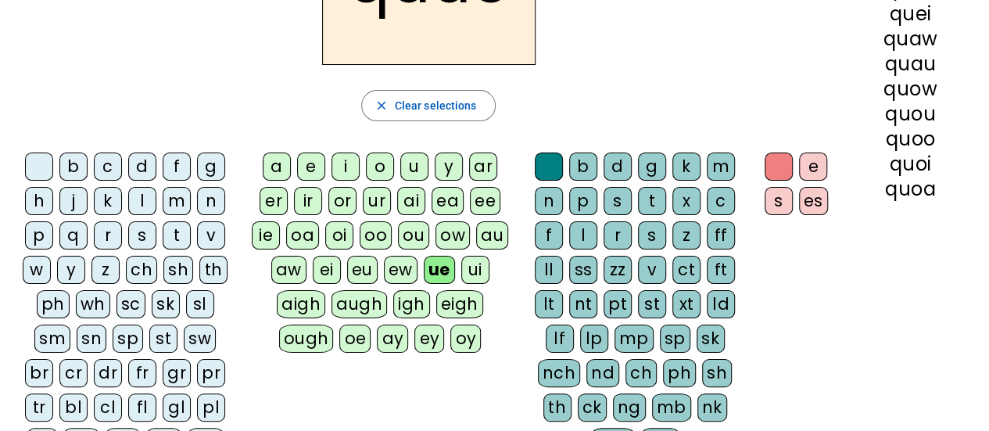
click at [486, 267] on div "ui" at bounding box center [475, 270] width 28 height 28
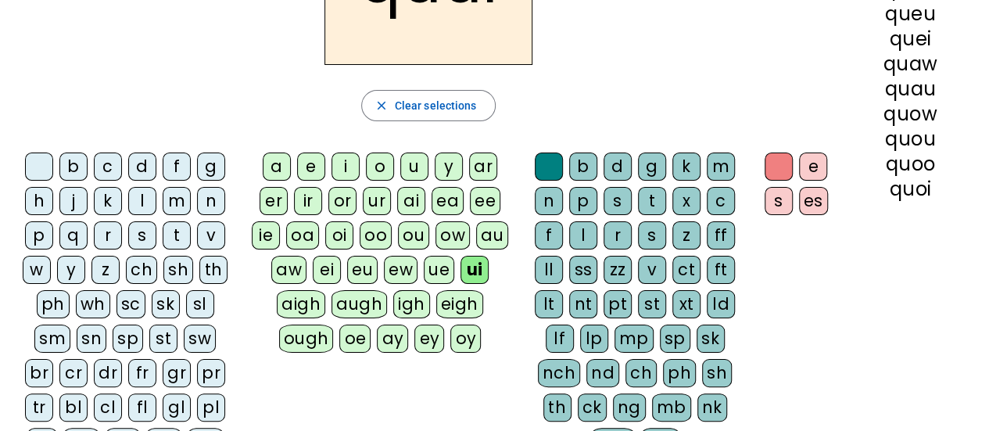
click at [292, 307] on div "aigh" at bounding box center [301, 304] width 48 height 28
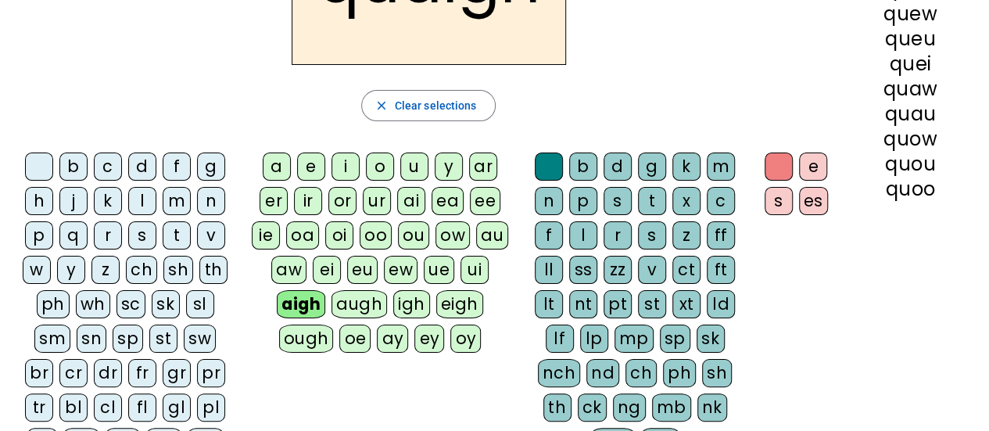
click at [325, 309] on div "aigh" at bounding box center [301, 304] width 48 height 28
click at [367, 310] on div "augh" at bounding box center [360, 304] width 56 height 28
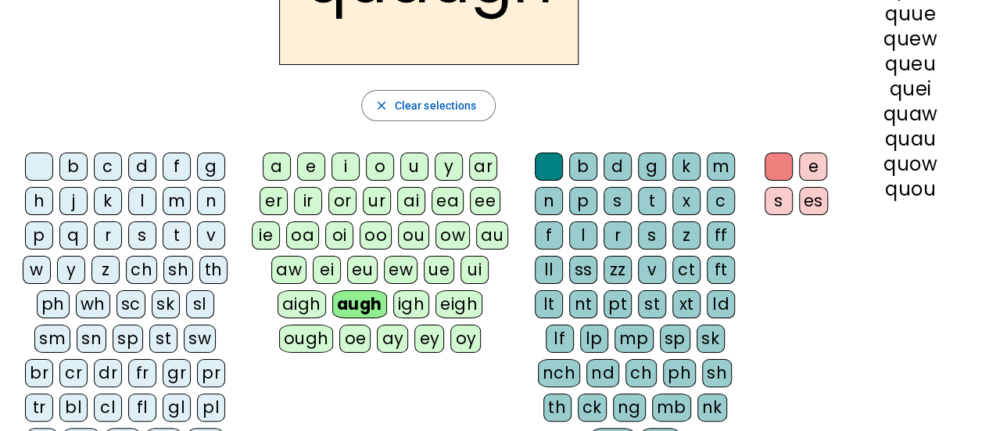
click at [413, 306] on div "igh" at bounding box center [411, 304] width 37 height 28
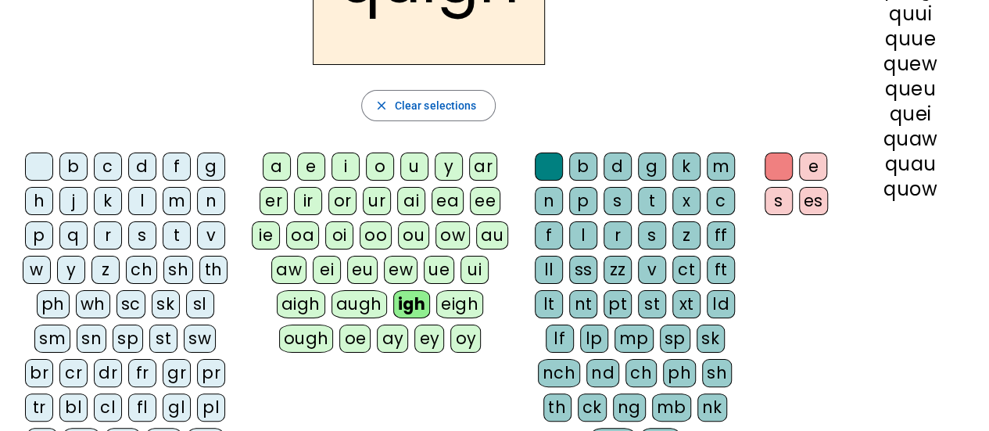
click at [471, 310] on div "eigh" at bounding box center [459, 304] width 47 height 28
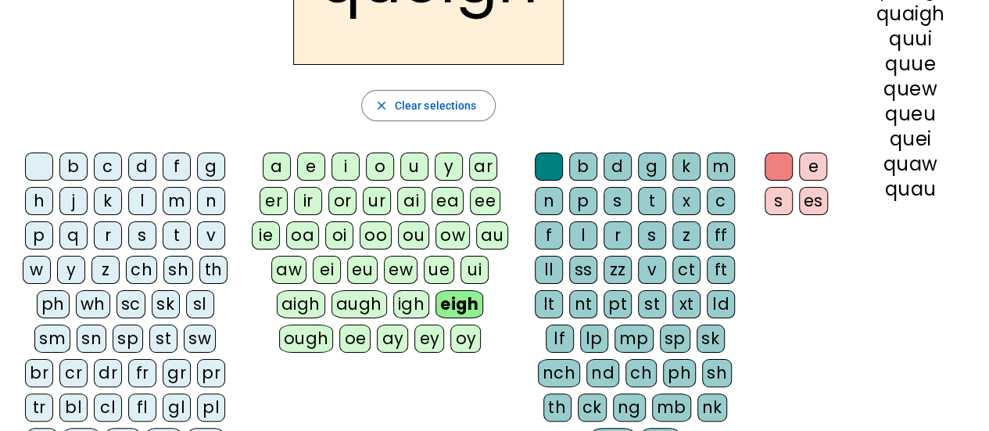
click at [316, 346] on div "ough" at bounding box center [306, 339] width 55 height 28
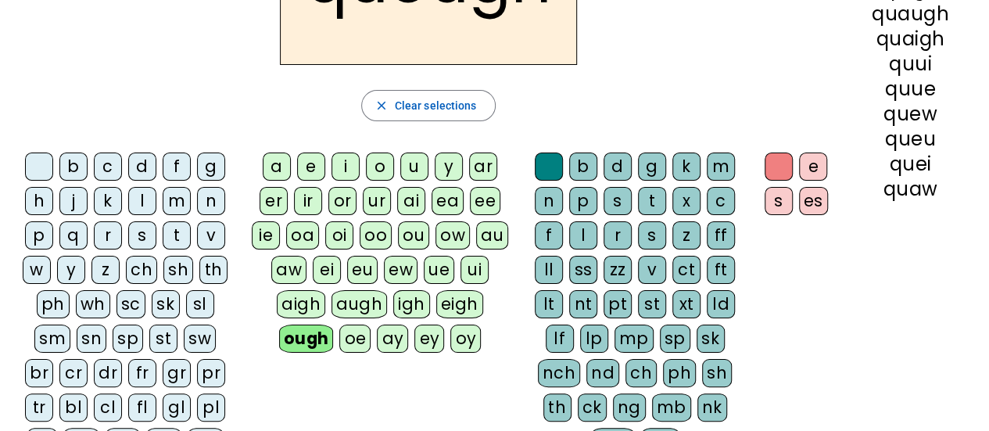
click at [371, 343] on letter-bubble "oe" at bounding box center [358, 342] width 38 height 34
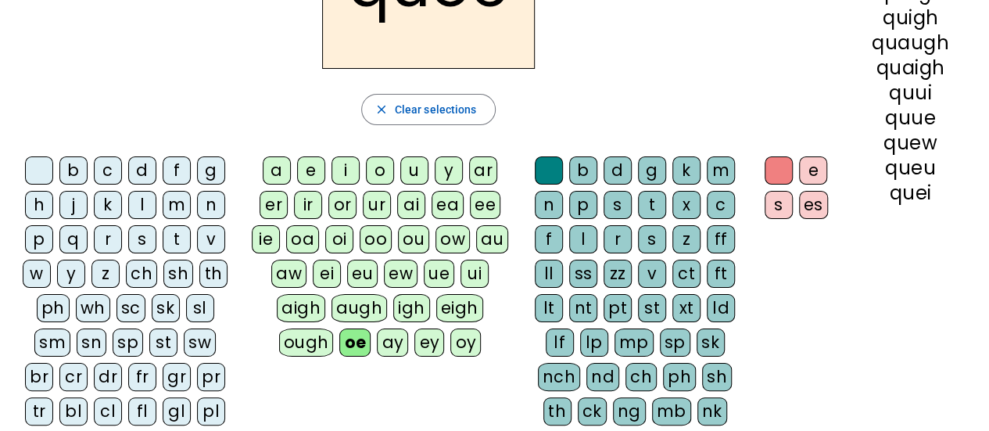
scroll to position [169, 0]
click at [585, 178] on div "b" at bounding box center [583, 170] width 28 height 28
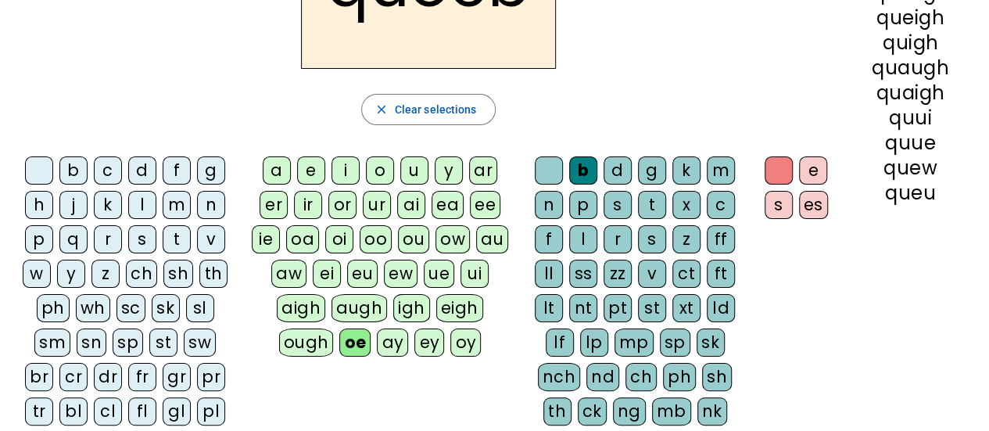
click at [610, 166] on div "d" at bounding box center [618, 170] width 28 height 28
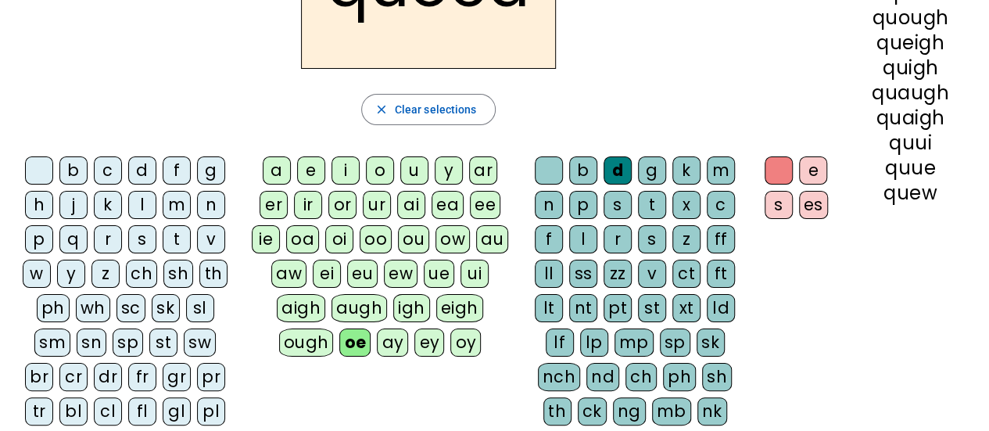
click at [659, 176] on div "g" at bounding box center [652, 170] width 28 height 28
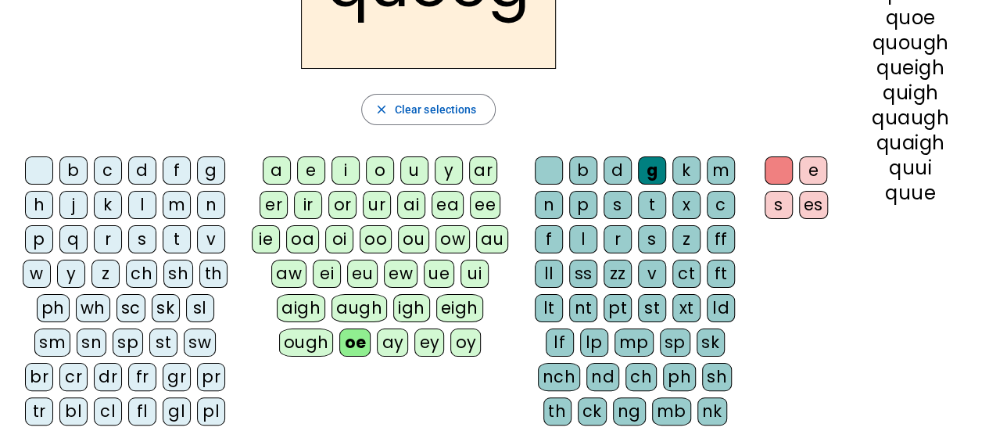
click at [708, 175] on div "m" at bounding box center [721, 170] width 28 height 28
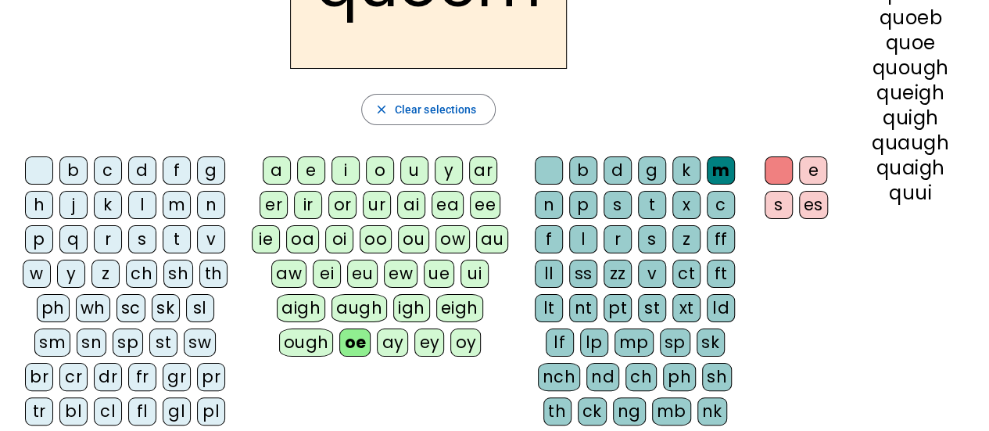
click at [690, 179] on div "k" at bounding box center [686, 170] width 28 height 28
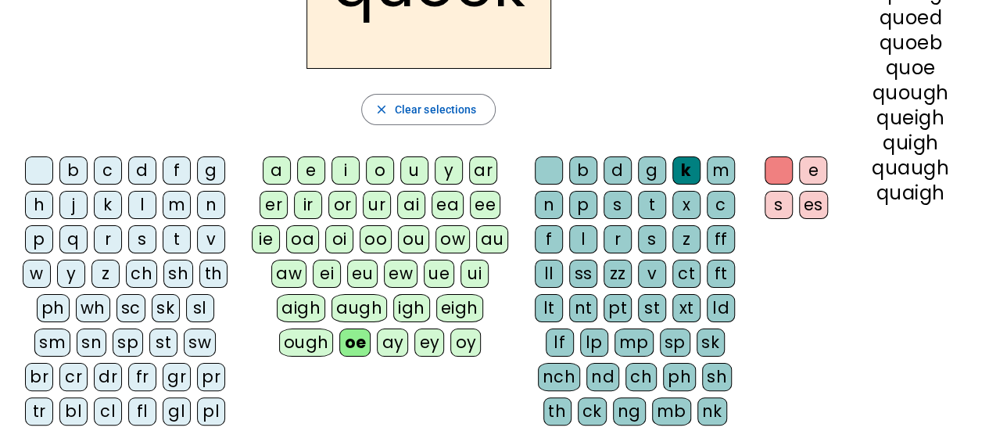
click at [555, 202] on div "n" at bounding box center [549, 205] width 28 height 28
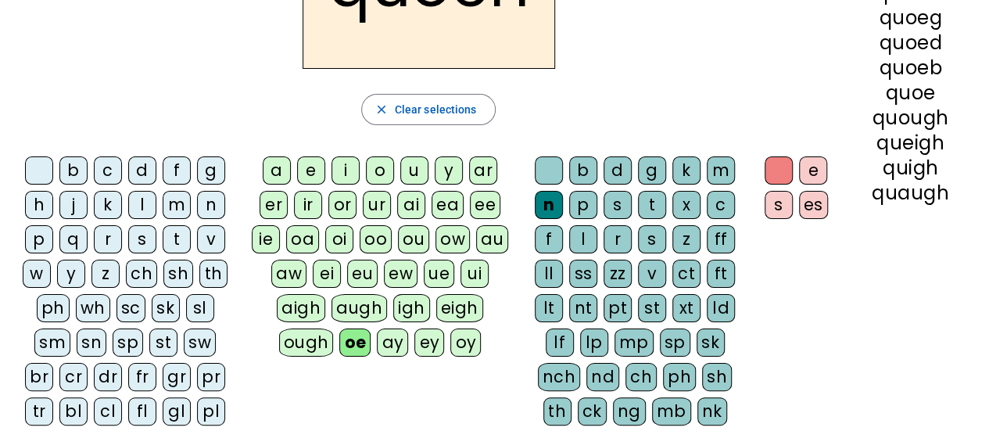
click at [586, 210] on div "p" at bounding box center [583, 205] width 28 height 28
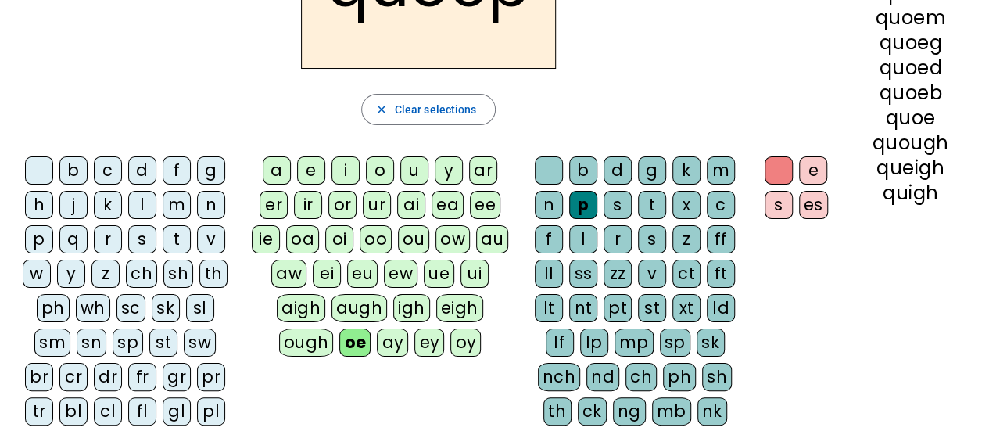
click at [615, 203] on div "s" at bounding box center [618, 205] width 28 height 28
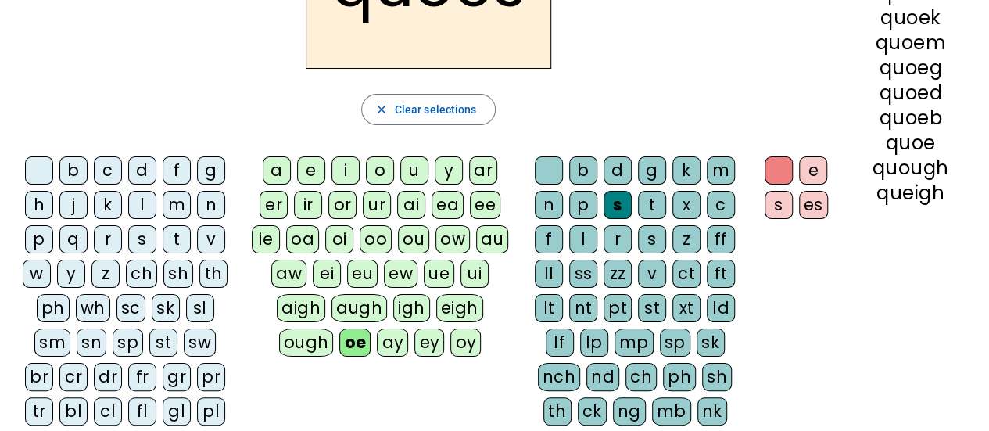
click at [653, 210] on div "t" at bounding box center [652, 205] width 28 height 28
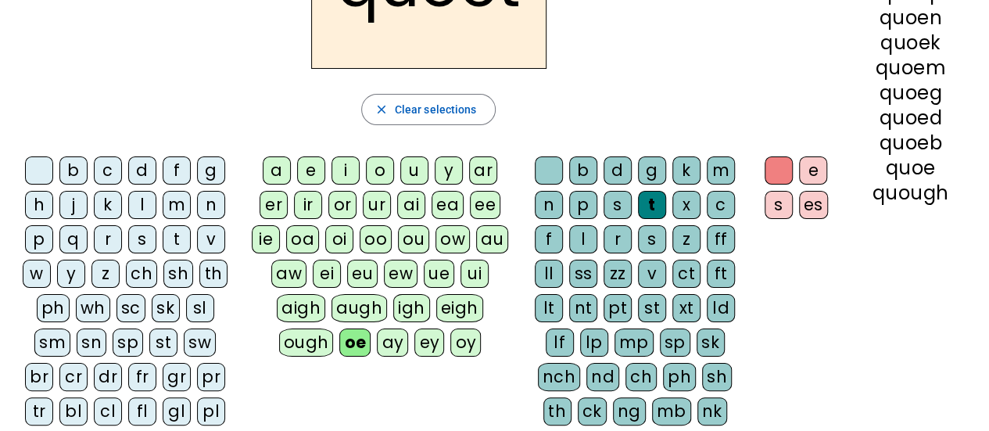
click at [695, 206] on div "x" at bounding box center [686, 205] width 28 height 28
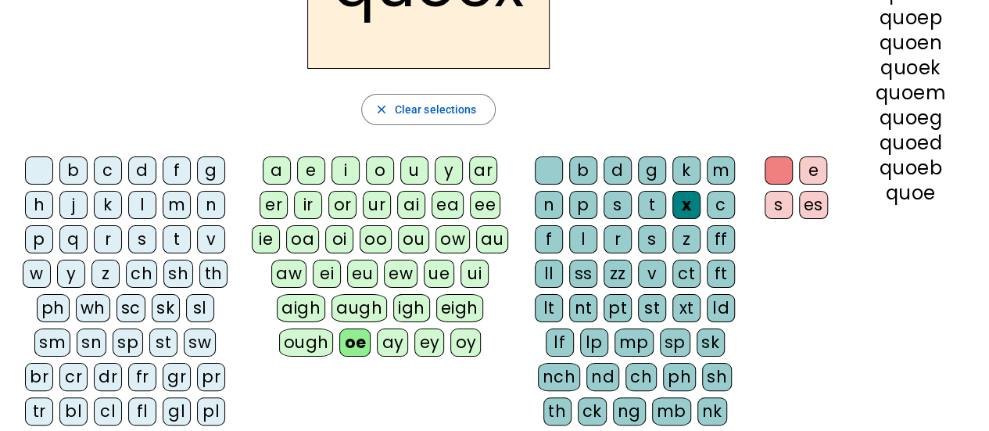
click at [727, 205] on div "c" at bounding box center [721, 205] width 28 height 28
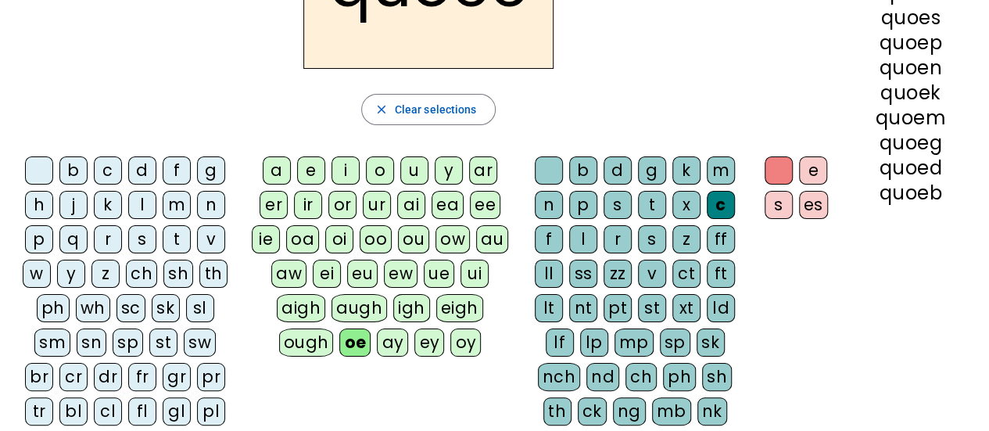
click at [551, 241] on div "f" at bounding box center [549, 239] width 28 height 28
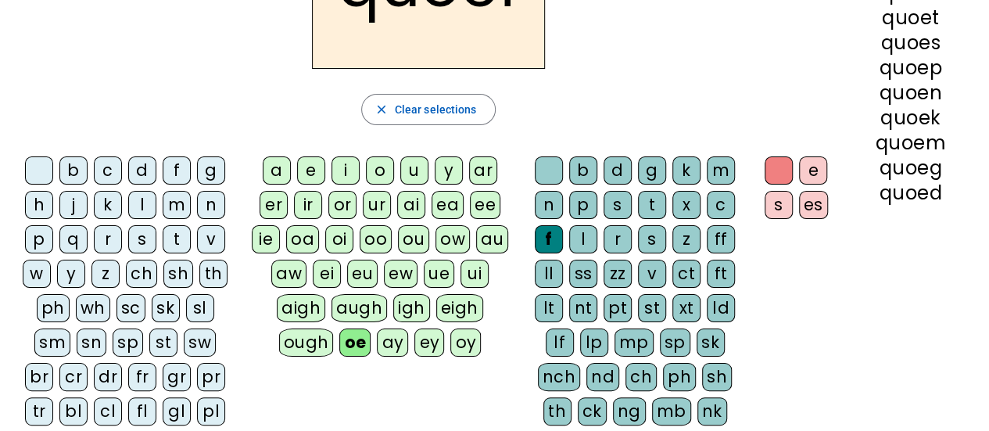
click at [594, 242] on div "l" at bounding box center [583, 239] width 28 height 28
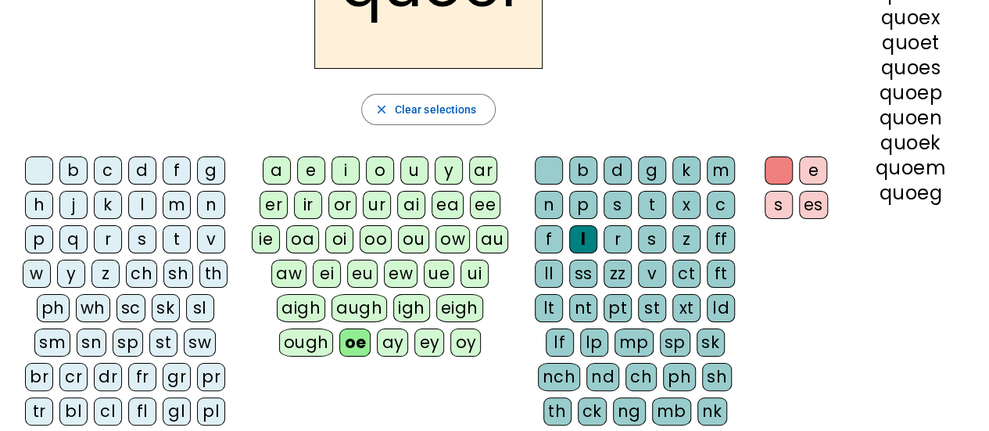
click at [622, 246] on div "r" at bounding box center [618, 239] width 28 height 28
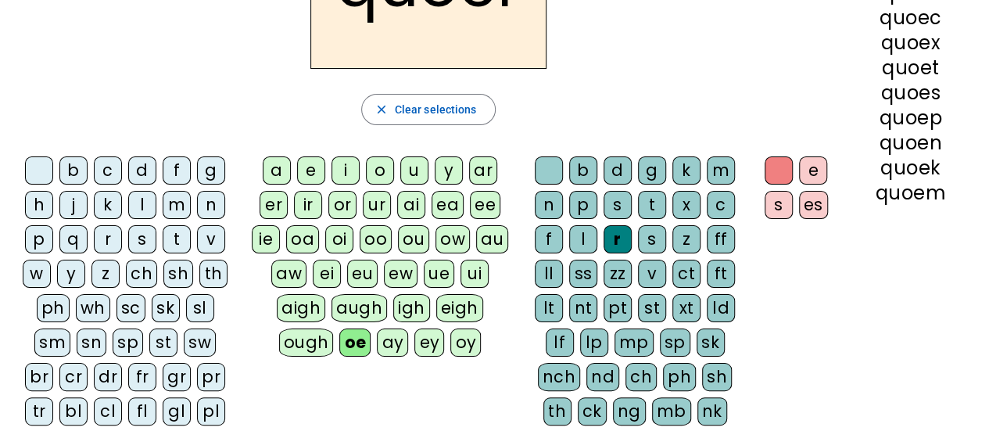
click at [654, 243] on div "s" at bounding box center [652, 239] width 28 height 28
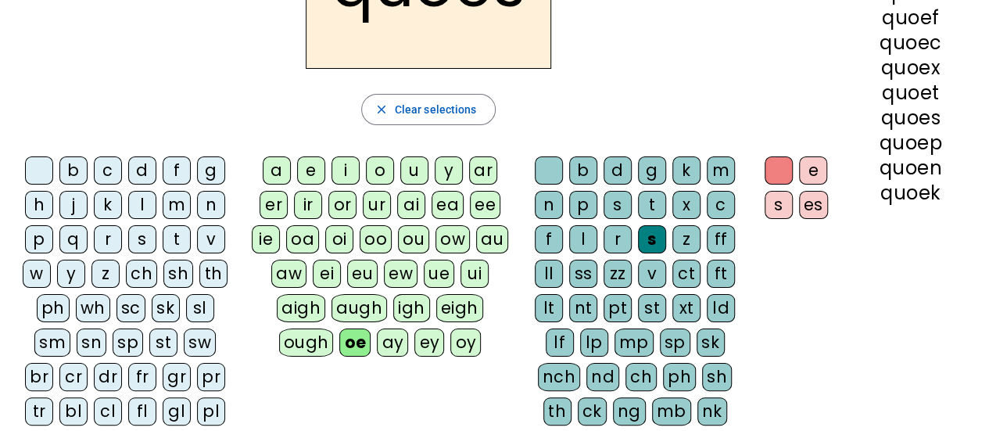
click at [690, 241] on div "z" at bounding box center [686, 239] width 28 height 28
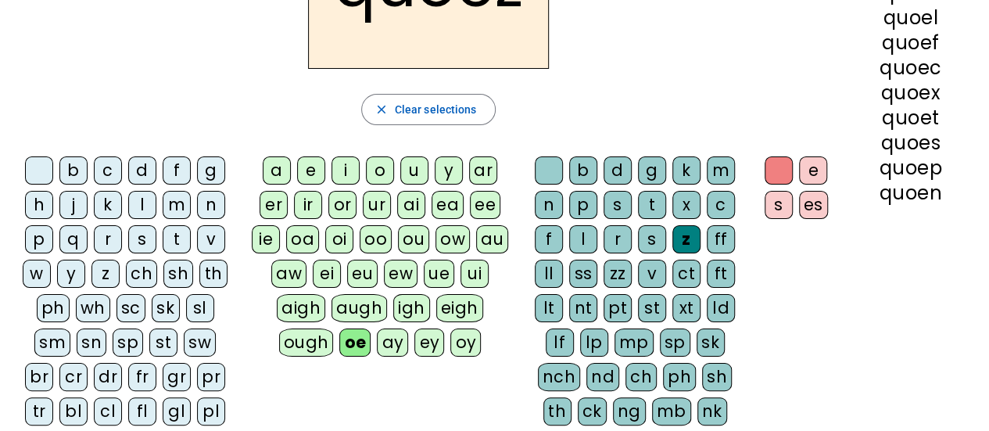
click at [730, 238] on div "ff" at bounding box center [721, 239] width 28 height 28
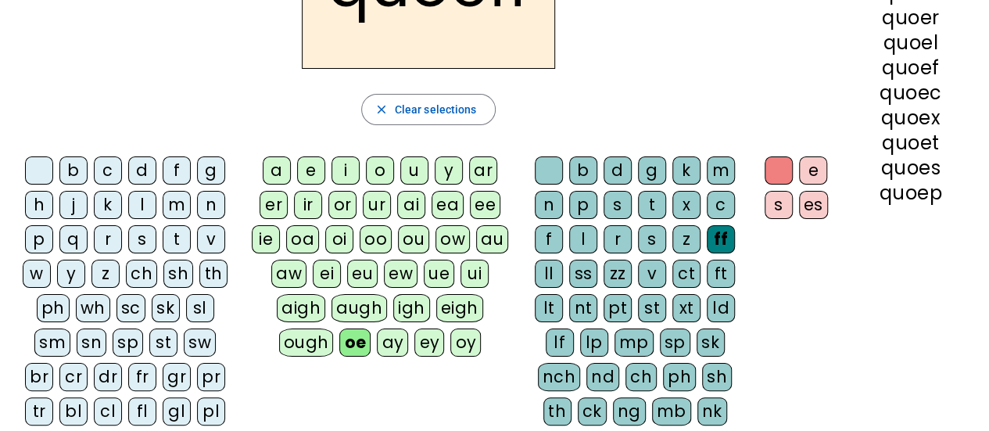
click at [559, 280] on div "ll" at bounding box center [549, 274] width 28 height 28
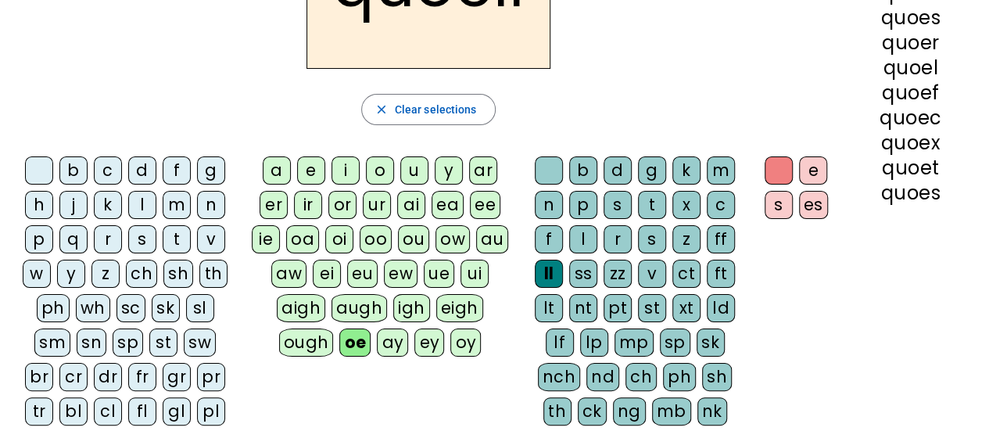
click at [597, 280] on div "ss" at bounding box center [583, 274] width 28 height 28
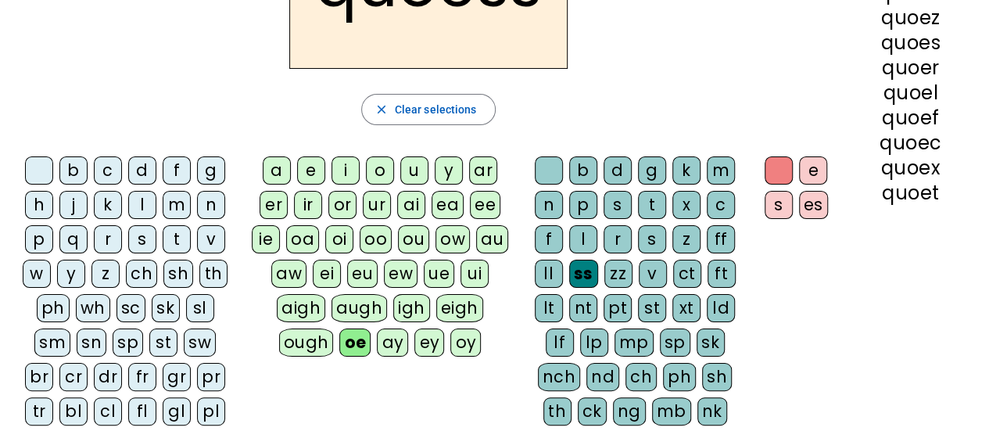
click at [626, 276] on div "zz" at bounding box center [618, 274] width 28 height 28
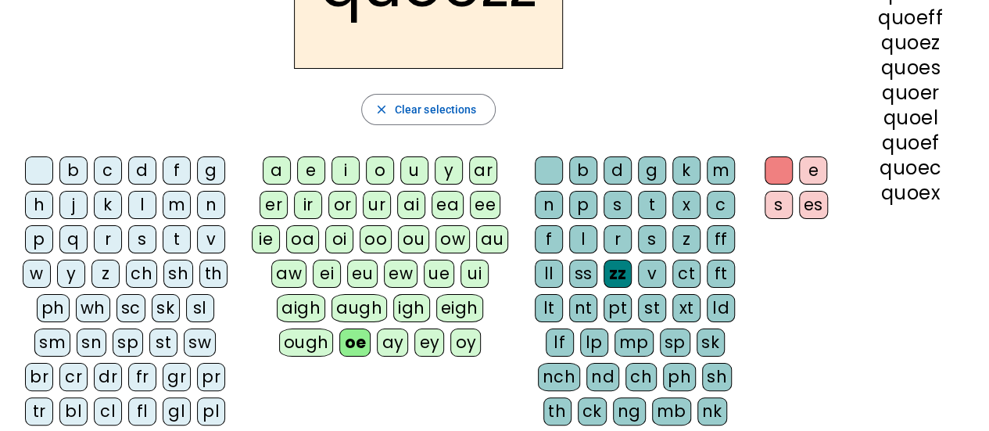
click at [649, 274] on div "v" at bounding box center [652, 274] width 28 height 28
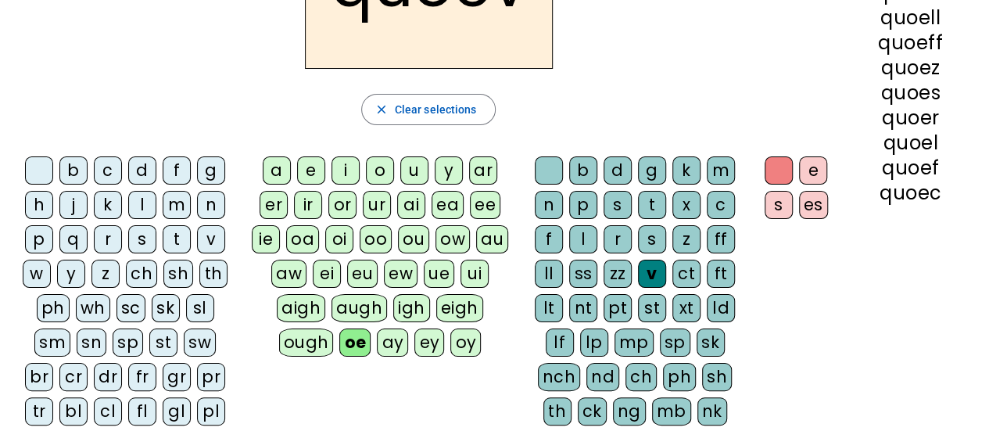
click at [693, 277] on div "ct" at bounding box center [686, 274] width 28 height 28
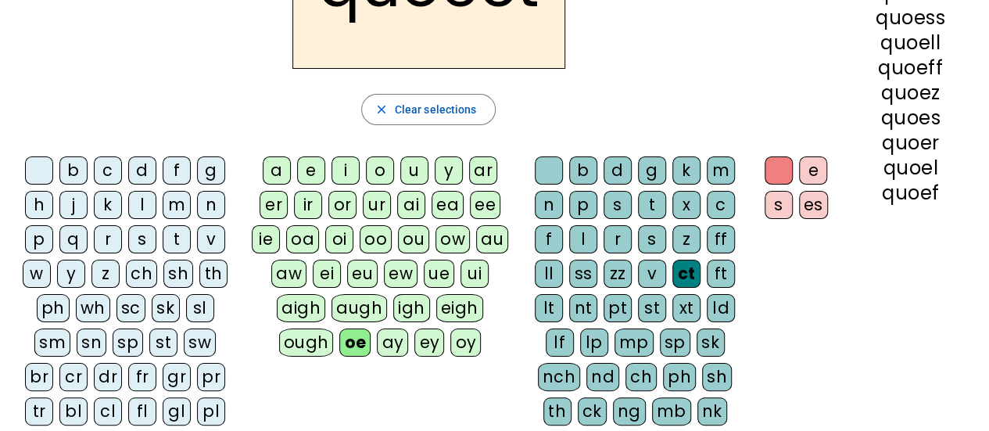
click at [725, 271] on div "ft" at bounding box center [721, 274] width 28 height 28
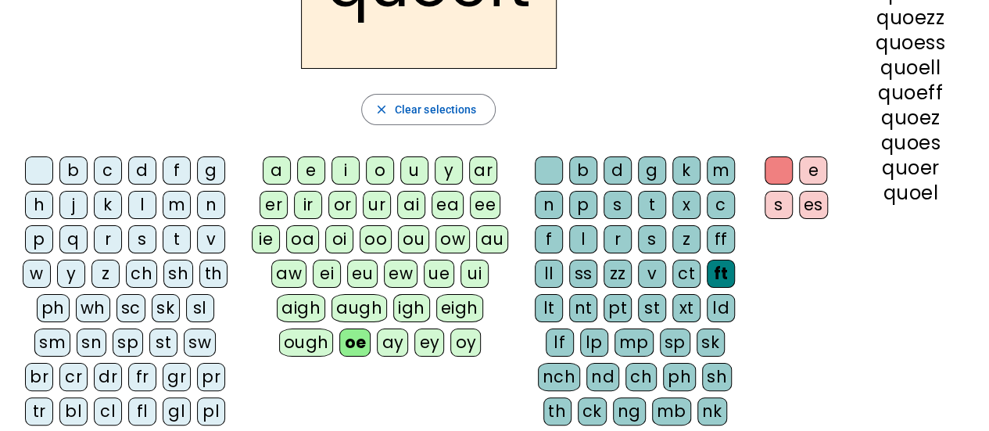
click at [547, 307] on div "lt" at bounding box center [549, 308] width 28 height 28
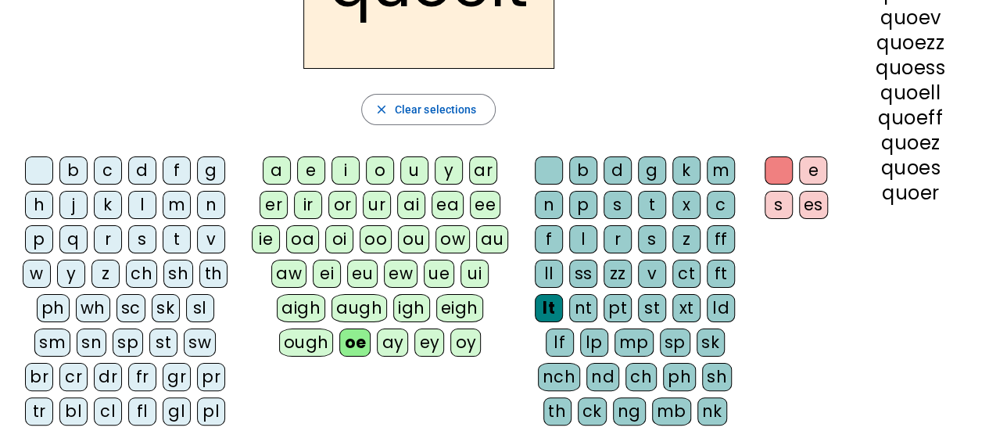
click at [583, 310] on div "nt" at bounding box center [583, 308] width 28 height 28
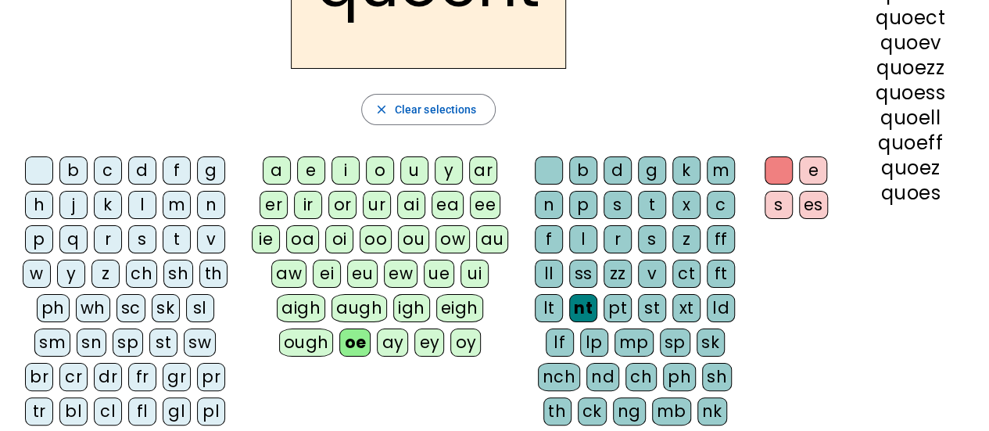
click at [622, 308] on div "pt" at bounding box center [618, 308] width 28 height 28
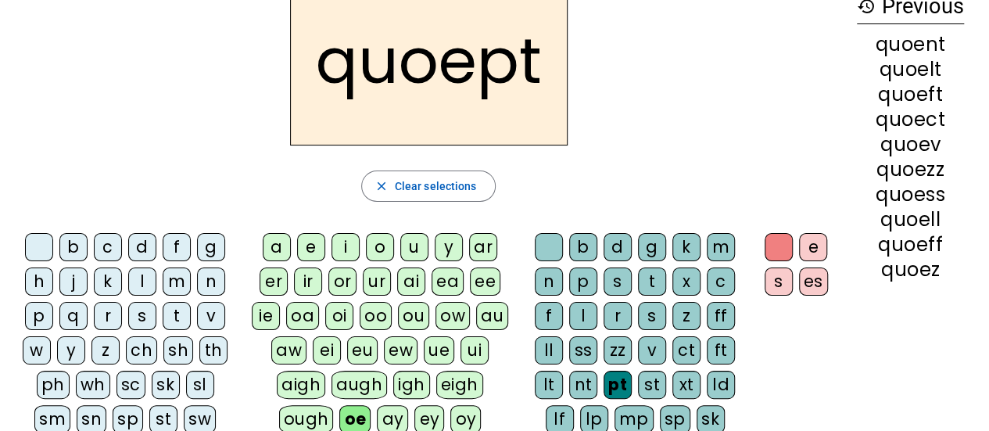
scroll to position [0, 0]
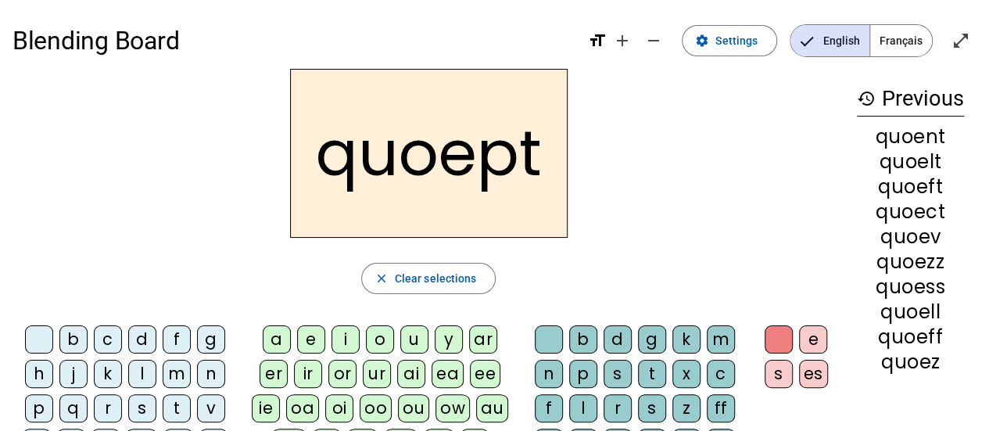
click at [816, 330] on div "e" at bounding box center [813, 339] width 28 height 28
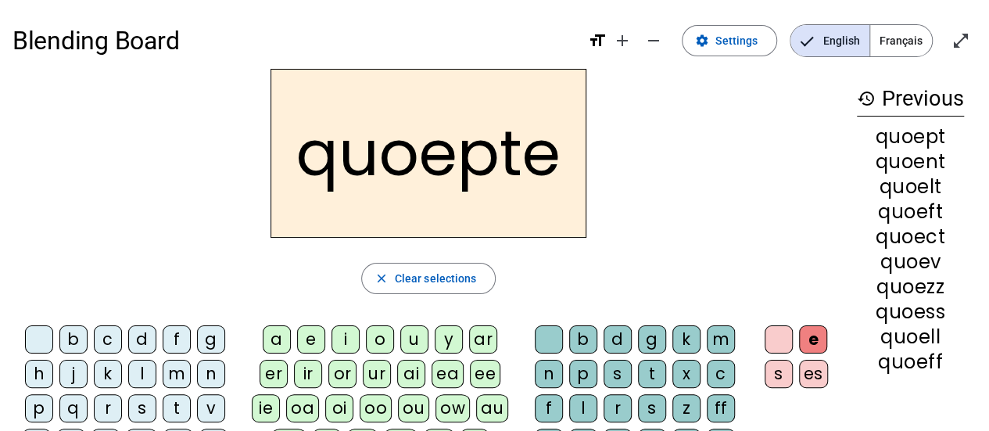
click at [810, 375] on div "es" at bounding box center [813, 374] width 29 height 28
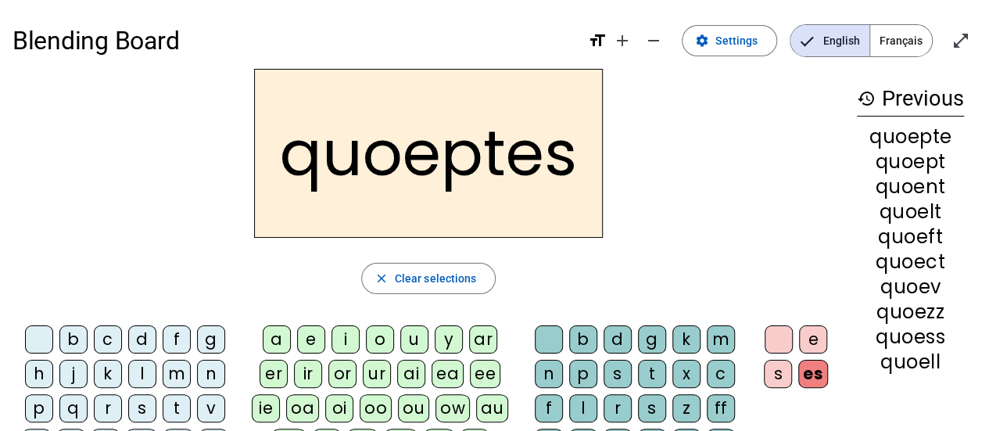
click at [768, 375] on div "s" at bounding box center [778, 374] width 28 height 28
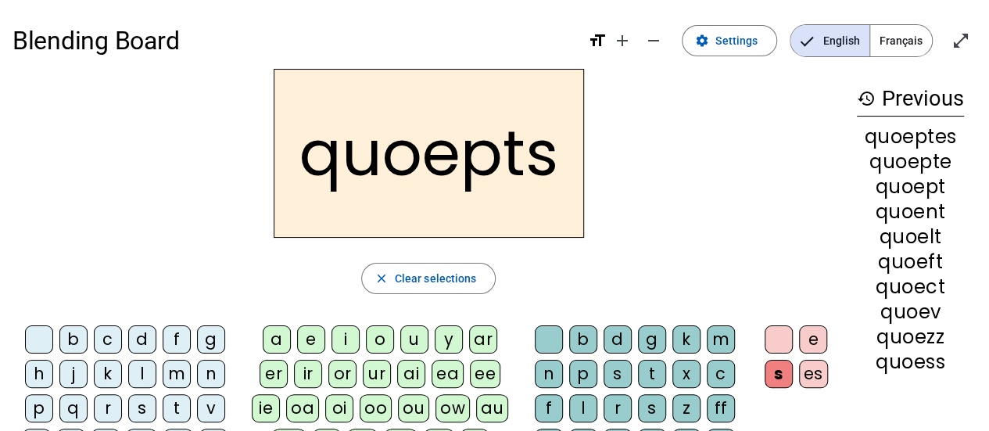
click at [810, 336] on div "e" at bounding box center [813, 339] width 28 height 28
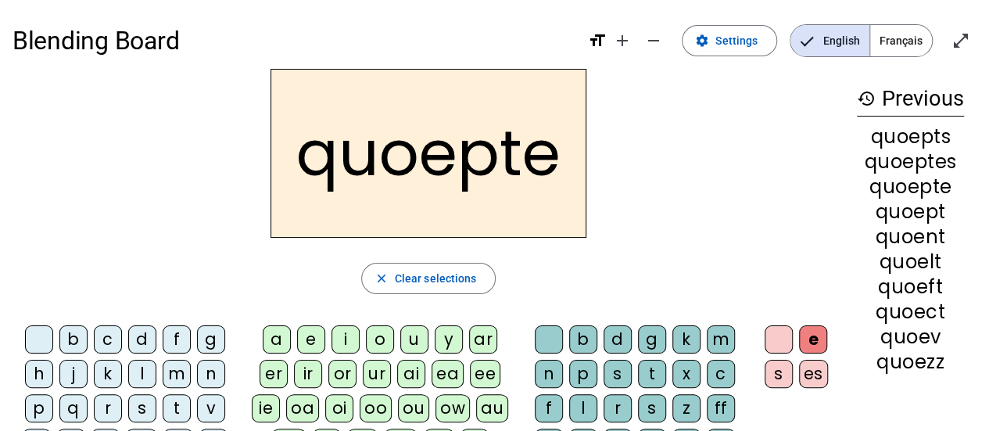
click at [812, 368] on div "es" at bounding box center [813, 374] width 29 height 28
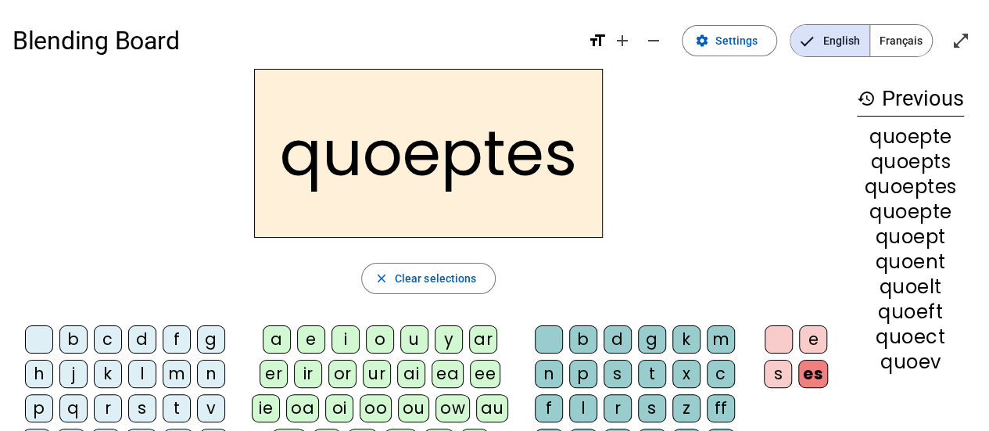
click at [787, 378] on div "s" at bounding box center [778, 374] width 28 height 28
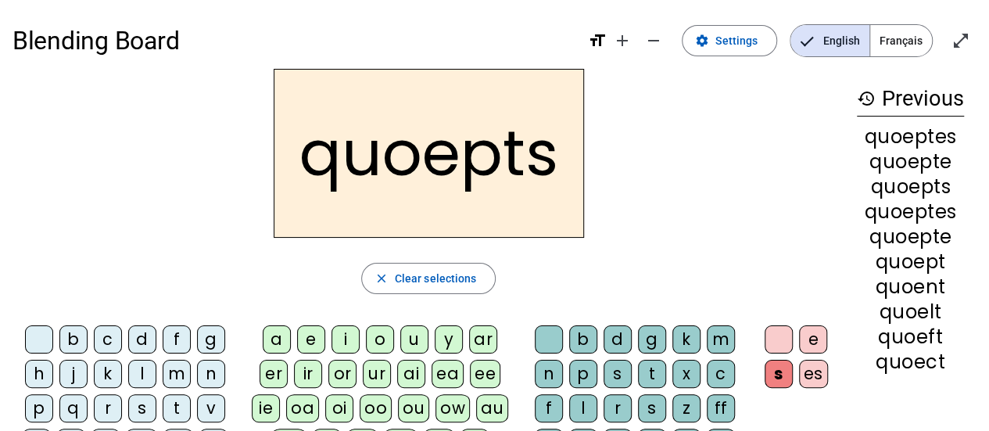
click at [810, 335] on div "e" at bounding box center [813, 339] width 28 height 28
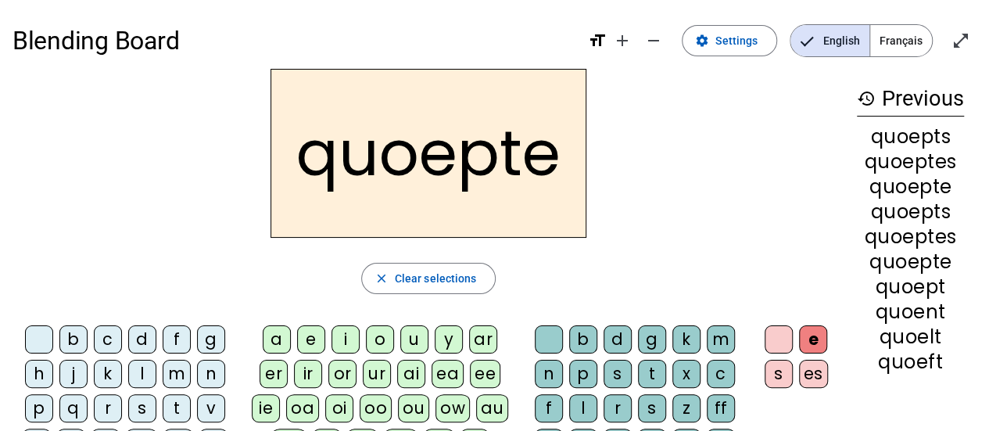
click at [817, 375] on div "es" at bounding box center [813, 374] width 29 height 28
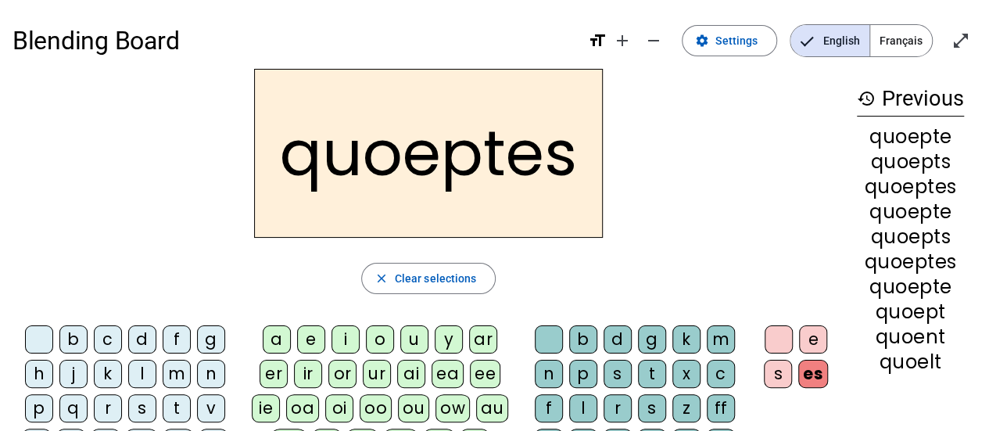
click at [788, 378] on div "s" at bounding box center [778, 374] width 28 height 28
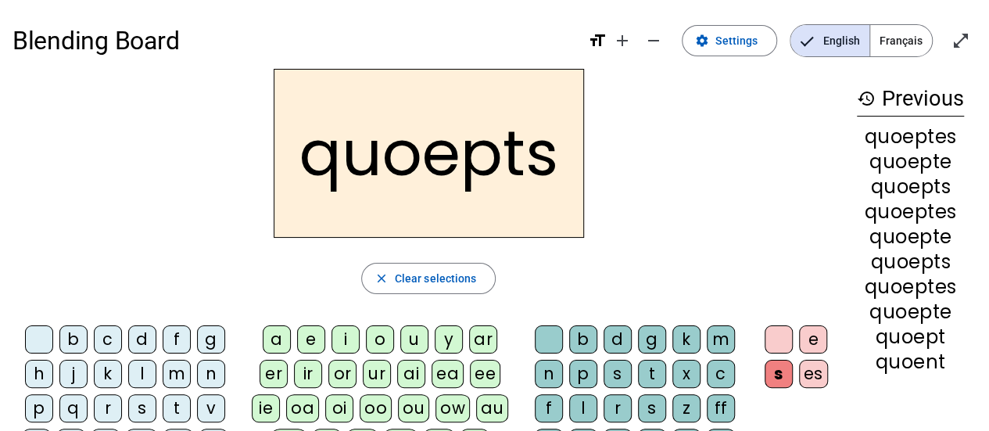
click at [817, 342] on div "e" at bounding box center [813, 339] width 28 height 28
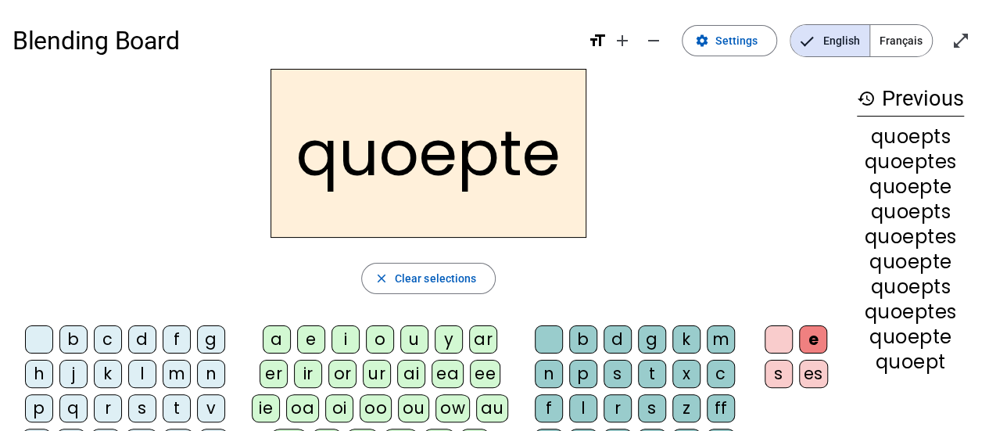
click at [816, 375] on div "es" at bounding box center [813, 374] width 29 height 28
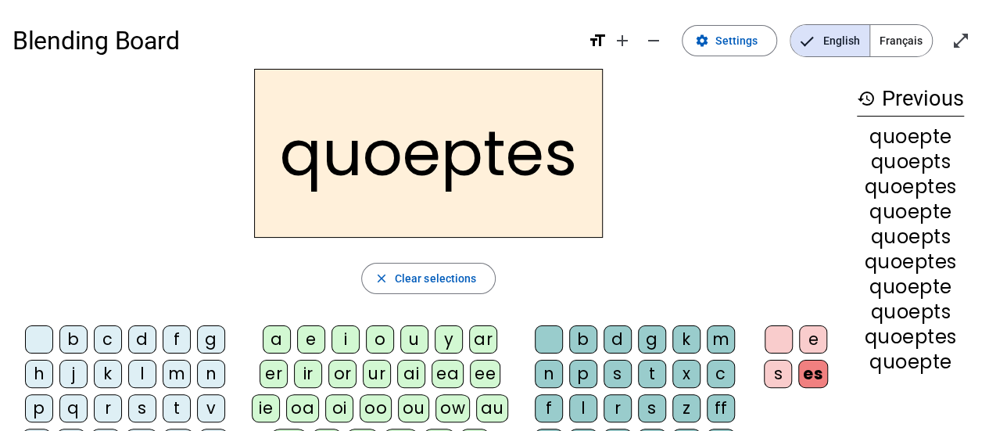
click at [791, 380] on div "s" at bounding box center [778, 374] width 28 height 28
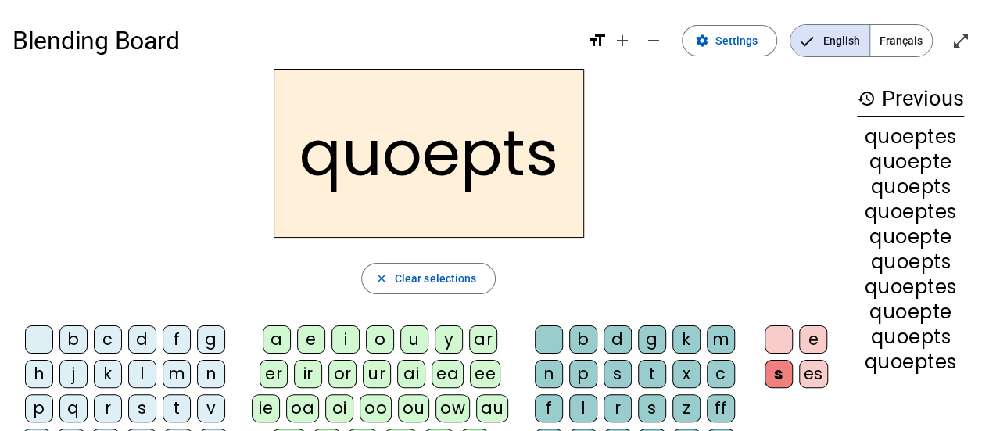
click at [804, 360] on div "es" at bounding box center [813, 374] width 29 height 28
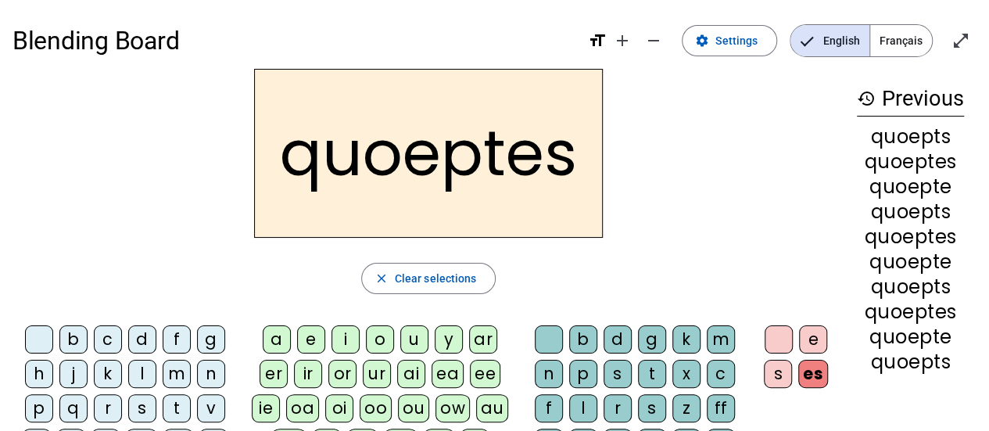
click at [812, 361] on div "es" at bounding box center [813, 374] width 30 height 28
click at [810, 375] on div "es" at bounding box center [813, 374] width 30 height 28
click at [791, 380] on div "s" at bounding box center [778, 374] width 28 height 28
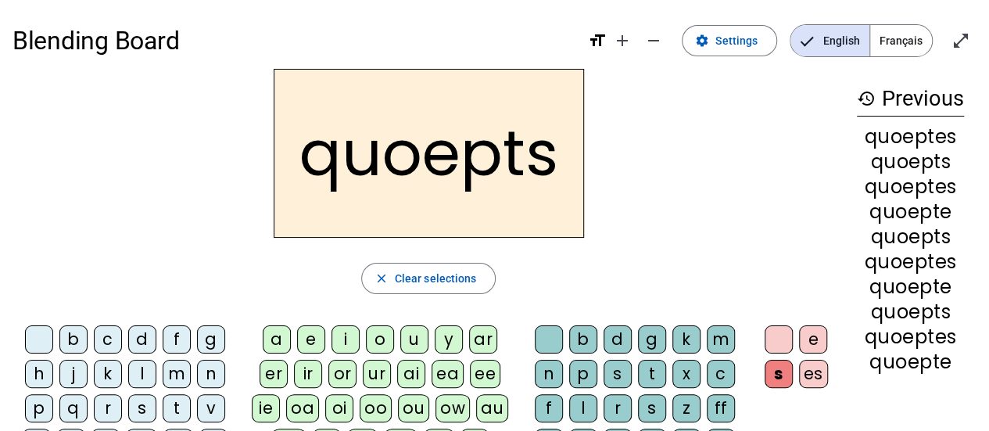
click at [813, 336] on div "e" at bounding box center [813, 339] width 28 height 28
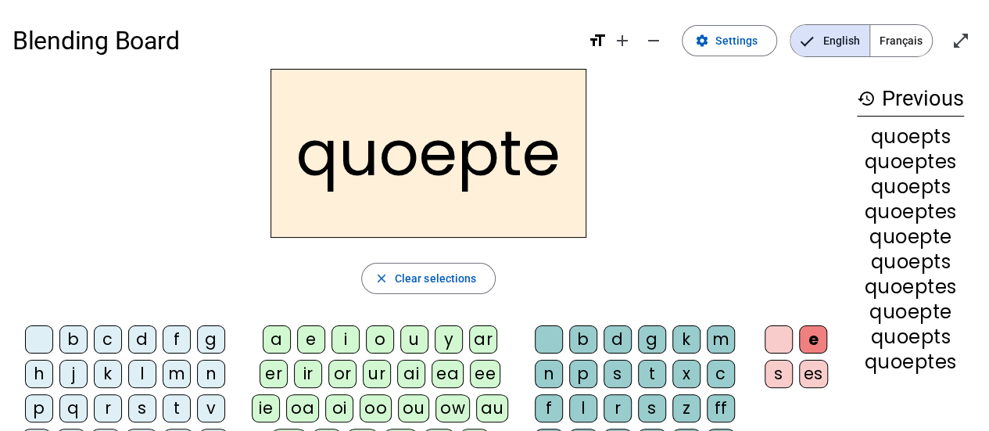
click at [810, 378] on div "es" at bounding box center [813, 374] width 29 height 28
